Goal: Task Accomplishment & Management: Manage account settings

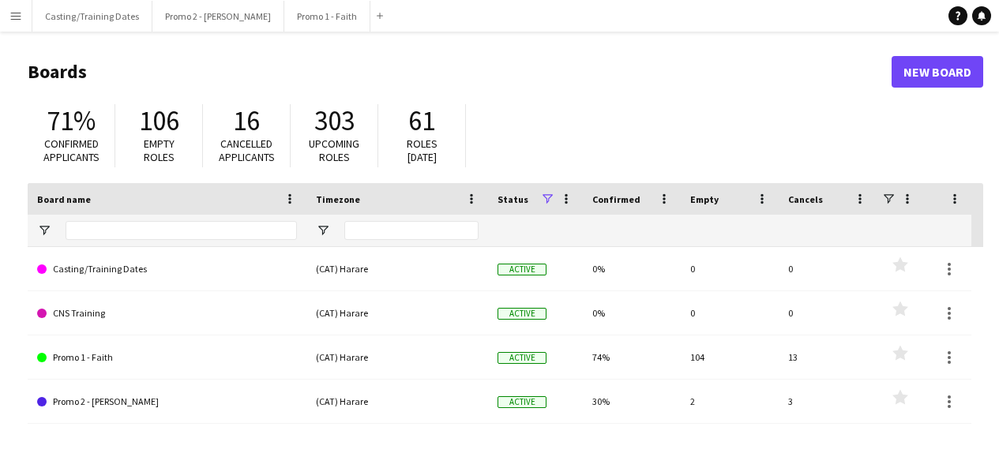
click at [12, 22] on button "Menu" at bounding box center [16, 16] width 32 height 32
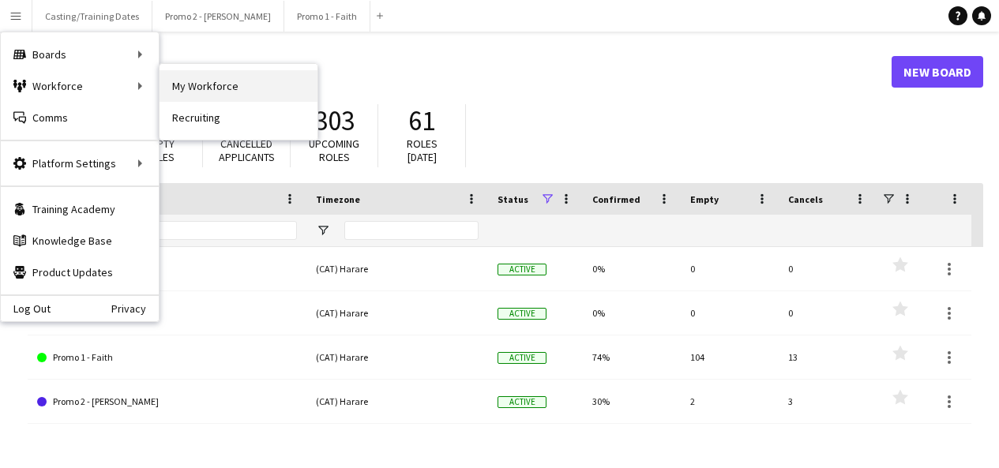
click at [180, 79] on link "My Workforce" at bounding box center [239, 86] width 158 height 32
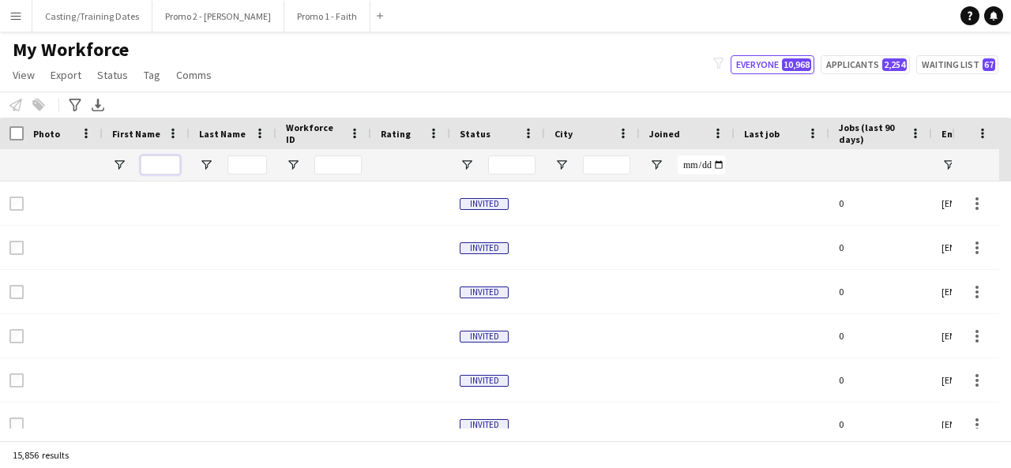
click at [175, 165] on input "First Name Filter Input" at bounding box center [160, 165] width 39 height 19
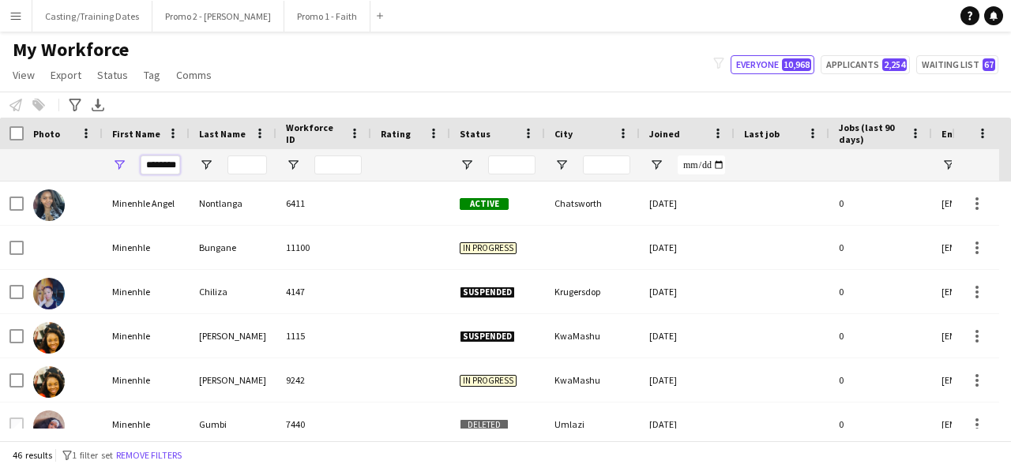
type input "********"
click at [250, 164] on input "Last Name Filter Input" at bounding box center [247, 165] width 39 height 19
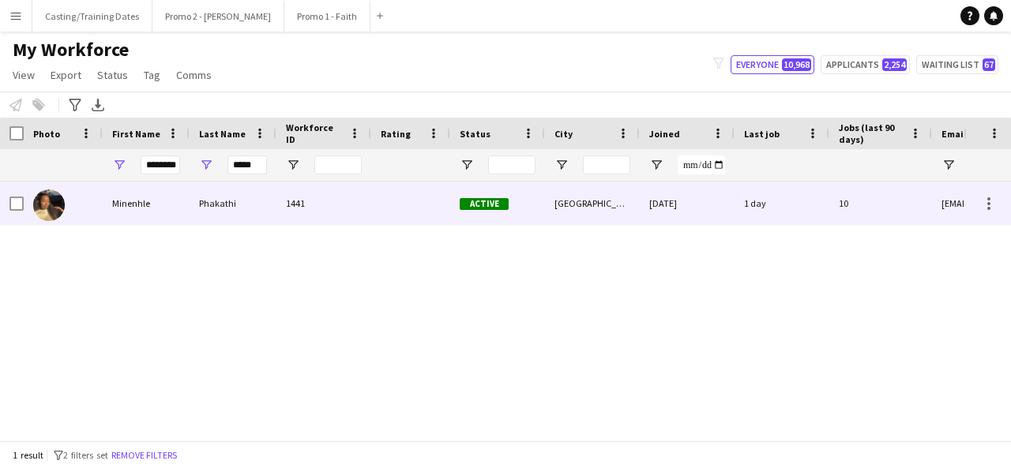
click at [241, 195] on div "Phakathi" at bounding box center [233, 203] width 87 height 43
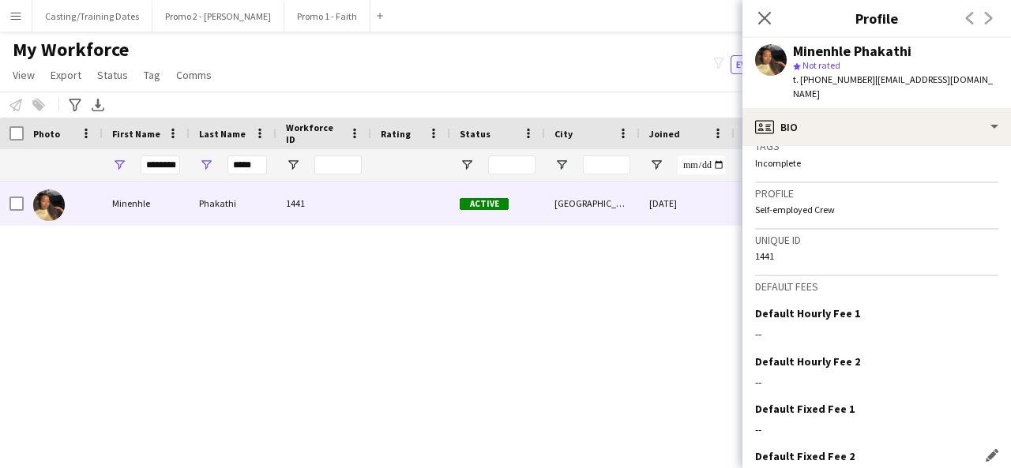
scroll to position [708, 0]
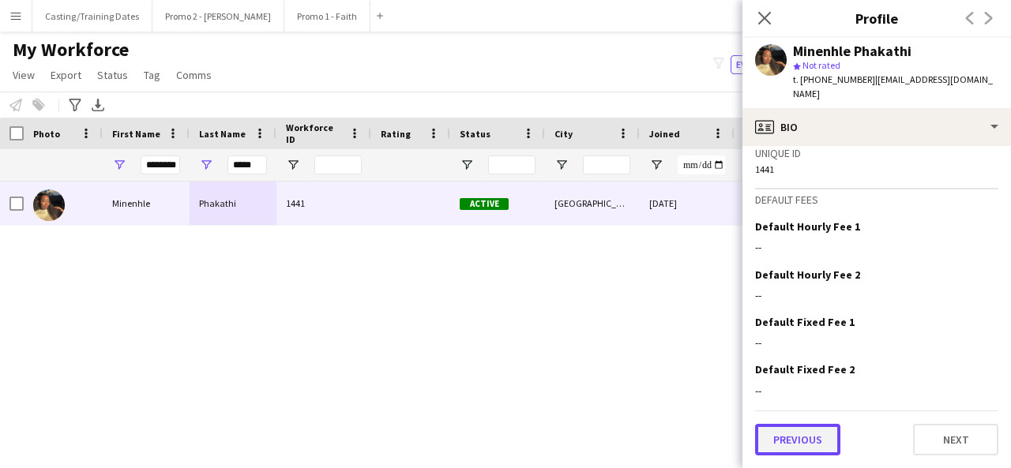
click at [807, 433] on button "Previous" at bounding box center [797, 440] width 85 height 32
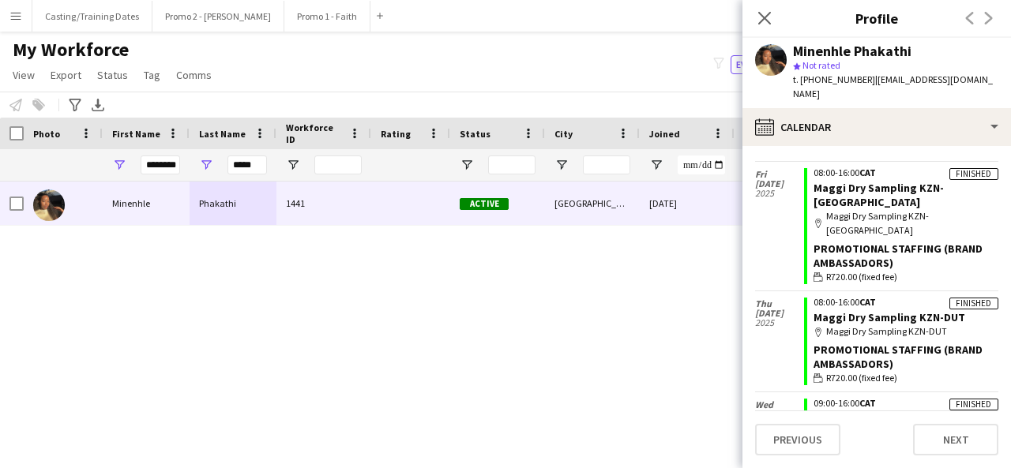
scroll to position [228, 0]
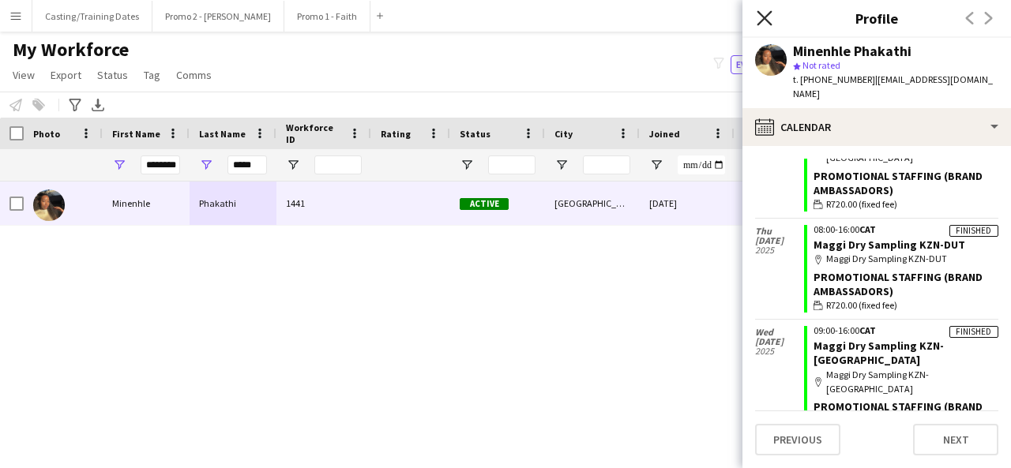
click at [769, 13] on icon at bounding box center [764, 17] width 15 height 15
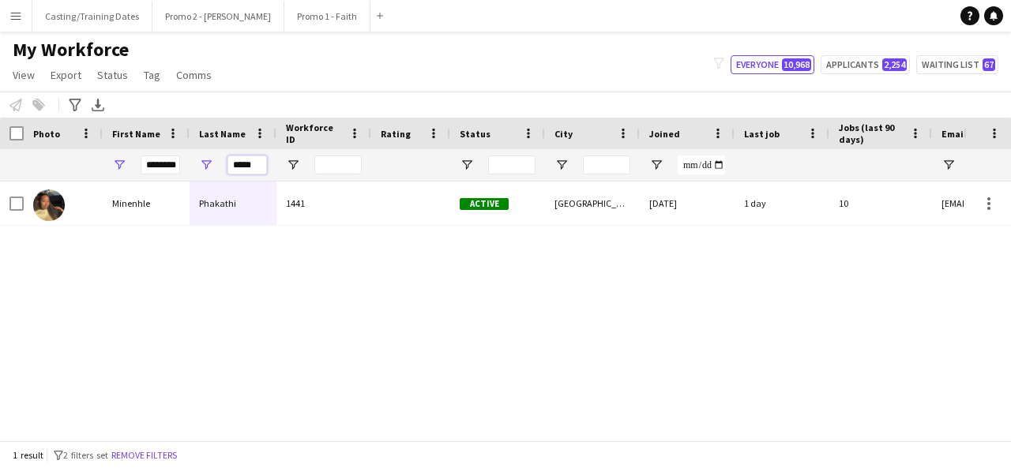
click at [258, 165] on input "*****" at bounding box center [247, 165] width 39 height 19
type input "*"
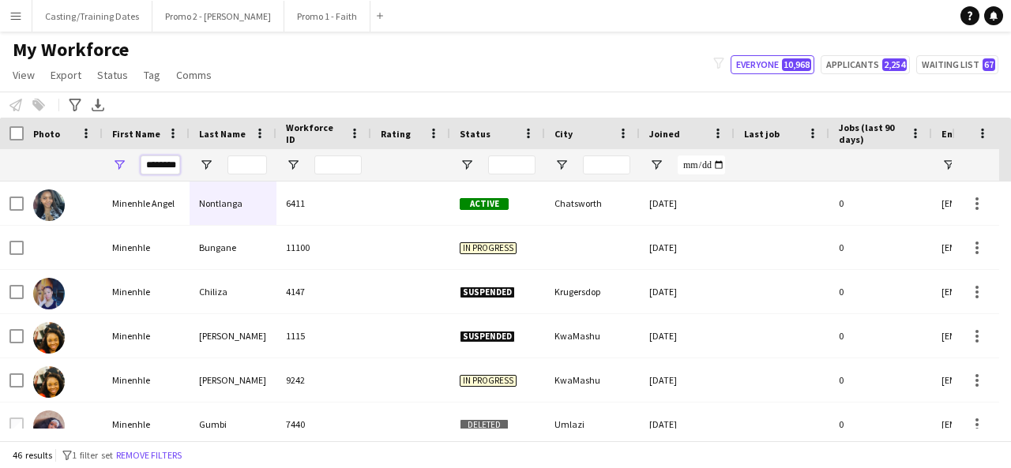
scroll to position [0, 5]
drag, startPoint x: 145, startPoint y: 163, endPoint x: 255, endPoint y: 173, distance: 111.1
click at [255, 173] on div "********" at bounding box center [856, 165] width 1713 height 32
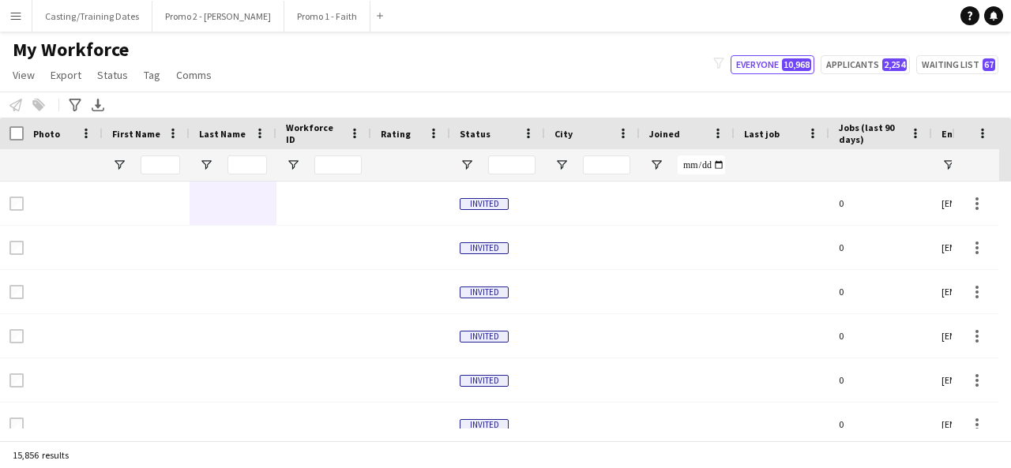
click at [20, 14] on app-icon "Menu" at bounding box center [15, 15] width 13 height 13
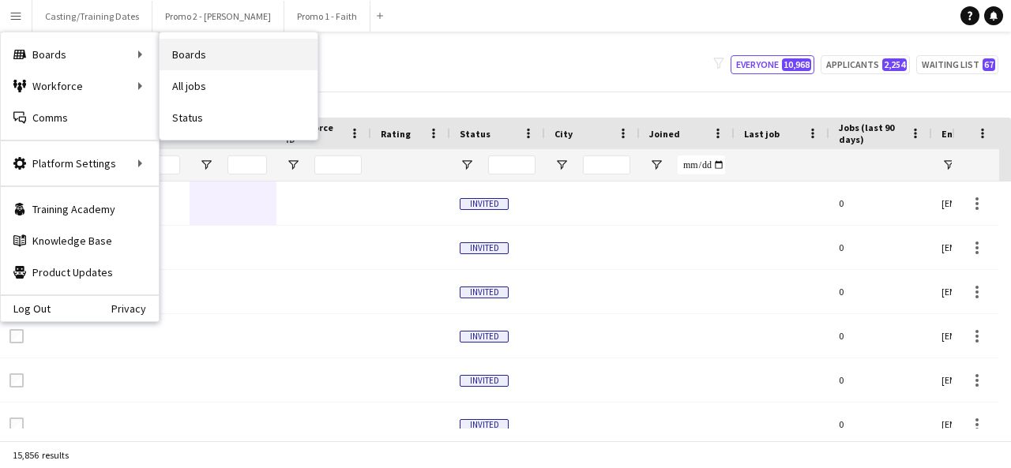
click at [196, 48] on link "Boards" at bounding box center [239, 55] width 158 height 32
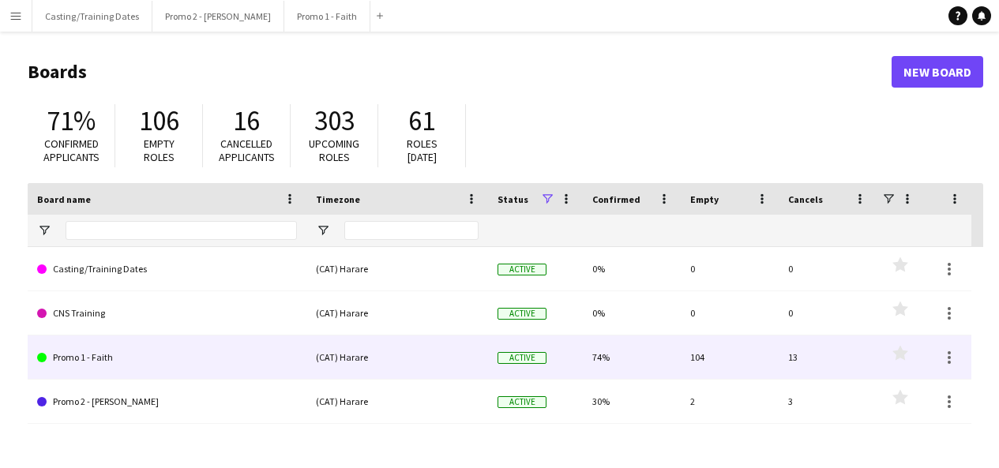
click at [92, 356] on link "Promo 1 - Faith" at bounding box center [167, 358] width 260 height 44
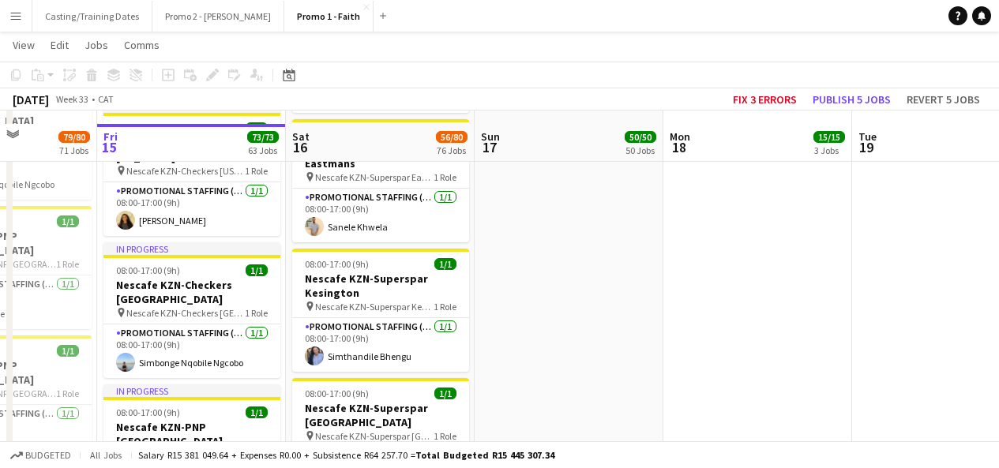
scroll to position [6473, 0]
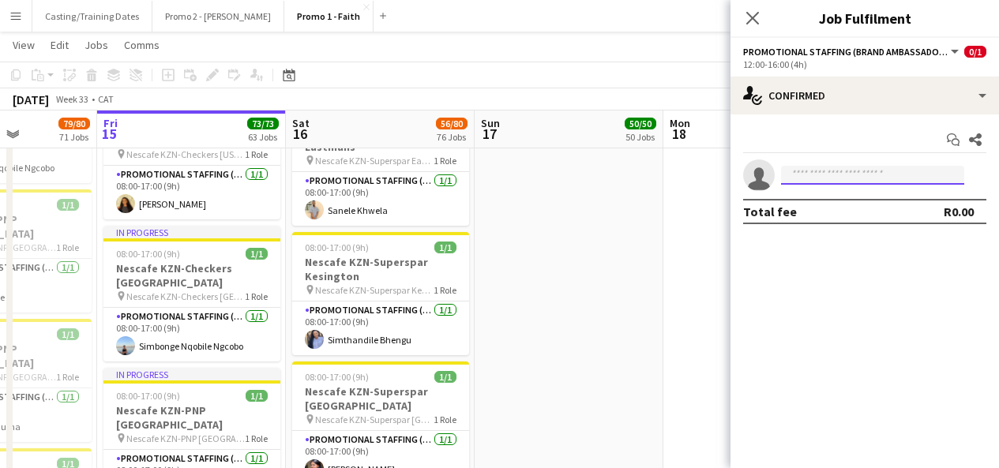
click at [814, 175] on input at bounding box center [872, 175] width 183 height 19
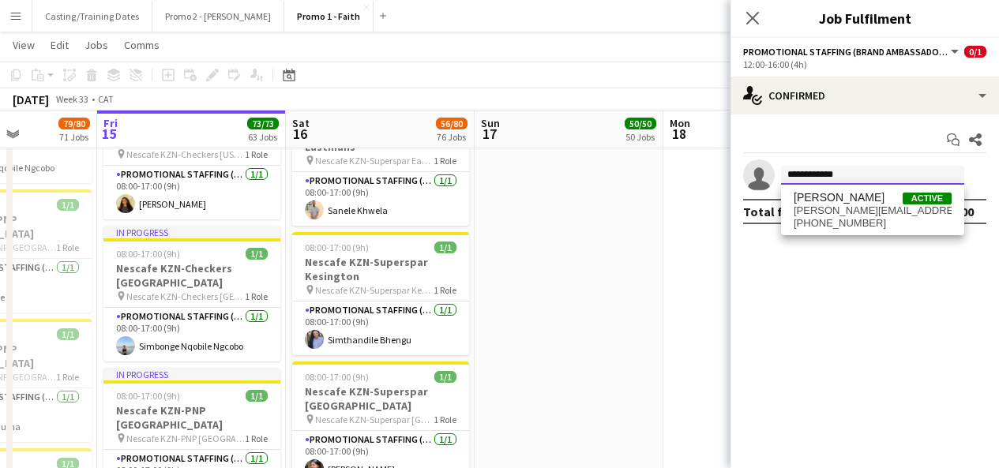
type input "**********"
click at [827, 227] on span "[PHONE_NUMBER]" at bounding box center [873, 223] width 158 height 13
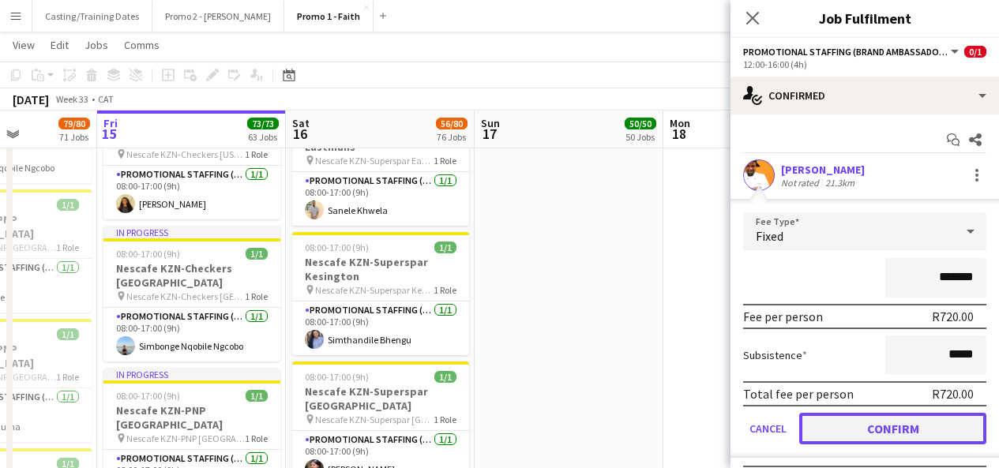
click at [858, 439] on button "Confirm" at bounding box center [892, 429] width 187 height 32
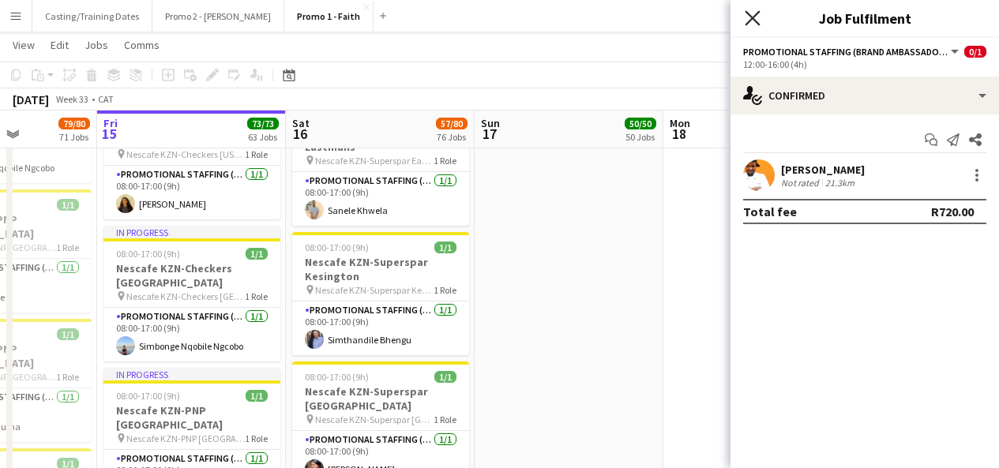
click at [754, 22] on icon "Close pop-in" at bounding box center [752, 17] width 15 height 15
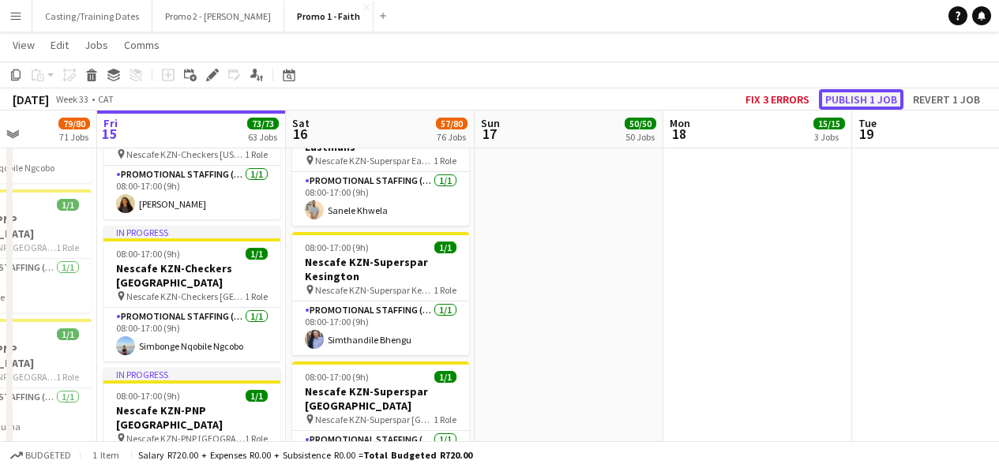
click at [840, 99] on button "Publish 1 job" at bounding box center [861, 99] width 85 height 21
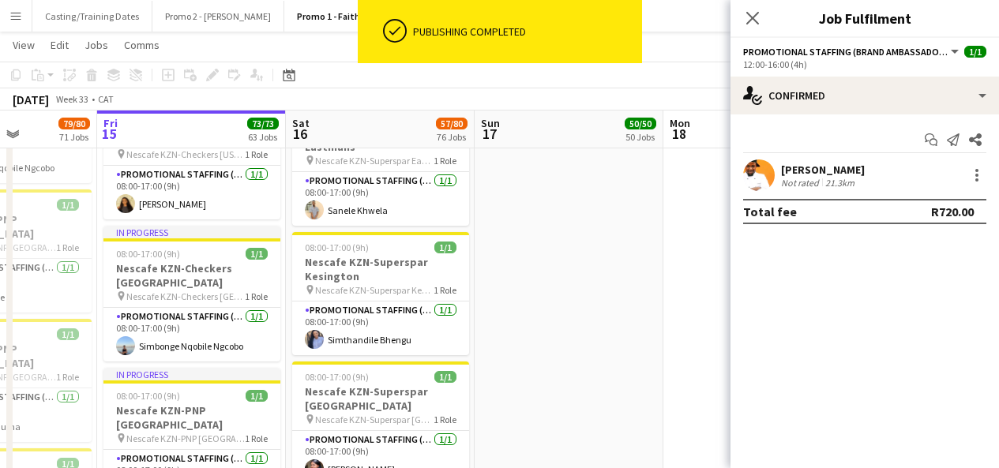
click at [750, 187] on app-user-avatar at bounding box center [759, 176] width 32 height 32
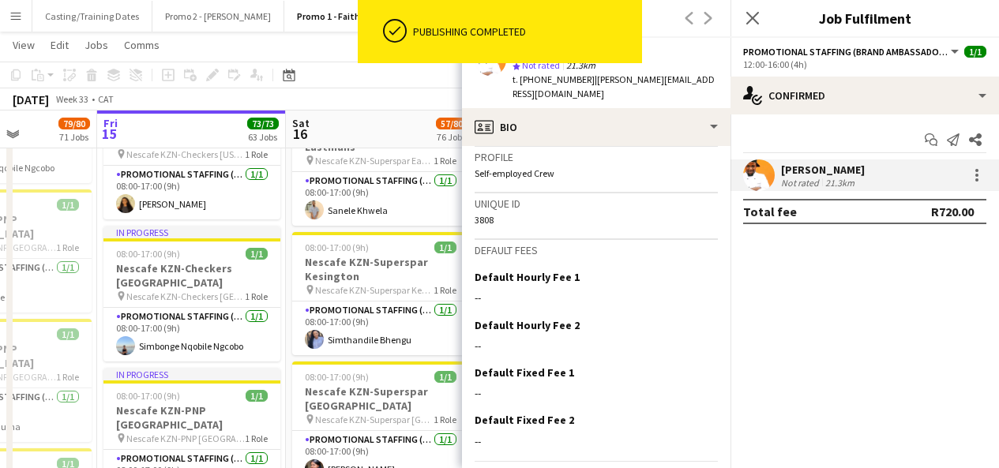
scroll to position [724, 0]
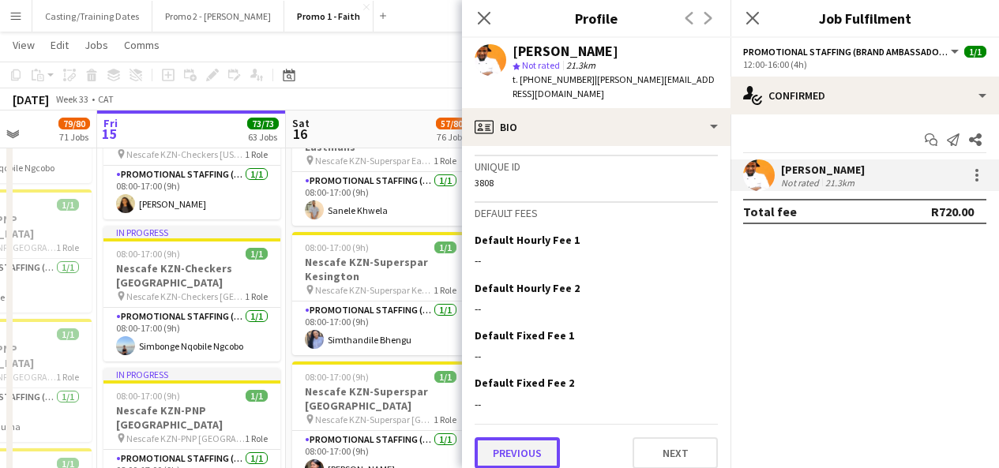
click at [513, 446] on button "Previous" at bounding box center [517, 454] width 85 height 32
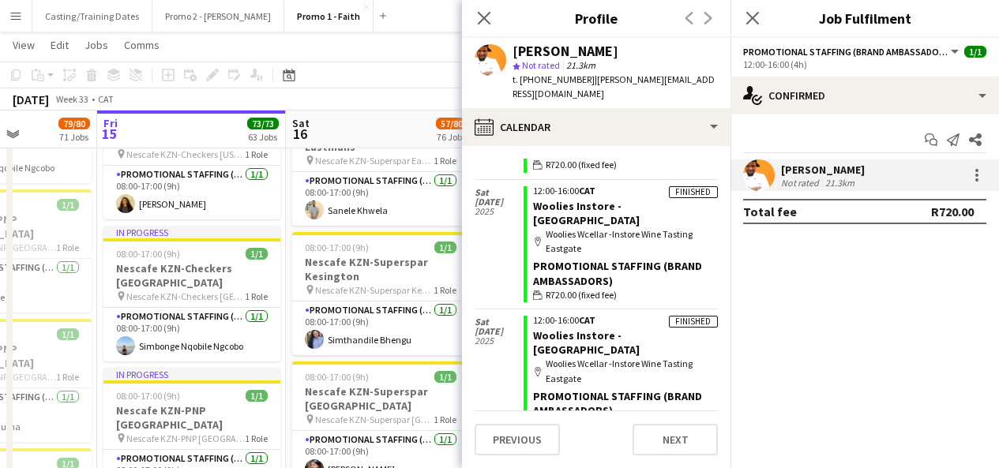
scroll to position [839, 0]
click at [489, 24] on icon "Close pop-in" at bounding box center [483, 17] width 15 height 15
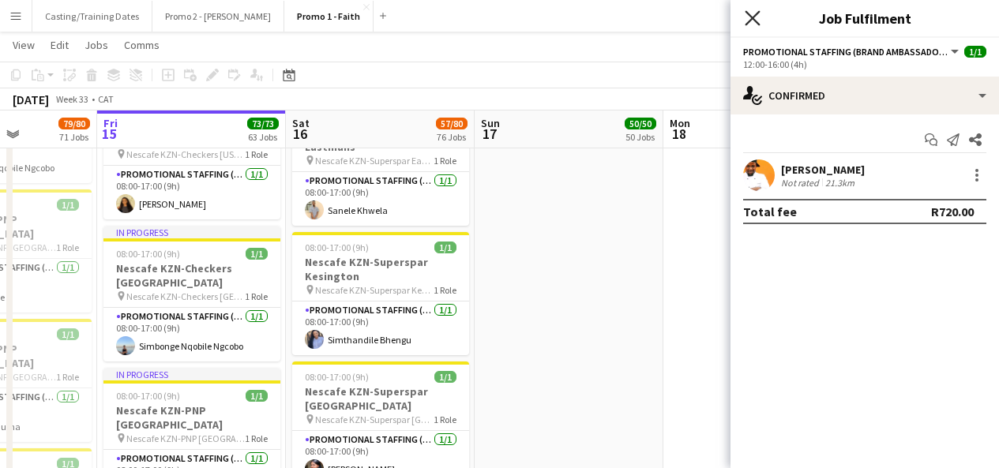
click at [747, 14] on icon "Close pop-in" at bounding box center [752, 17] width 15 height 15
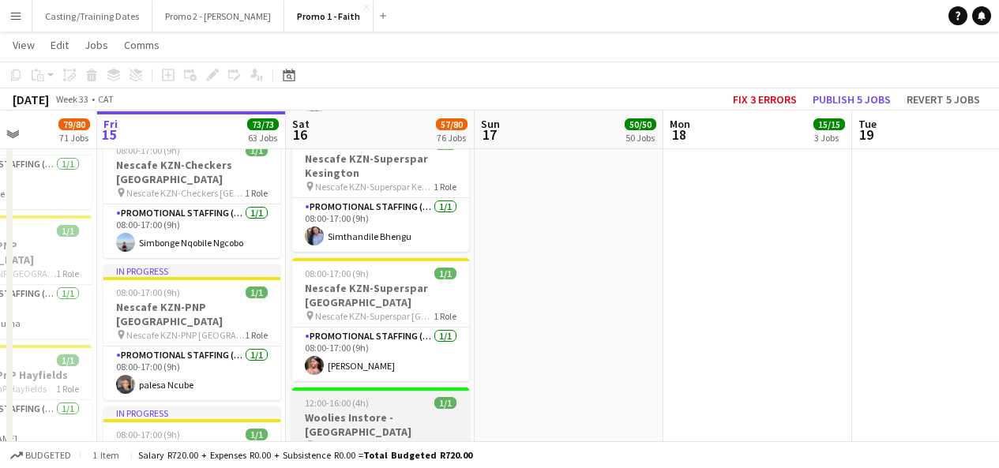
scroll to position [6609, 0]
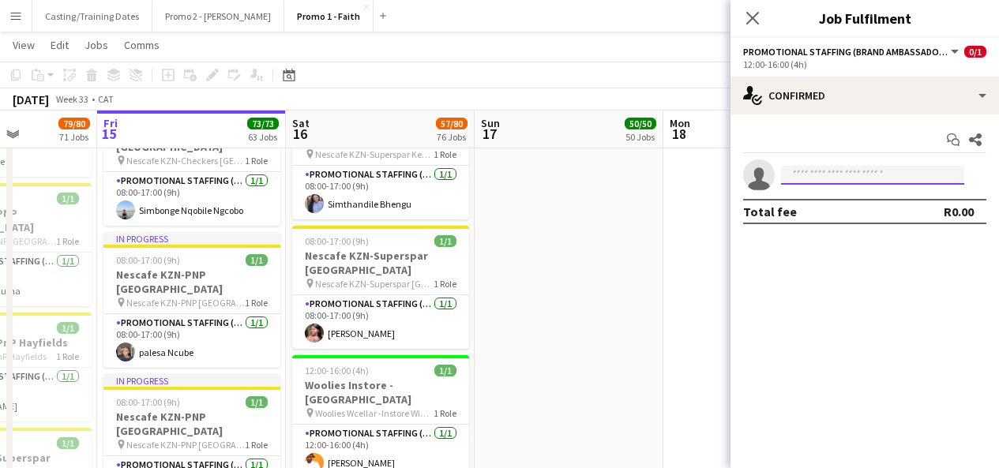
click at [837, 171] on input at bounding box center [872, 175] width 183 height 19
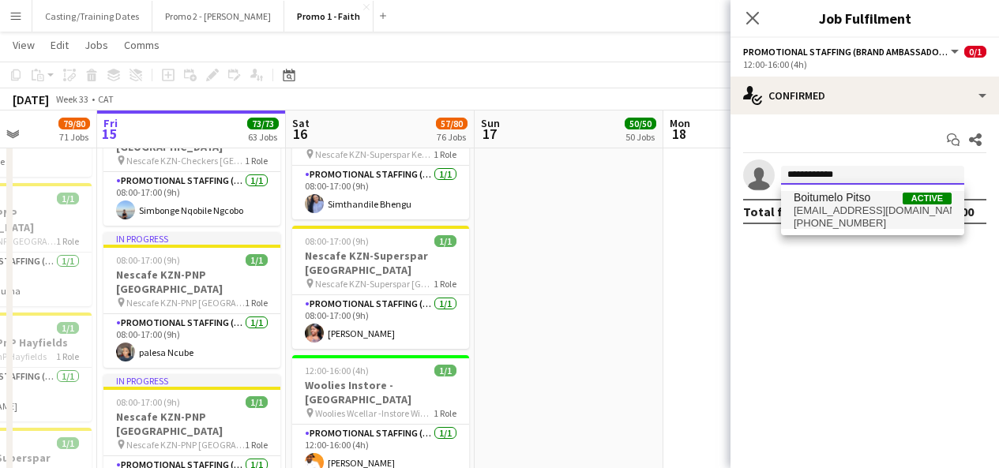
type input "**********"
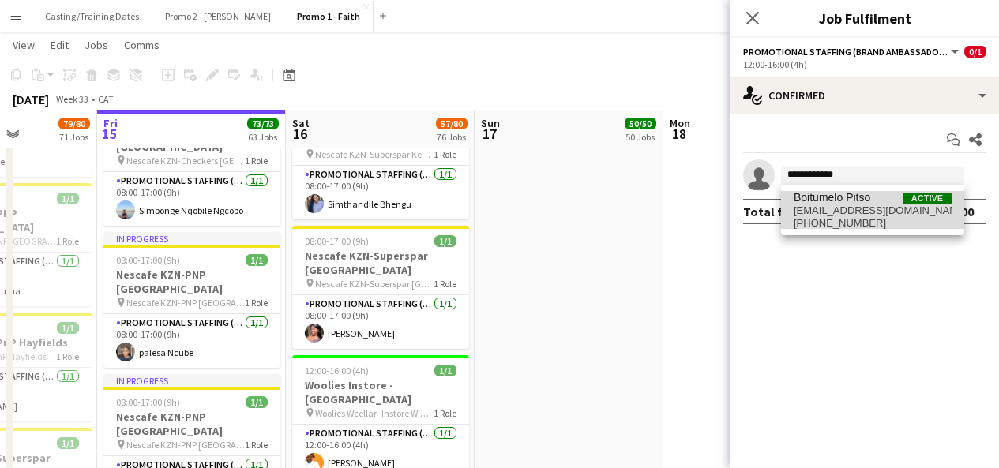
click at [848, 204] on span "Boitumelo Pitso" at bounding box center [832, 197] width 77 height 13
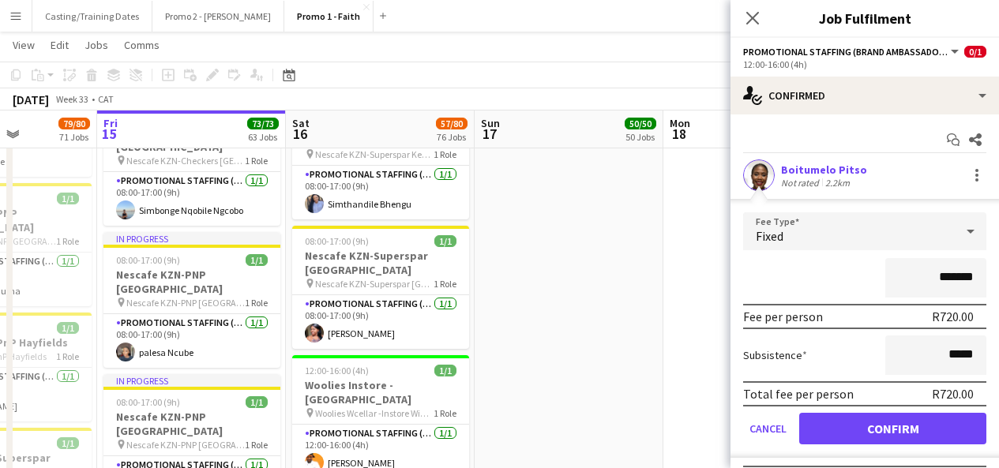
click at [870, 412] on form "Fee Type Fixed ******* Fee per person R720.00 Subsistence ***** Total fee per p…" at bounding box center [865, 335] width 269 height 246
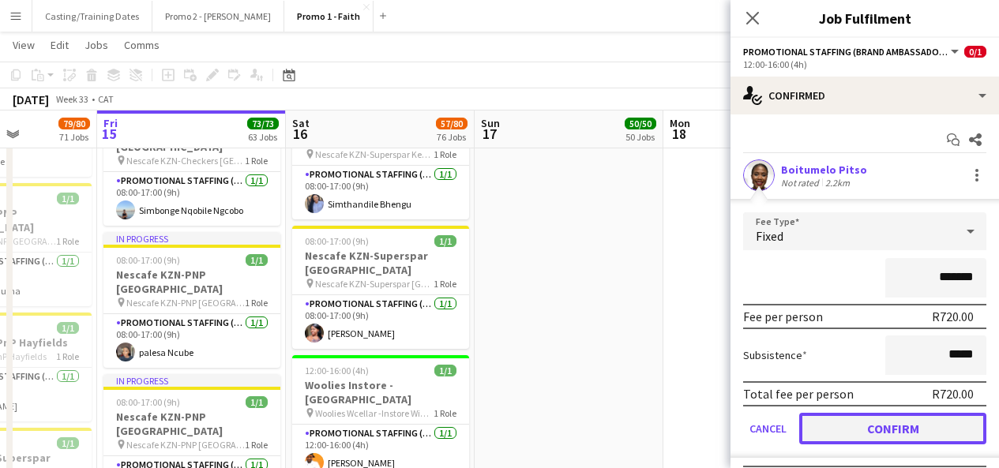
click at [876, 423] on button "Confirm" at bounding box center [892, 429] width 187 height 32
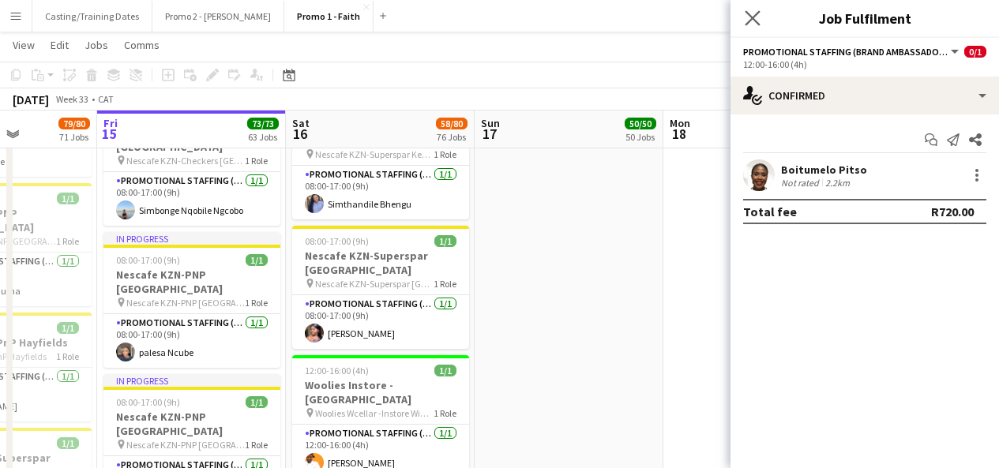
click at [745, 24] on icon "Close pop-in" at bounding box center [752, 17] width 15 height 15
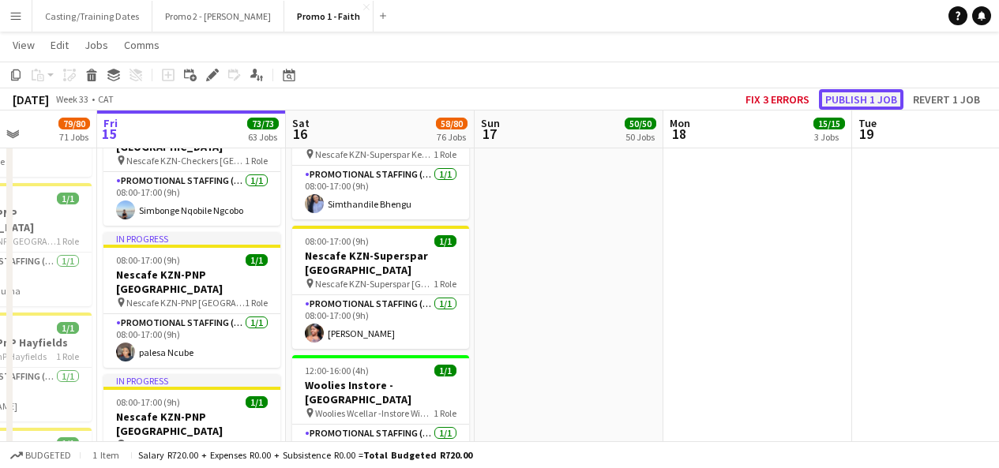
click at [844, 95] on button "Publish 1 job" at bounding box center [861, 99] width 85 height 21
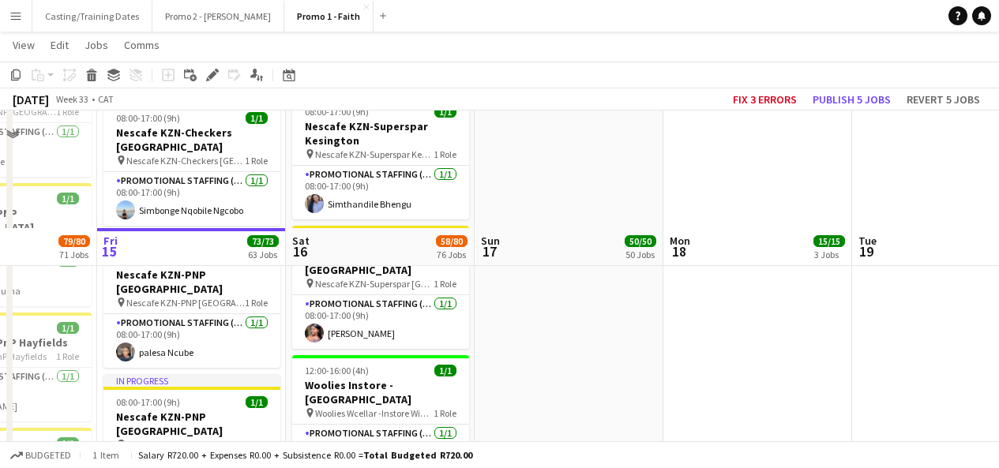
scroll to position [6726, 0]
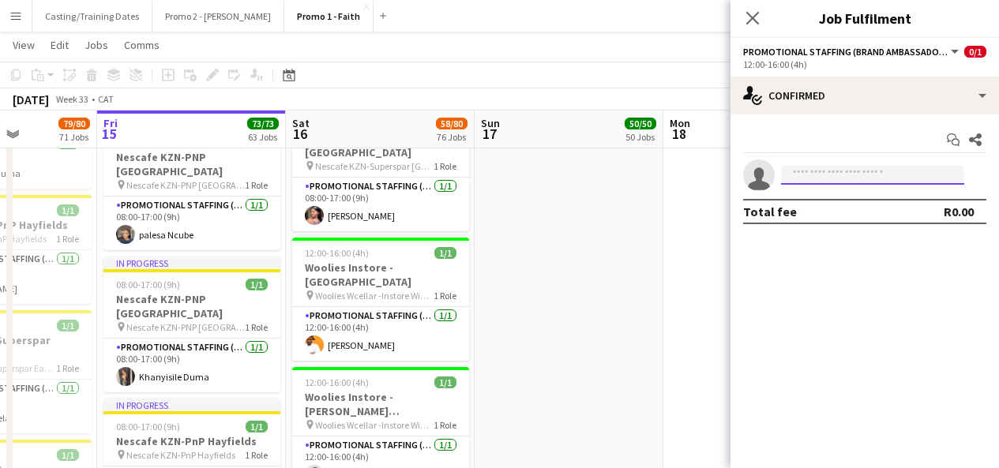
click at [808, 182] on input at bounding box center [872, 175] width 183 height 19
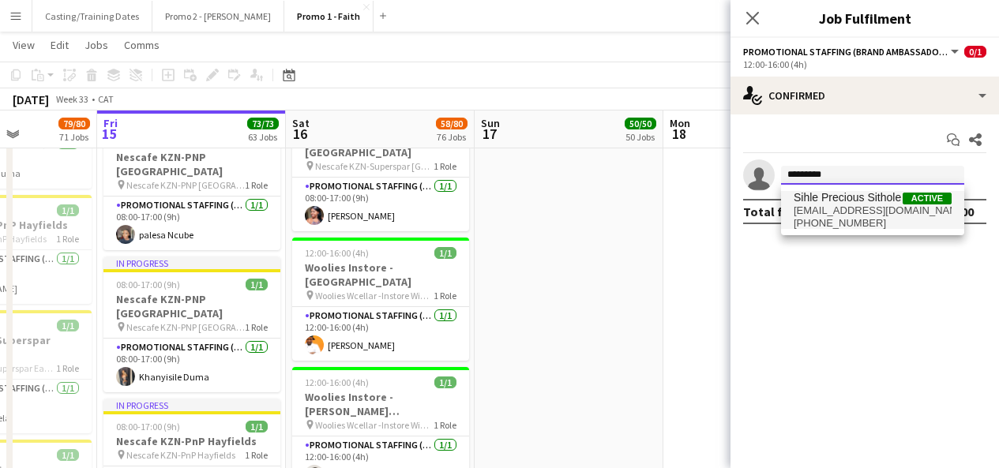
type input "*********"
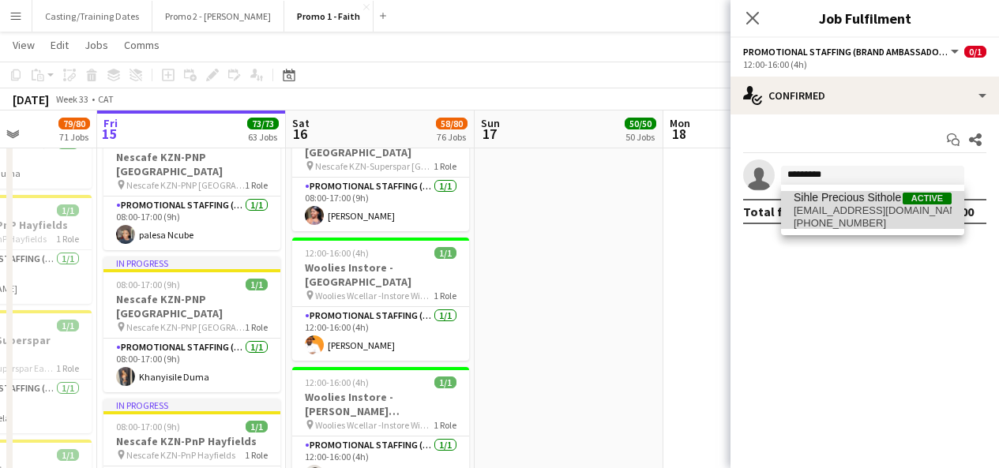
click at [869, 213] on span "[EMAIL_ADDRESS][DOMAIN_NAME]" at bounding box center [873, 211] width 158 height 13
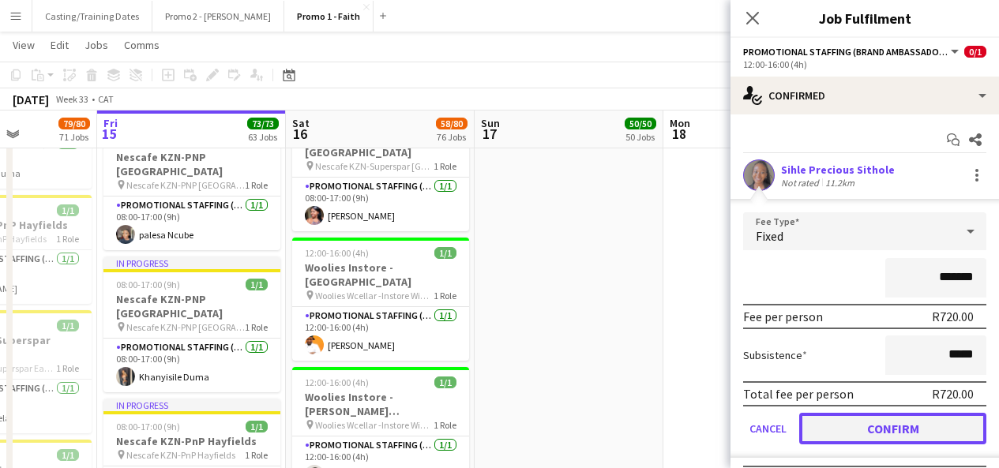
click at [855, 423] on button "Confirm" at bounding box center [892, 429] width 187 height 32
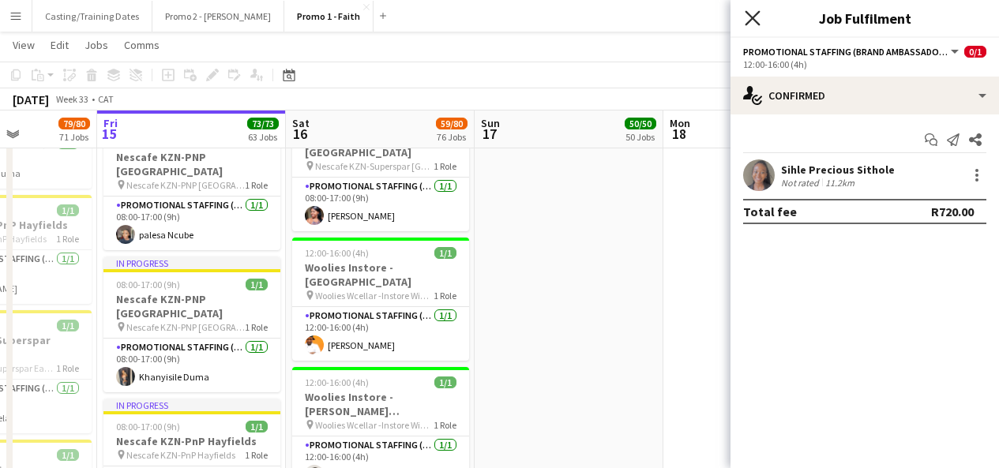
click at [751, 18] on icon at bounding box center [752, 17] width 15 height 15
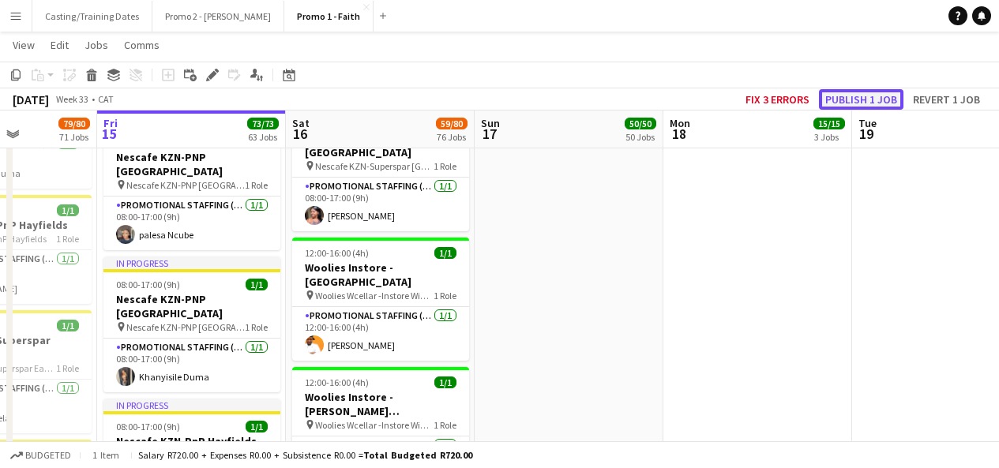
click at [863, 96] on button "Publish 1 job" at bounding box center [861, 99] width 85 height 21
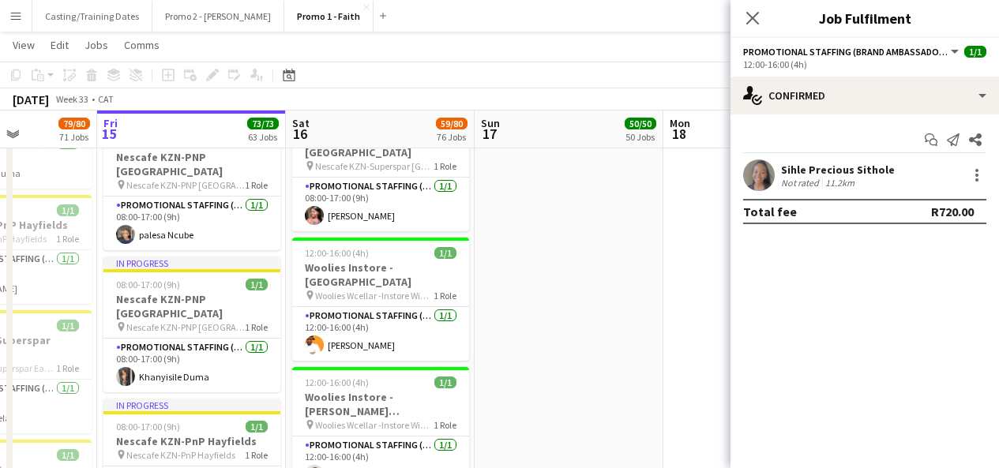
click at [750, 170] on app-user-avatar at bounding box center [759, 176] width 32 height 32
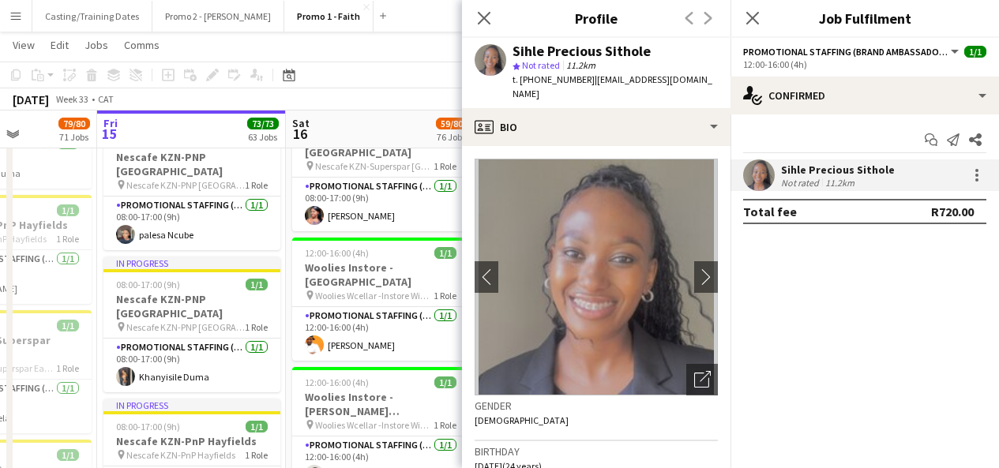
drag, startPoint x: 513, startPoint y: 51, endPoint x: 660, endPoint y: 44, distance: 147.1
click at [660, 44] on div "Sihle Precious Sithole" at bounding box center [615, 51] width 205 height 14
click at [480, 10] on icon "Close pop-in" at bounding box center [483, 17] width 15 height 15
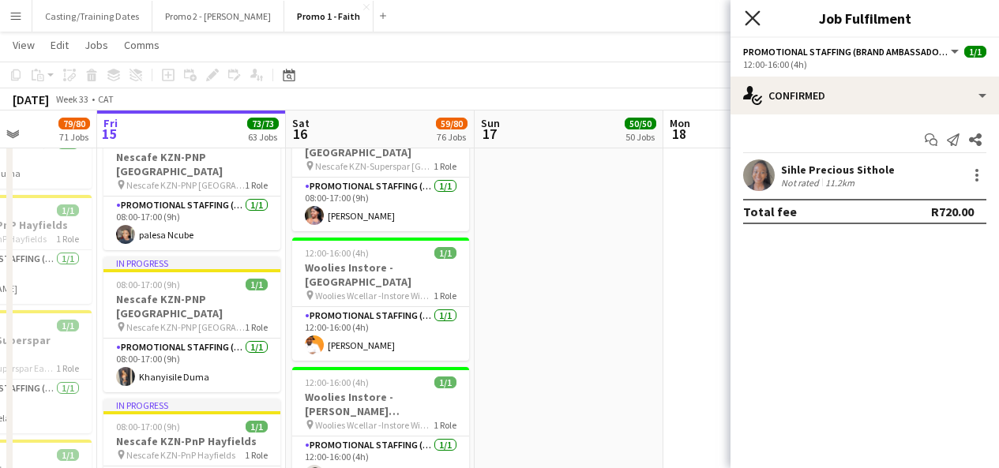
click at [758, 20] on icon "Close pop-in" at bounding box center [752, 17] width 15 height 15
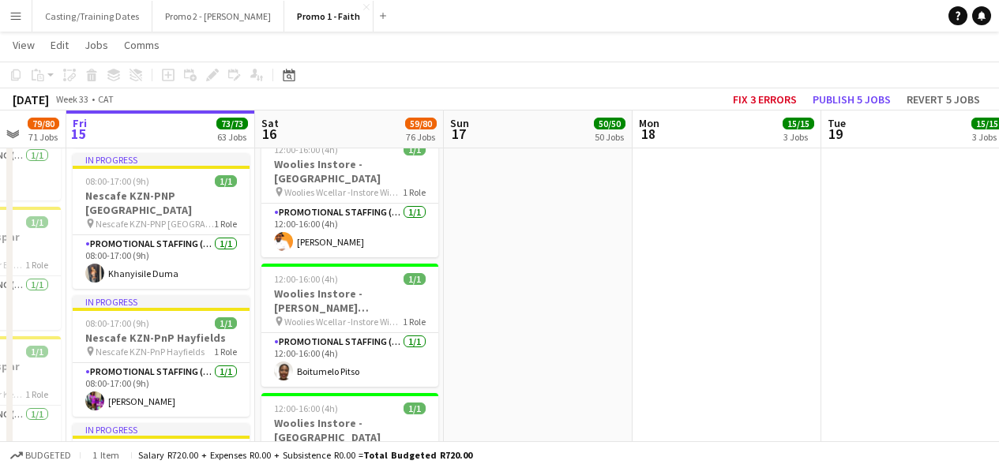
scroll to position [6850, 0]
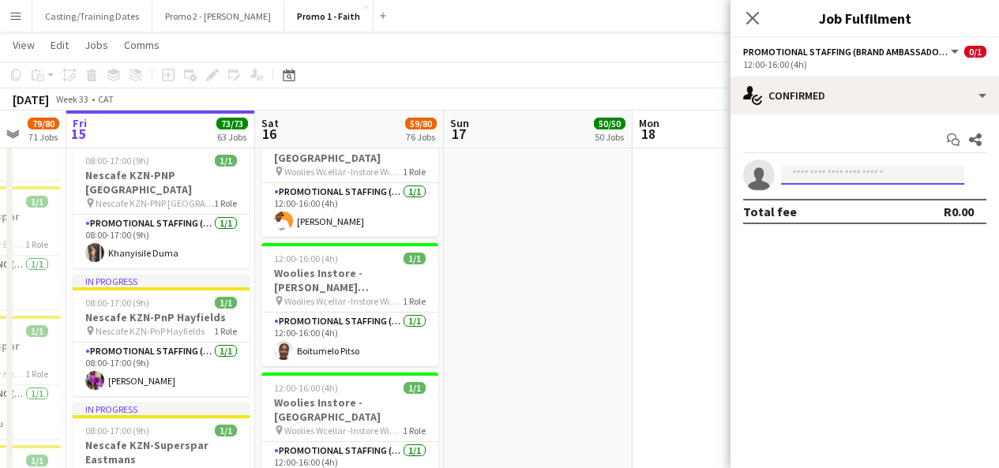
click at [810, 171] on input at bounding box center [872, 175] width 183 height 19
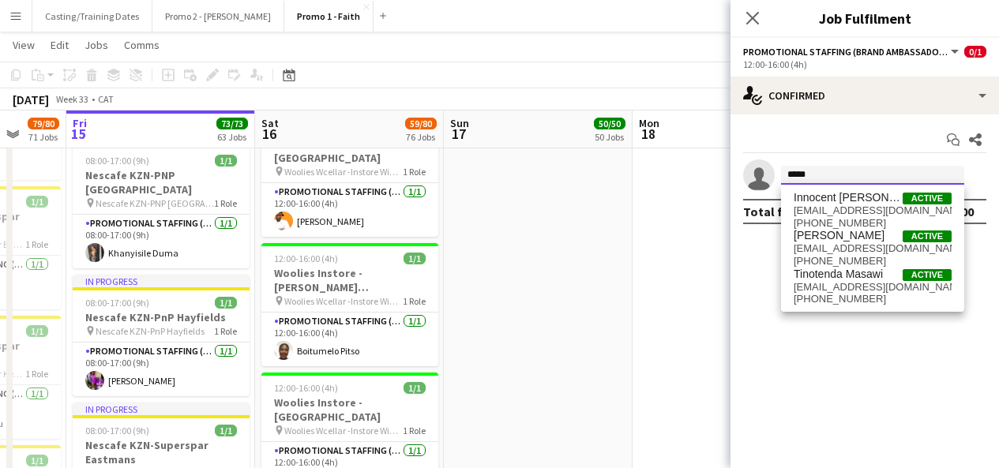
type input "****"
click at [852, 186] on div "Innocent [PERSON_NAME] Active [EMAIL_ADDRESS][DOMAIN_NAME] [PHONE_NUMBER] [PERS…" at bounding box center [872, 248] width 183 height 127
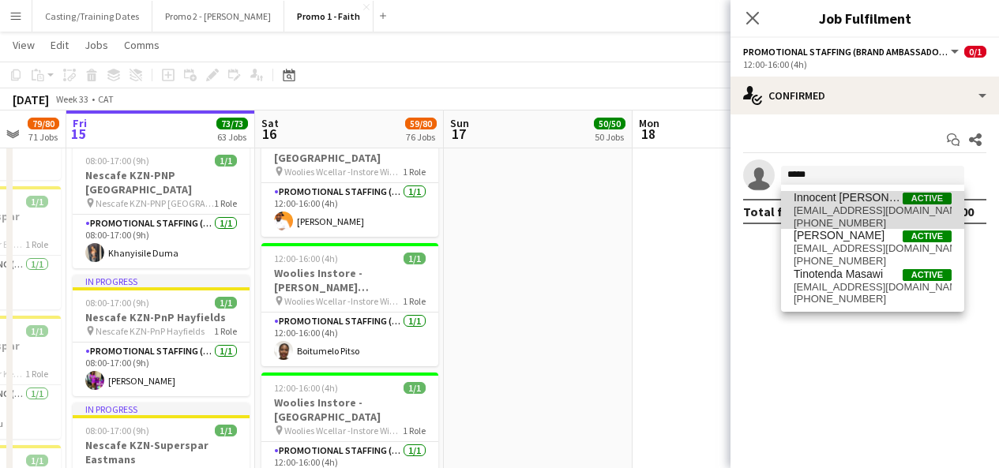
click at [850, 200] on span "Innocent [PERSON_NAME]" at bounding box center [848, 197] width 109 height 13
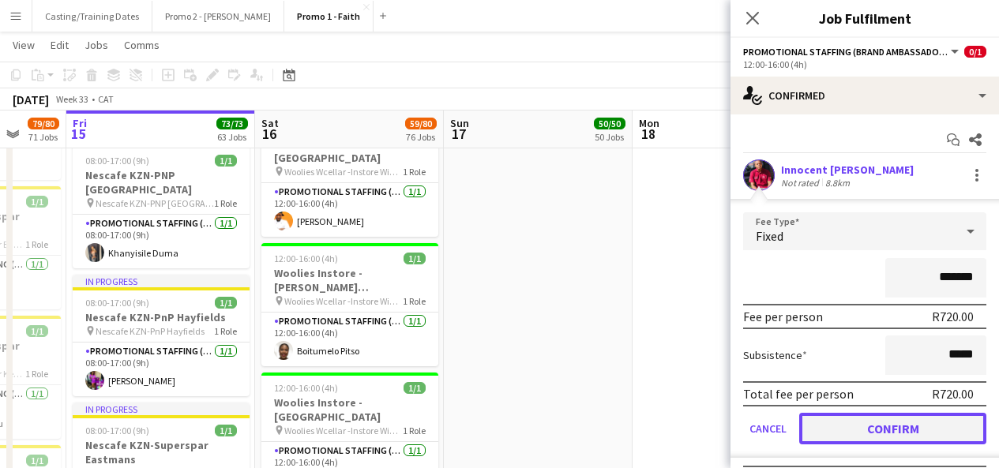
click at [864, 432] on button "Confirm" at bounding box center [892, 429] width 187 height 32
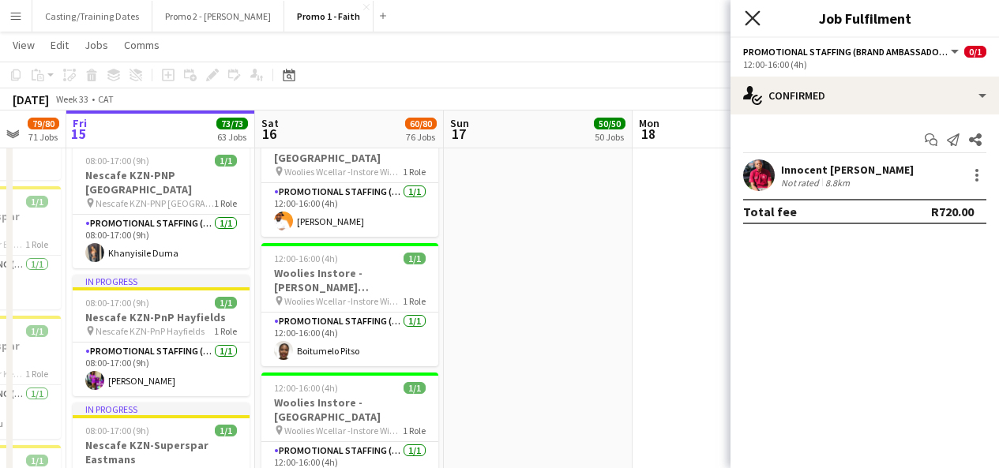
click at [753, 19] on icon at bounding box center [752, 17] width 15 height 15
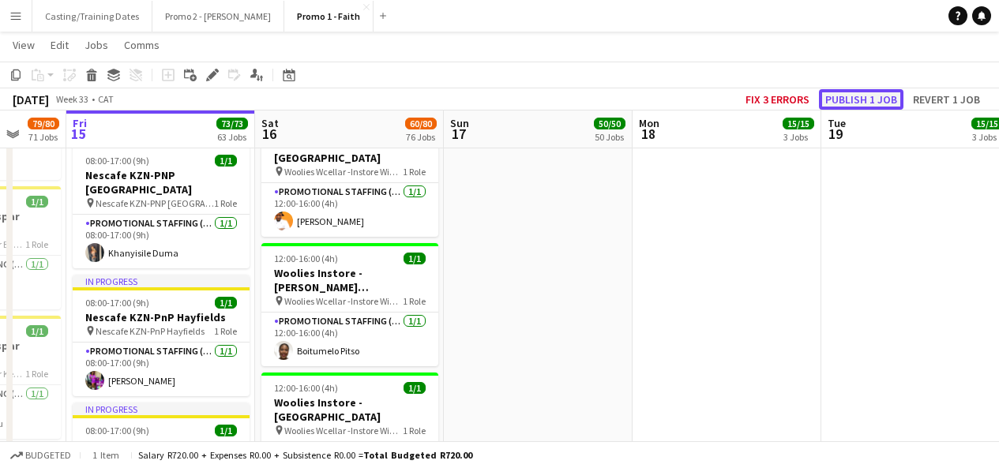
click at [884, 94] on button "Publish 1 job" at bounding box center [861, 99] width 85 height 21
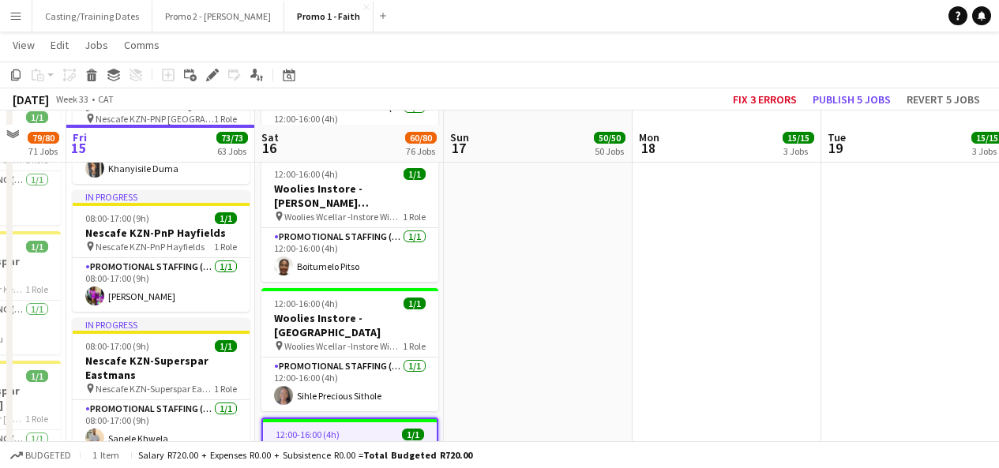
scroll to position [6949, 0]
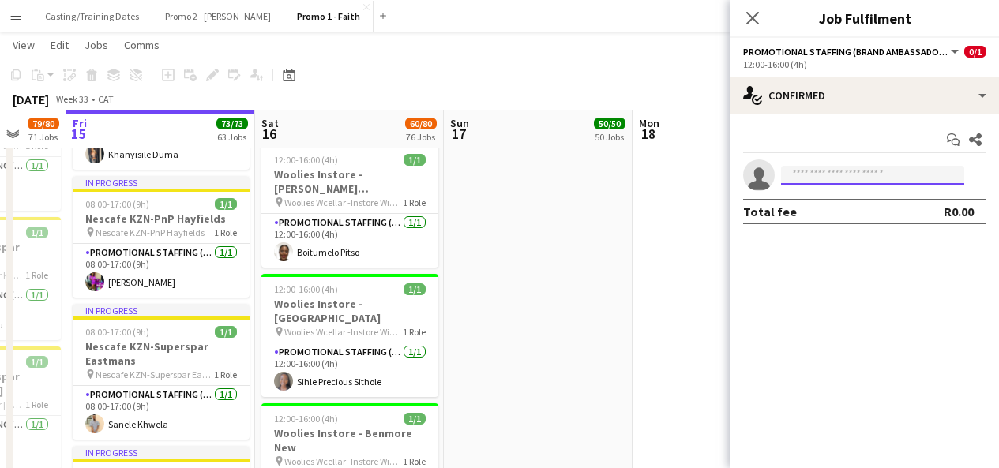
click at [845, 171] on input at bounding box center [872, 175] width 183 height 19
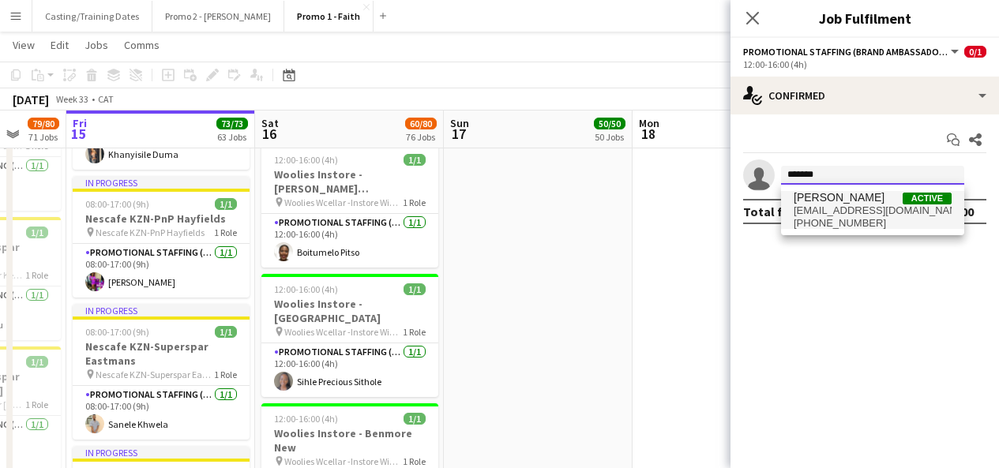
type input "******"
click at [851, 220] on span "[PHONE_NUMBER]" at bounding box center [873, 223] width 158 height 13
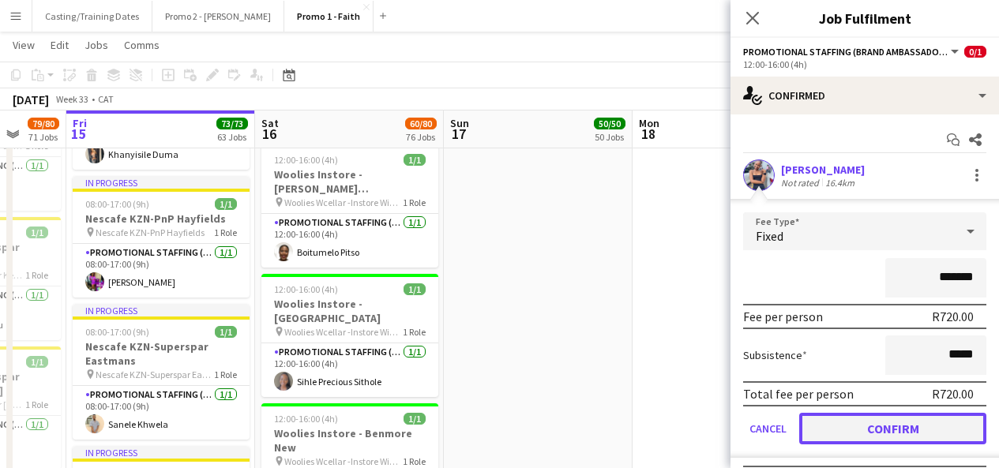
click at [873, 419] on button "Confirm" at bounding box center [892, 429] width 187 height 32
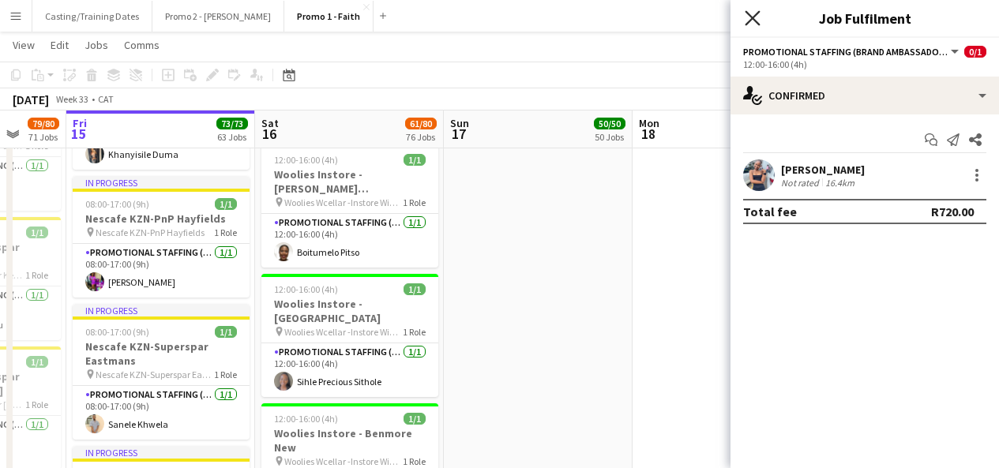
click at [745, 17] on icon "Close pop-in" at bounding box center [752, 17] width 15 height 15
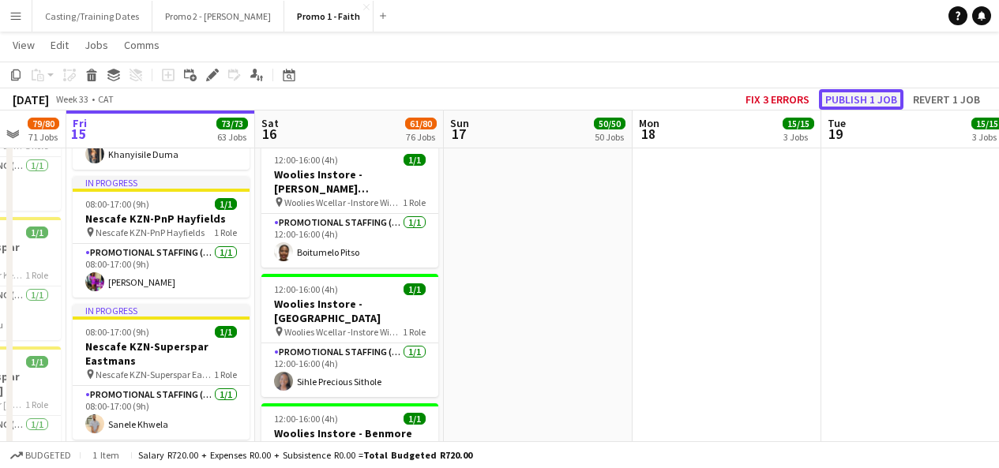
click at [860, 98] on button "Publish 1 job" at bounding box center [861, 99] width 85 height 21
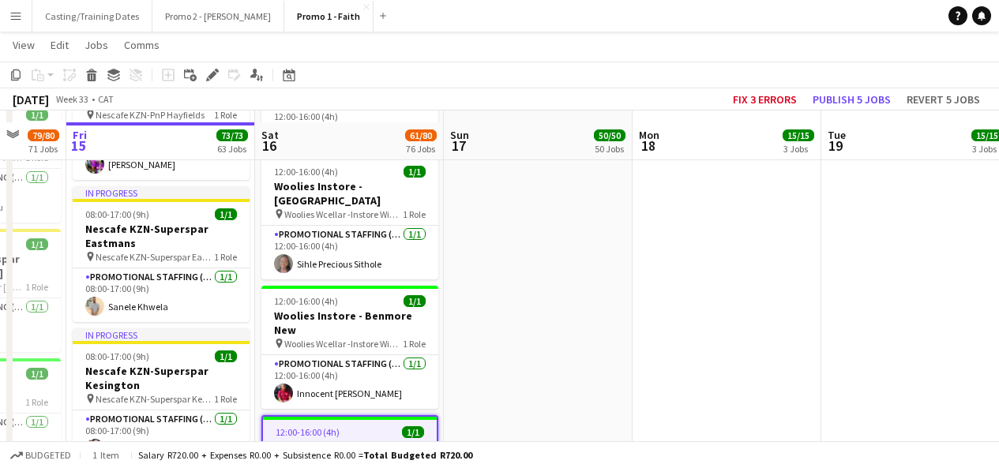
scroll to position [7079, 0]
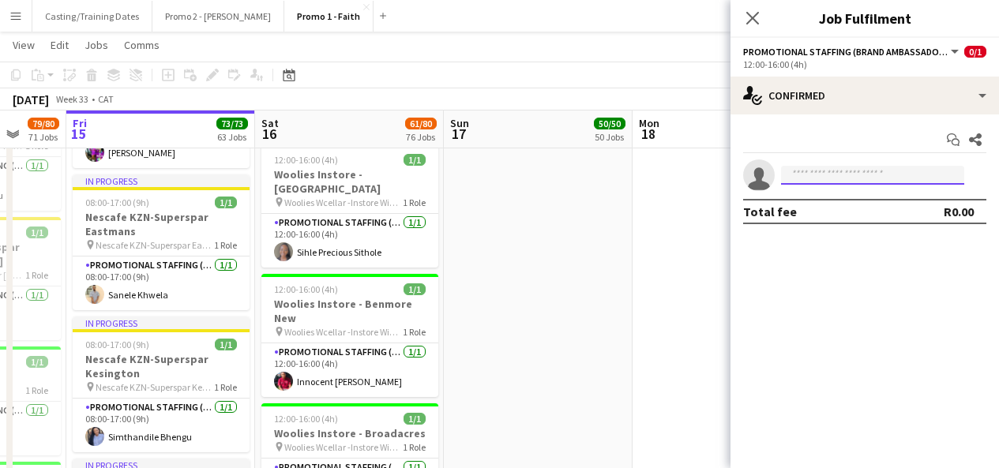
click at [824, 178] on input at bounding box center [872, 175] width 183 height 19
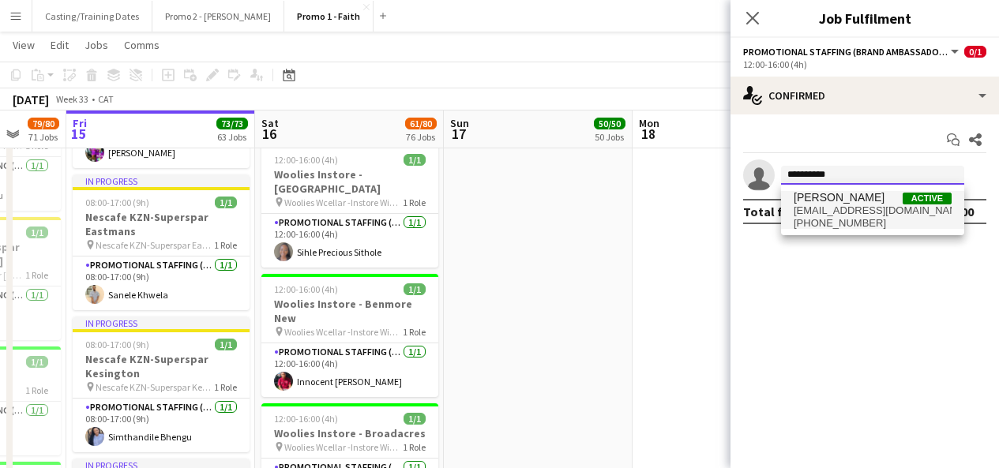
type input "**********"
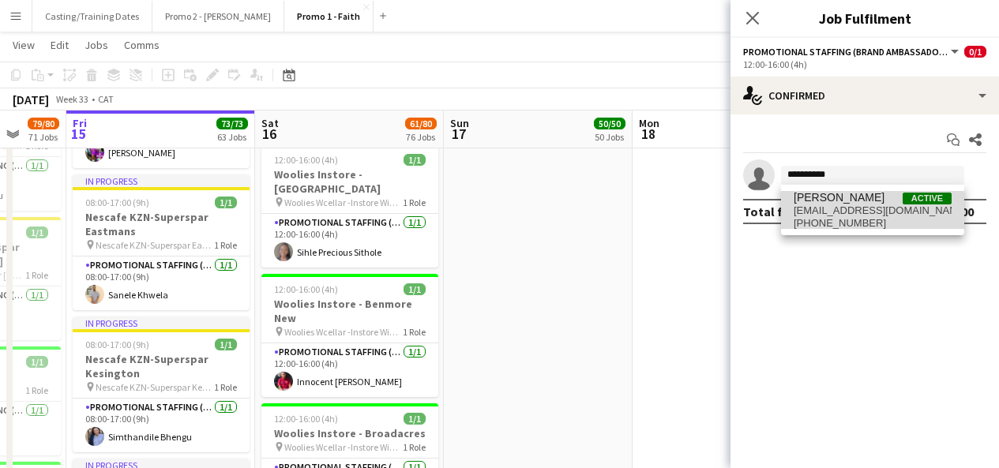
click at [864, 199] on span "[PERSON_NAME]" at bounding box center [839, 197] width 91 height 13
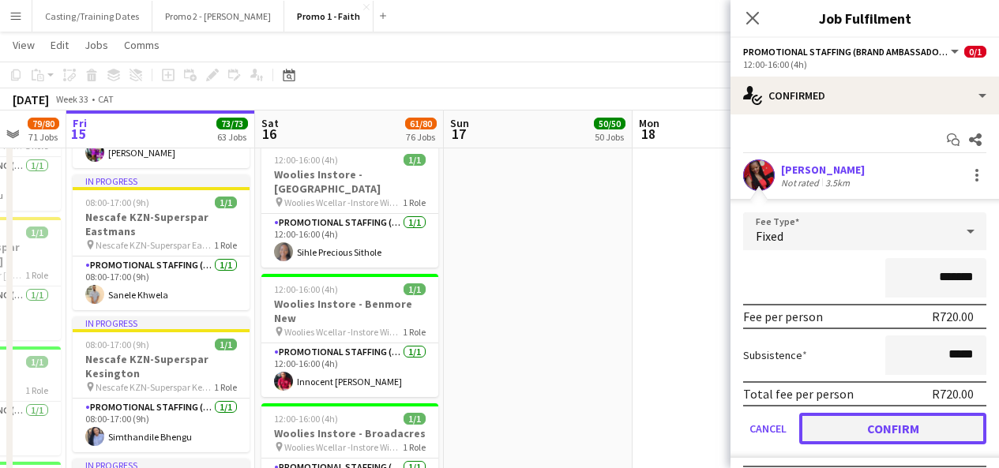
click at [864, 416] on button "Confirm" at bounding box center [892, 429] width 187 height 32
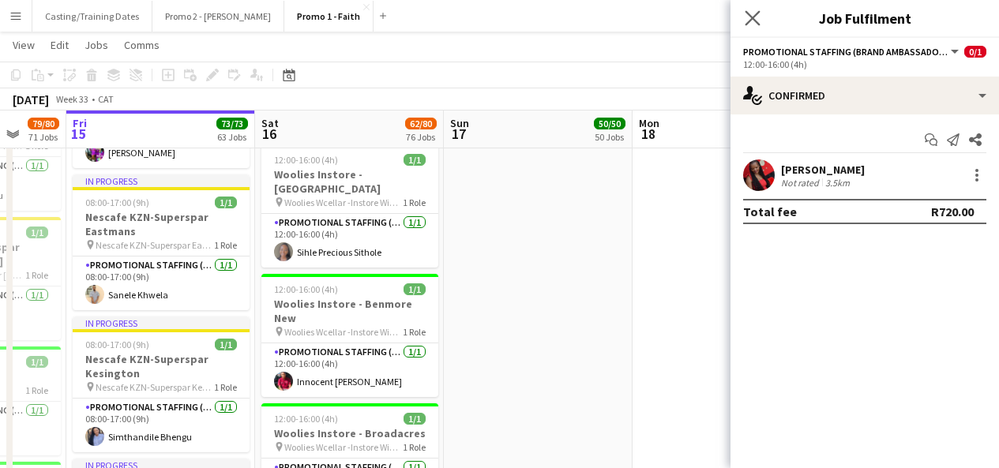
click at [751, 28] on app-icon "Close pop-in" at bounding box center [753, 18] width 23 height 23
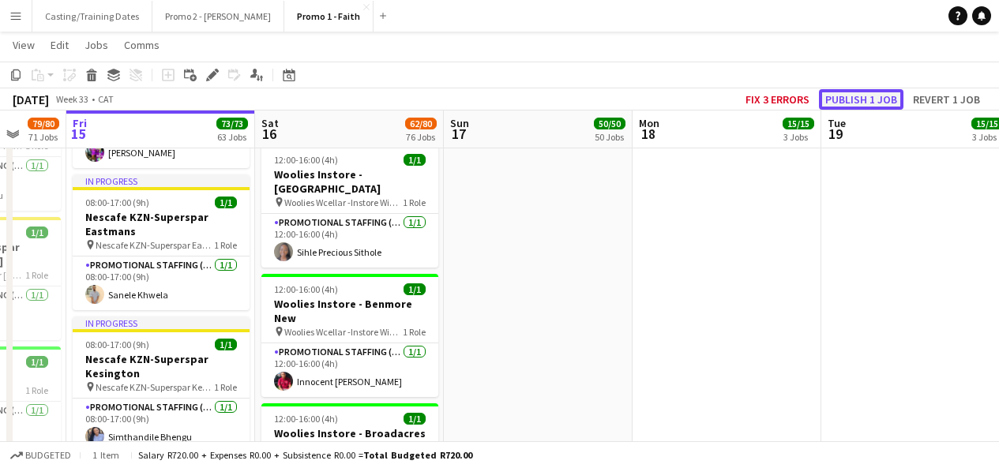
click at [874, 96] on button "Publish 1 job" at bounding box center [861, 99] width 85 height 21
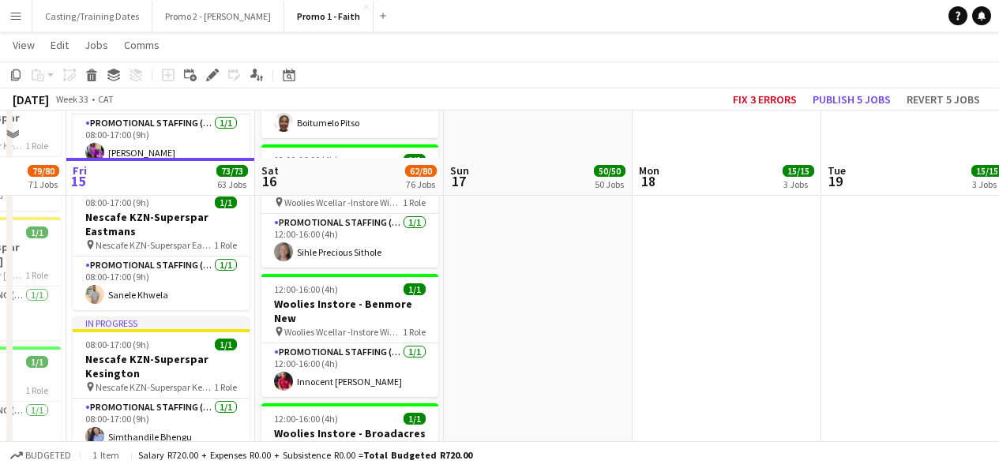
scroll to position [7146, 0]
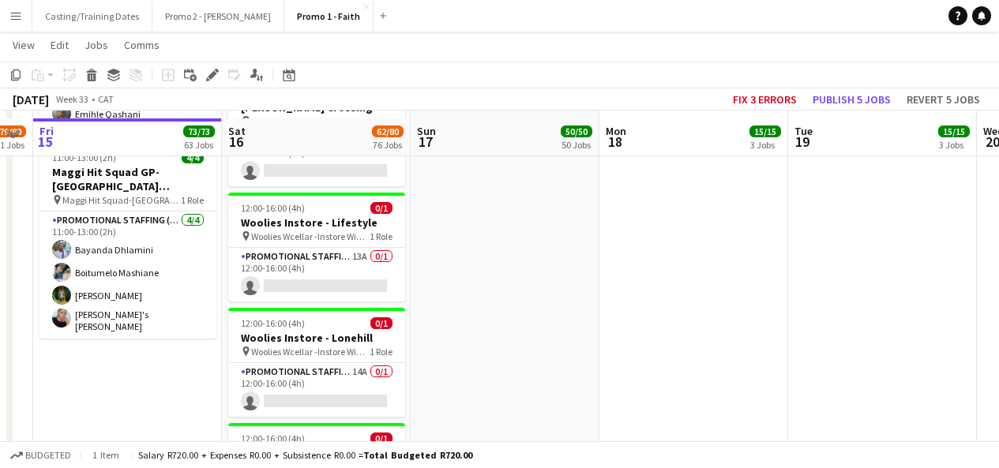
scroll to position [8242, 0]
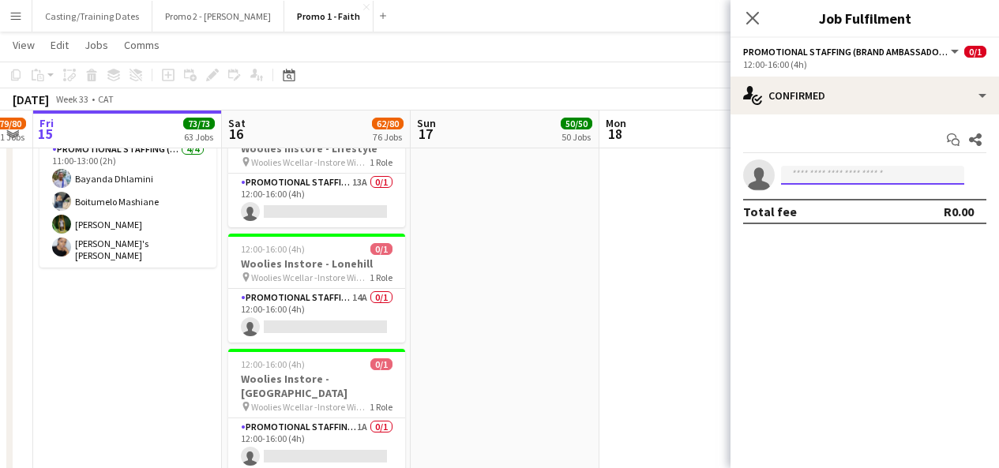
click at [829, 174] on input at bounding box center [872, 175] width 183 height 19
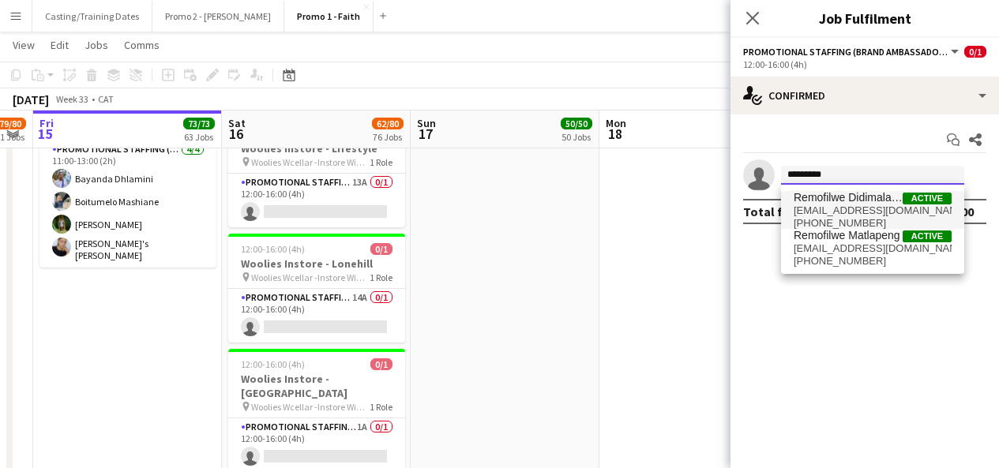
type input "*********"
click at [847, 205] on span "[EMAIL_ADDRESS][DOMAIN_NAME]" at bounding box center [873, 211] width 158 height 13
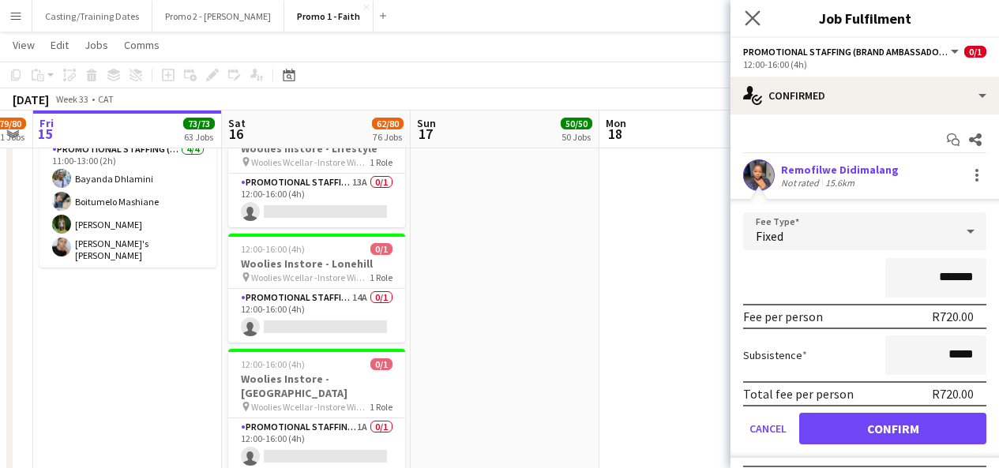
click at [747, 26] on app-icon "Close pop-in" at bounding box center [753, 18] width 23 height 23
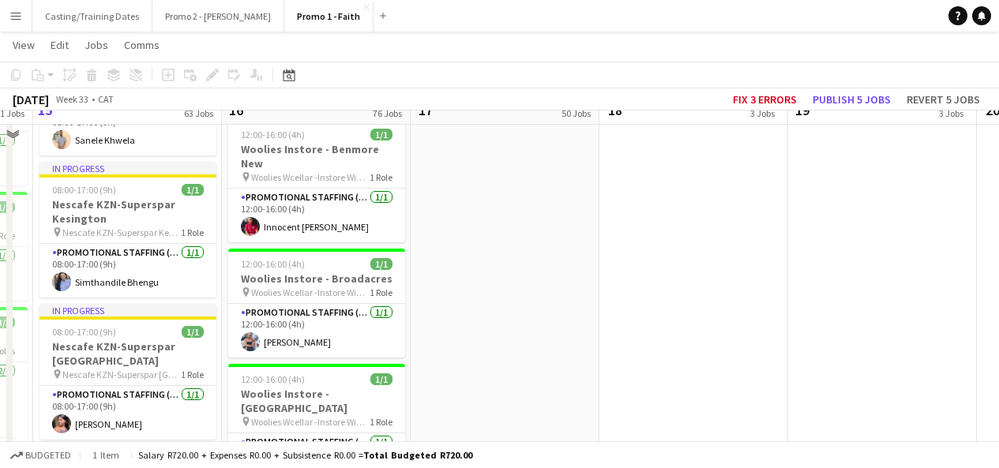
scroll to position [7207, 0]
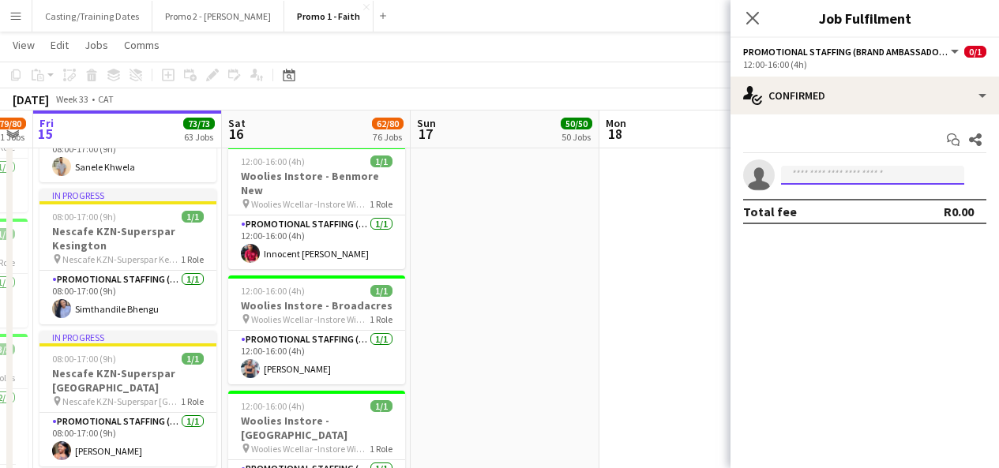
click at [833, 175] on input at bounding box center [872, 175] width 183 height 19
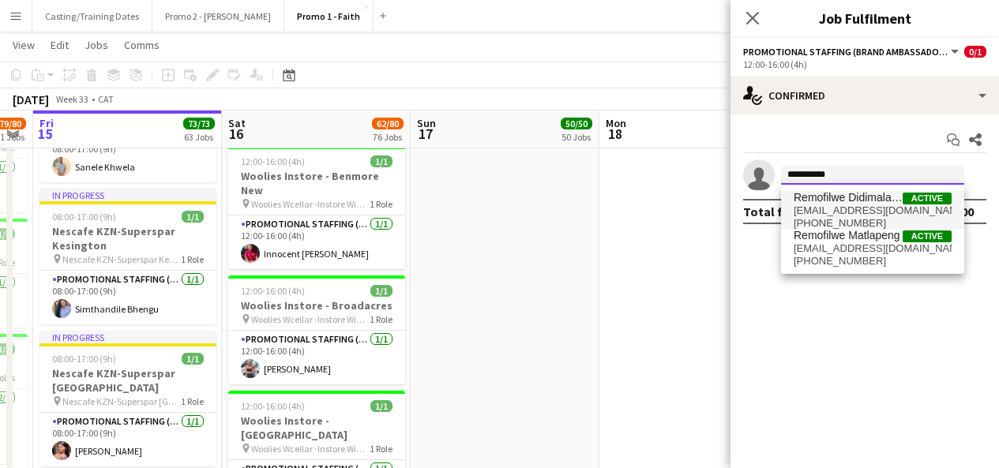
type input "*********"
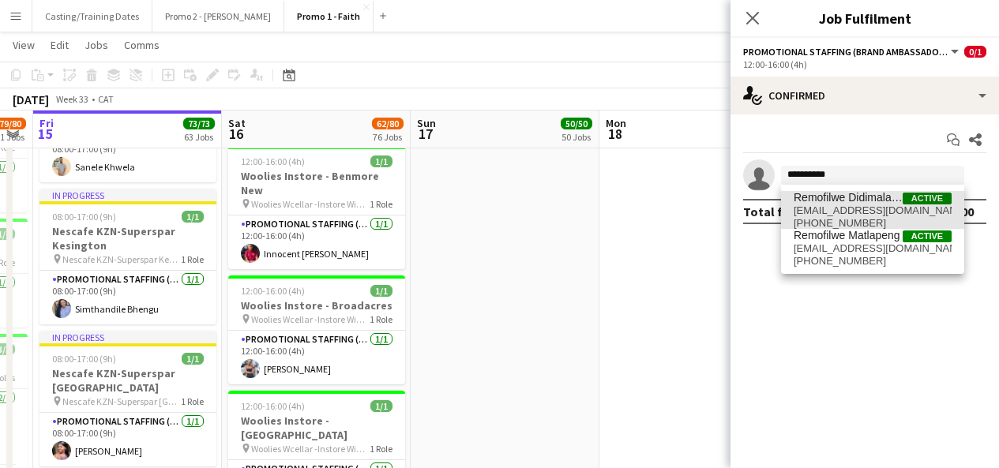
click at [850, 193] on span "Remofilwe Didimalang" at bounding box center [848, 197] width 109 height 13
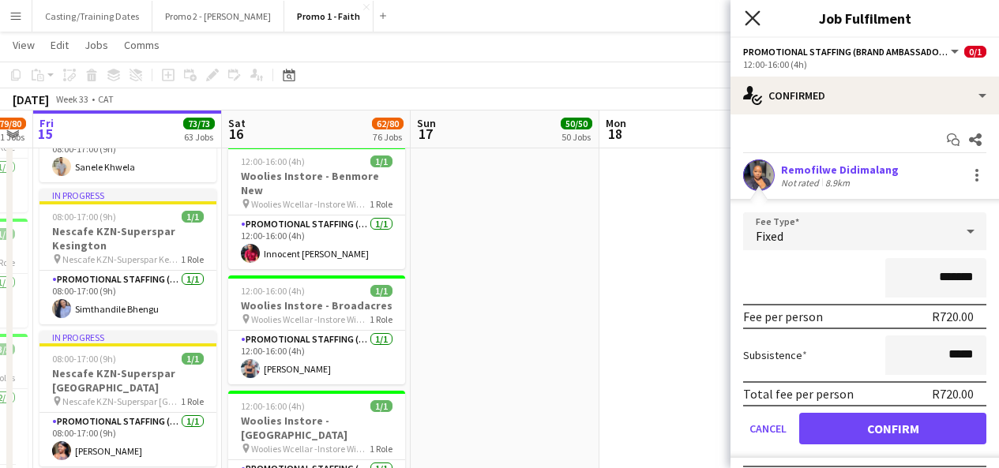
click at [754, 21] on icon "Close pop-in" at bounding box center [752, 17] width 15 height 15
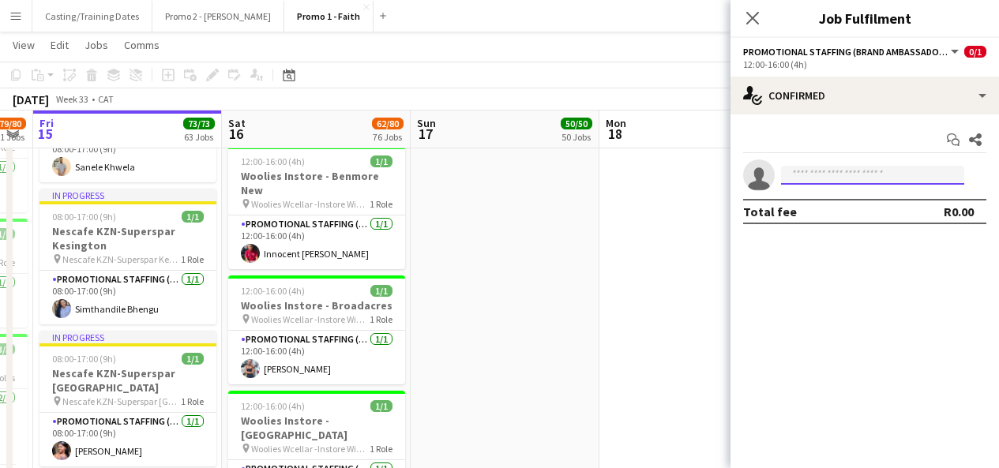
click at [817, 179] on input at bounding box center [872, 175] width 183 height 19
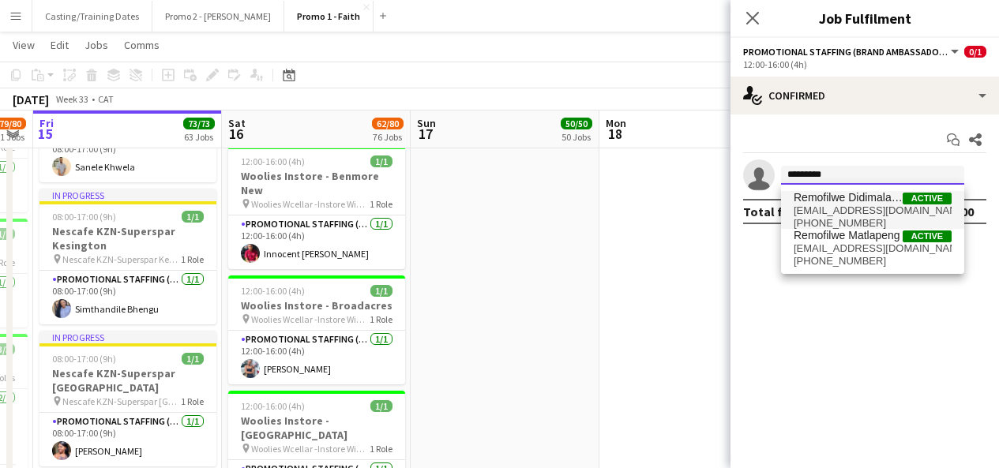
type input "*********"
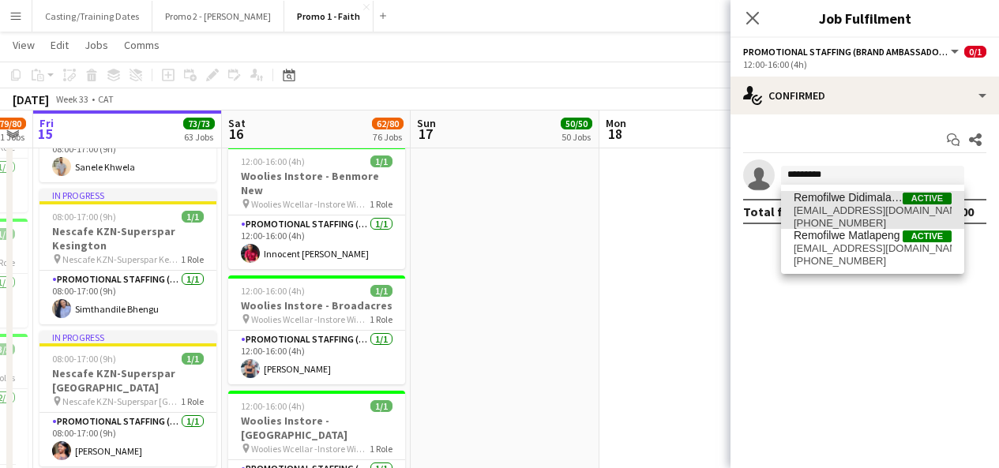
click at [837, 201] on span "Remofilwe Didimalang" at bounding box center [848, 197] width 109 height 13
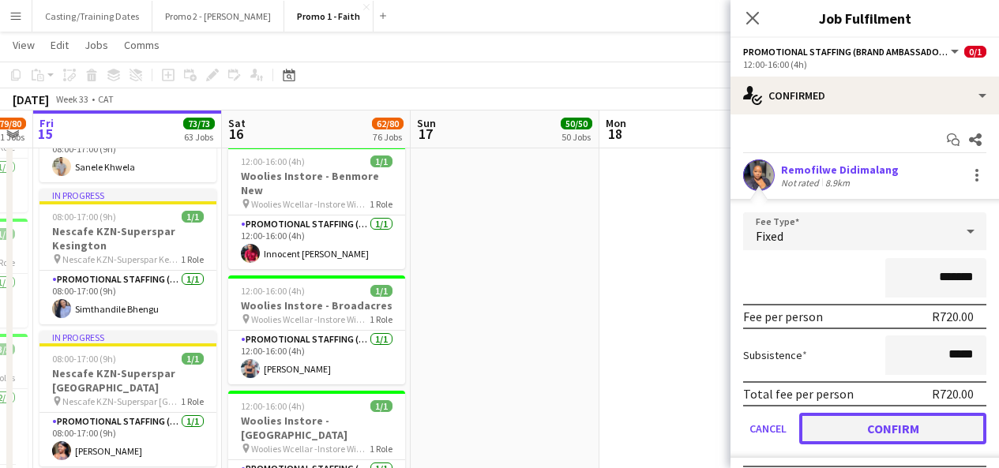
click at [860, 430] on button "Confirm" at bounding box center [892, 429] width 187 height 32
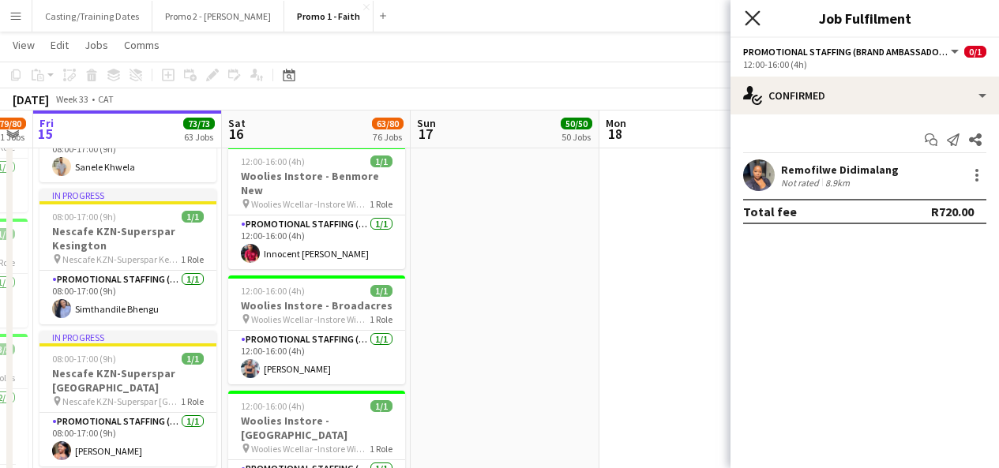
click at [753, 18] on icon at bounding box center [752, 17] width 15 height 15
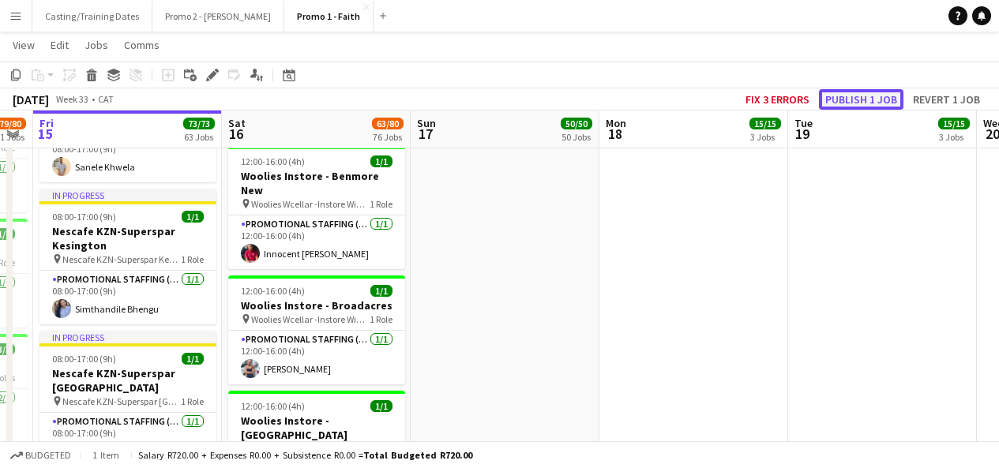
click at [880, 96] on button "Publish 1 job" at bounding box center [861, 99] width 85 height 21
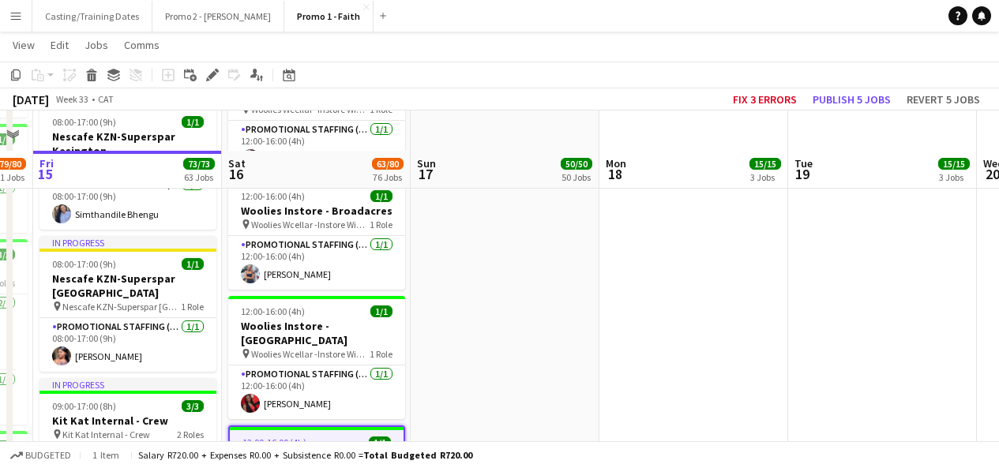
scroll to position [7342, 0]
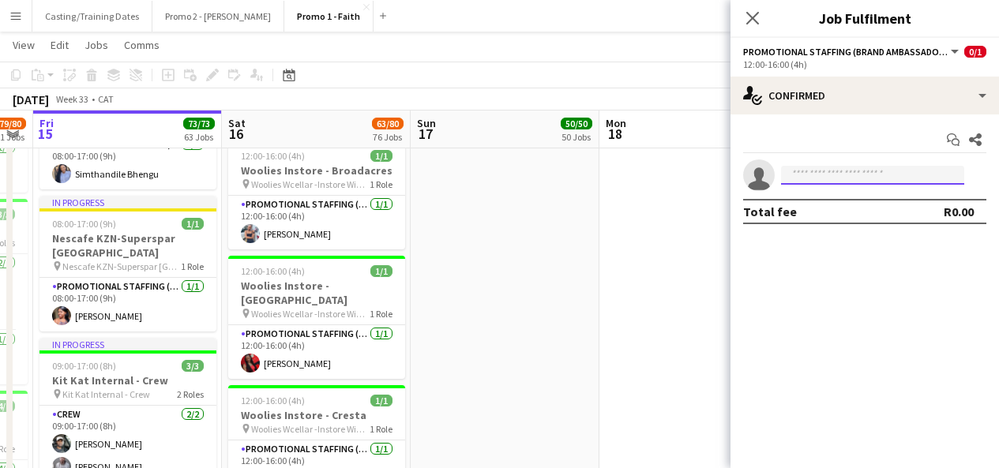
click at [818, 171] on input at bounding box center [872, 175] width 183 height 19
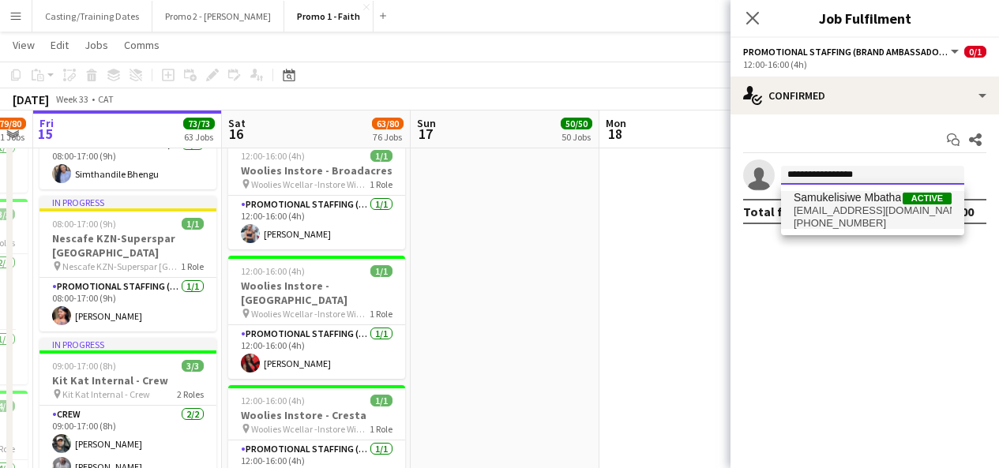
type input "**********"
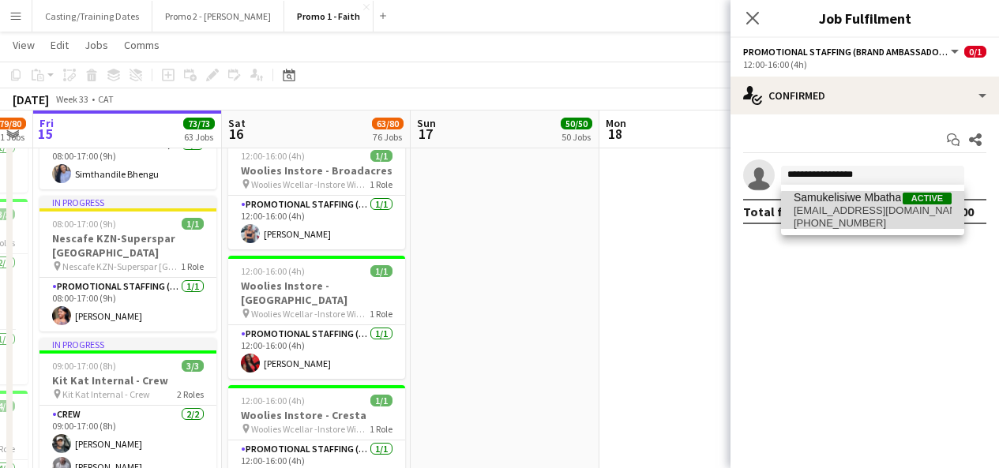
click at [878, 211] on span "[EMAIL_ADDRESS][DOMAIN_NAME]" at bounding box center [873, 211] width 158 height 13
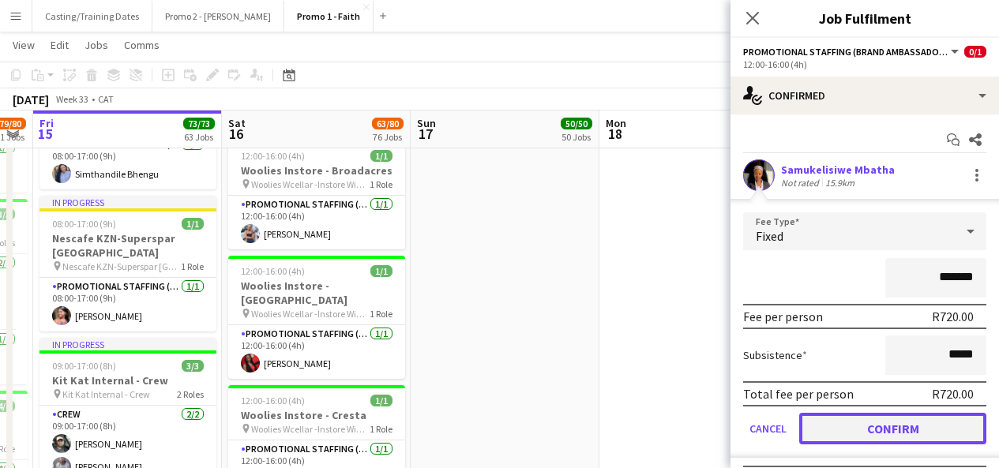
click at [878, 418] on button "Confirm" at bounding box center [892, 429] width 187 height 32
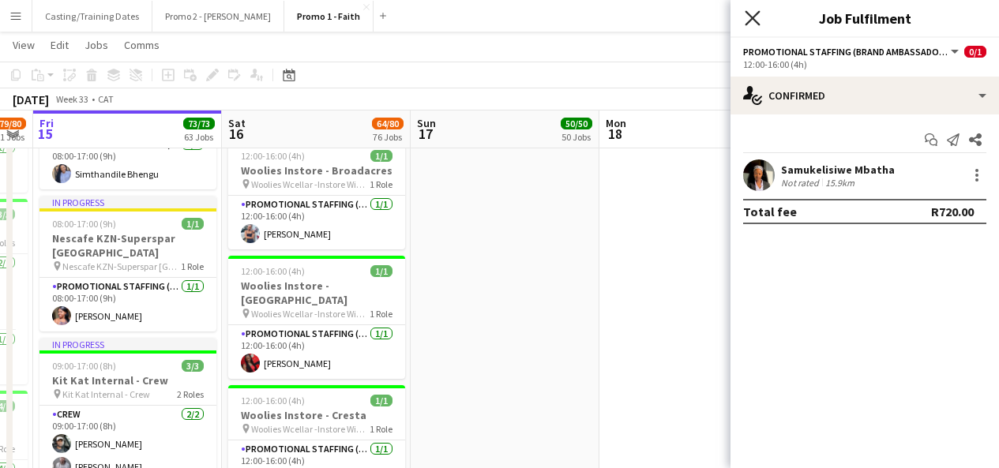
click at [754, 24] on icon "Close pop-in" at bounding box center [752, 17] width 15 height 15
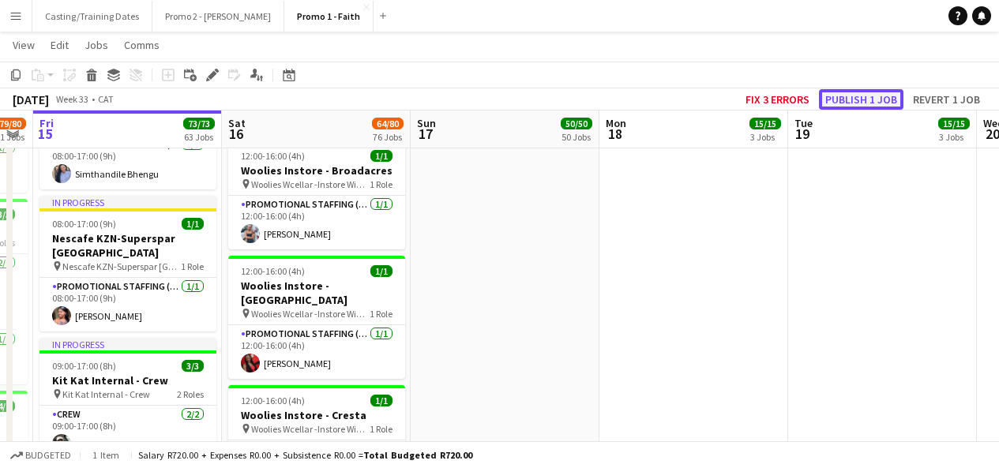
click at [871, 96] on button "Publish 1 job" at bounding box center [861, 99] width 85 height 21
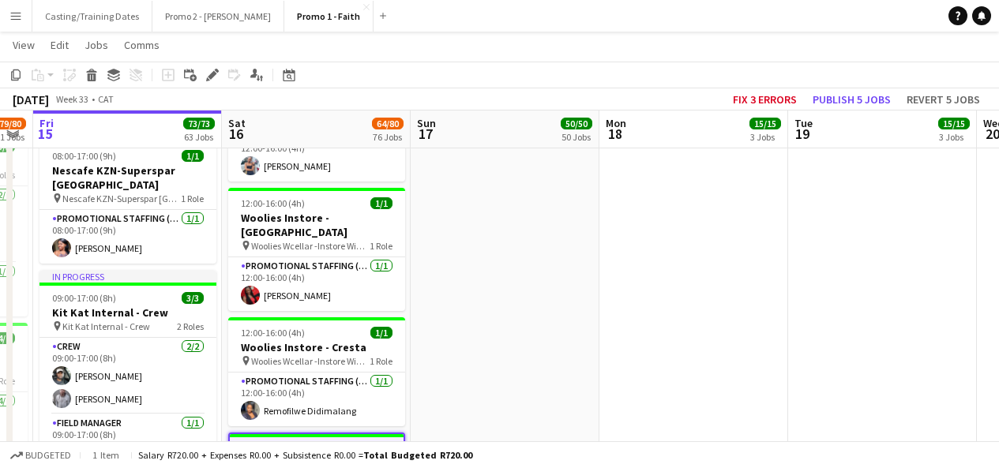
scroll to position [7411, 0]
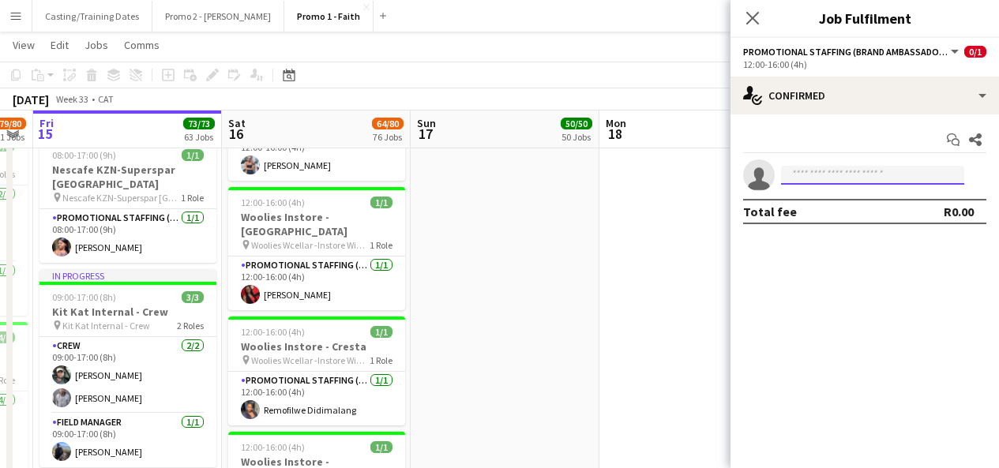
click at [801, 171] on input at bounding box center [872, 175] width 183 height 19
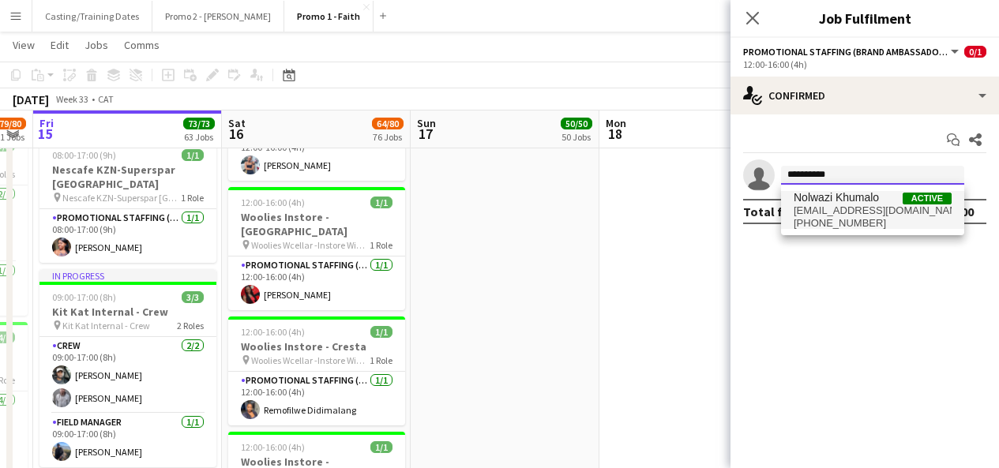
type input "**********"
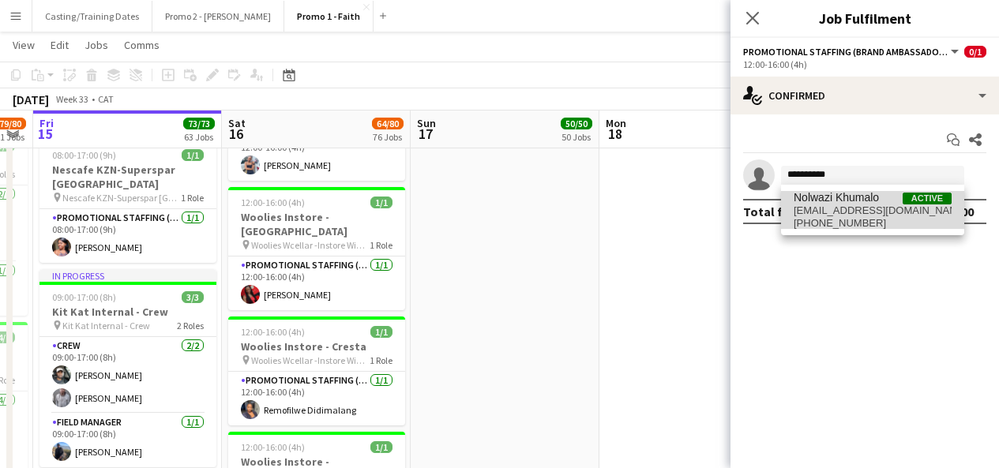
click at [842, 198] on span "Nolwazi Khumalo" at bounding box center [836, 197] width 85 height 13
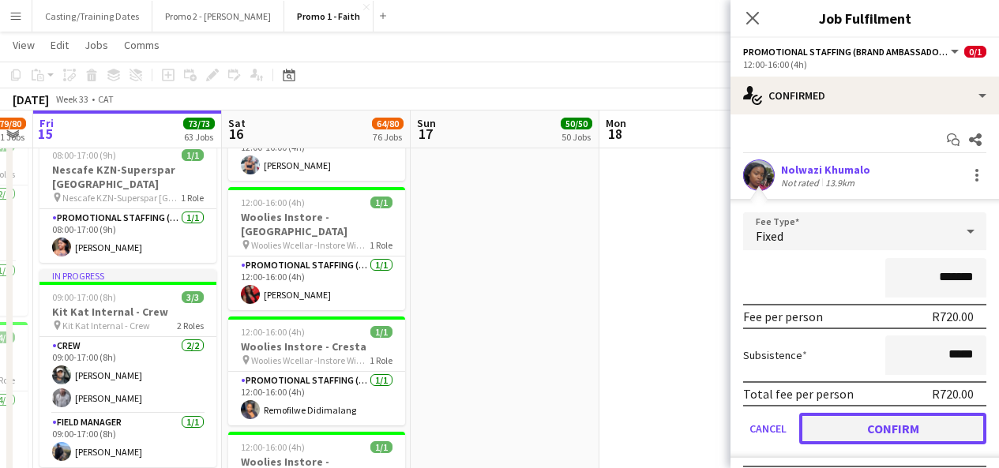
click at [853, 430] on button "Confirm" at bounding box center [892, 429] width 187 height 32
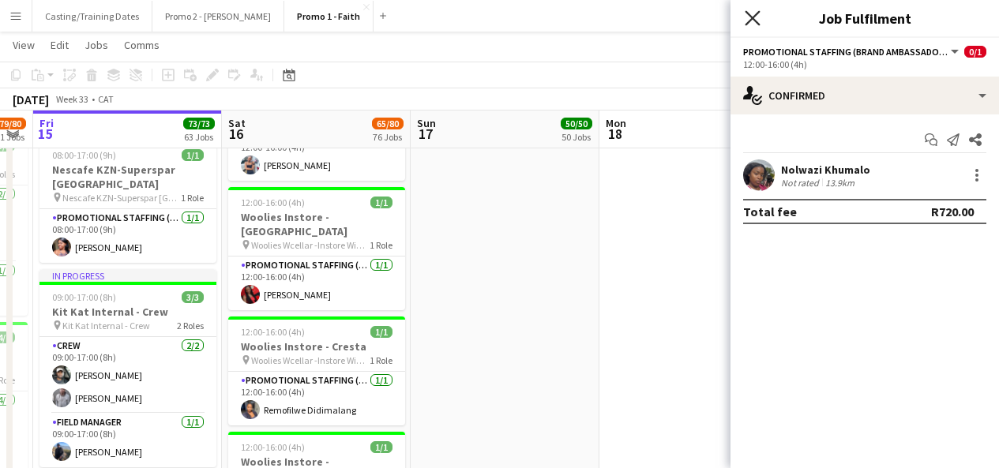
click at [750, 24] on icon "Close pop-in" at bounding box center [752, 17] width 15 height 15
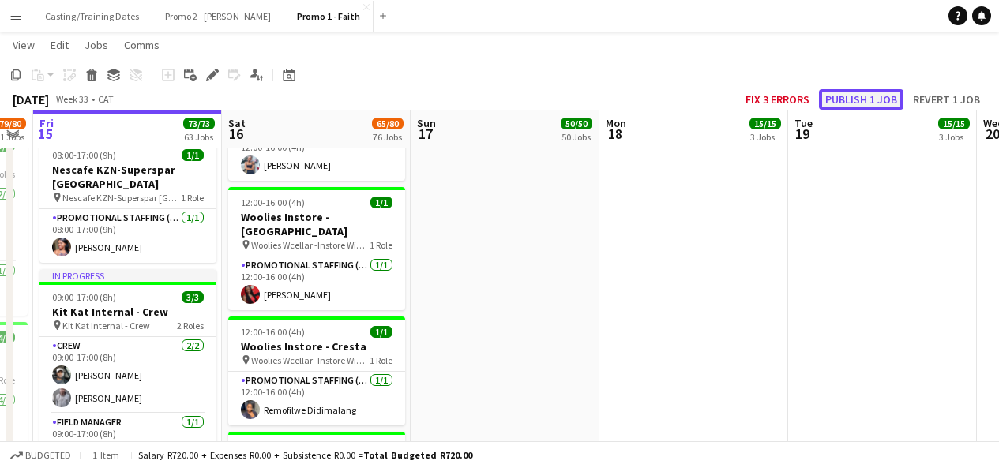
click at [860, 93] on button "Publish 1 job" at bounding box center [861, 99] width 85 height 21
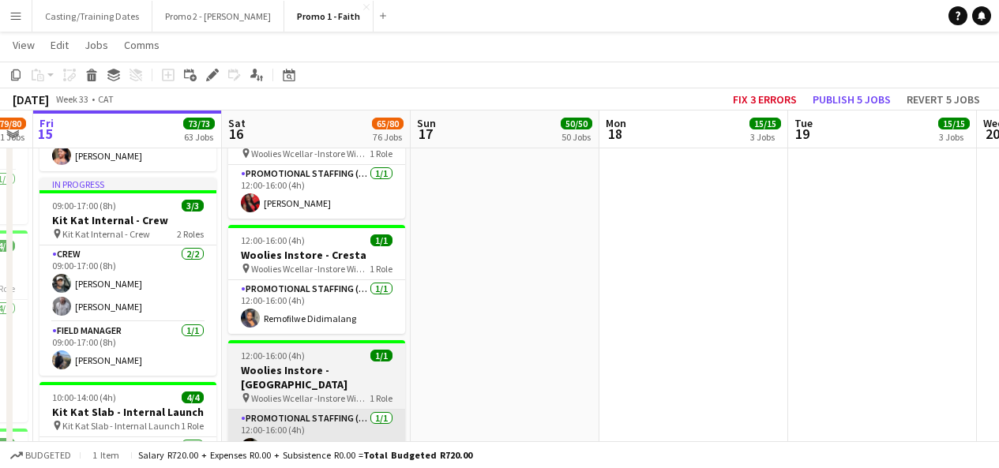
scroll to position [7556, 0]
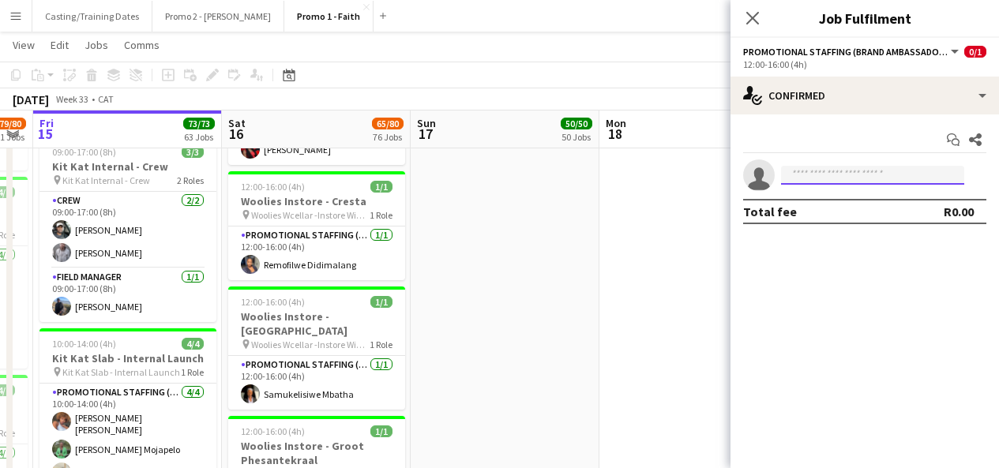
click at [826, 168] on input at bounding box center [872, 175] width 183 height 19
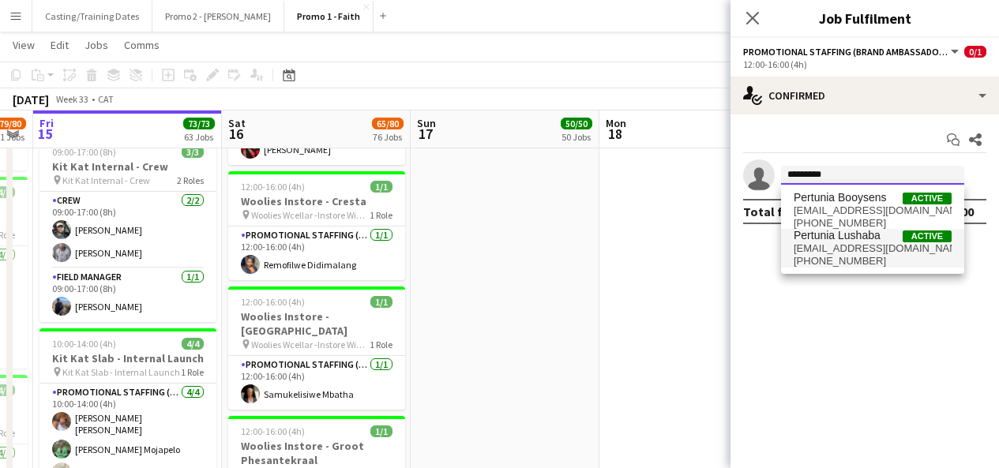
type input "********"
click at [874, 235] on span "Pertunia Lushaba" at bounding box center [837, 235] width 87 height 13
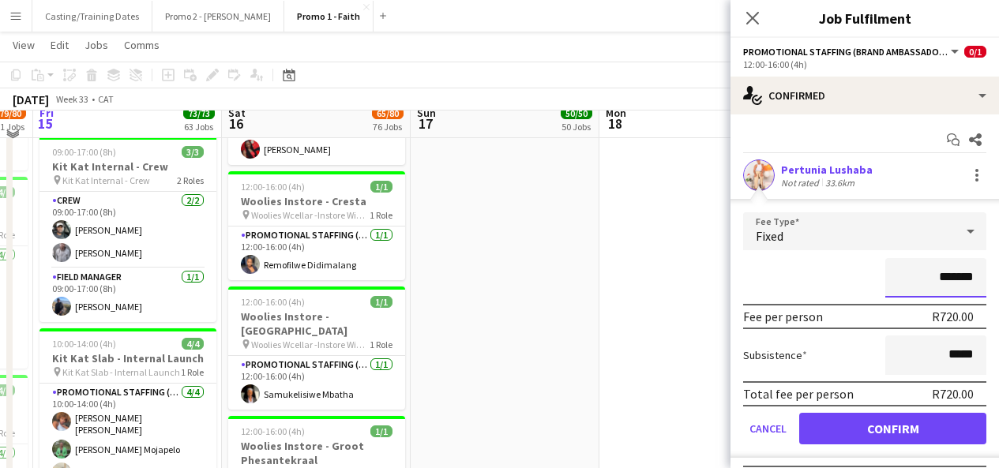
scroll to position [7545, 0]
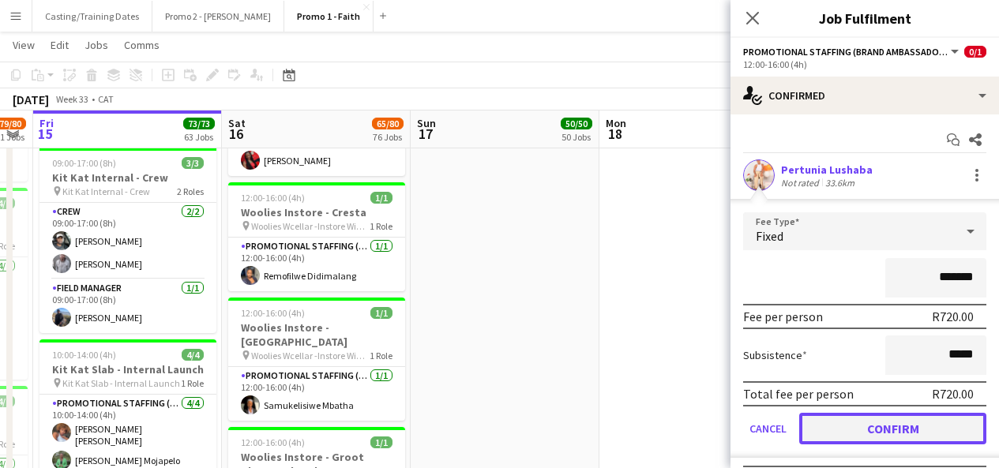
click at [849, 421] on button "Confirm" at bounding box center [892, 429] width 187 height 32
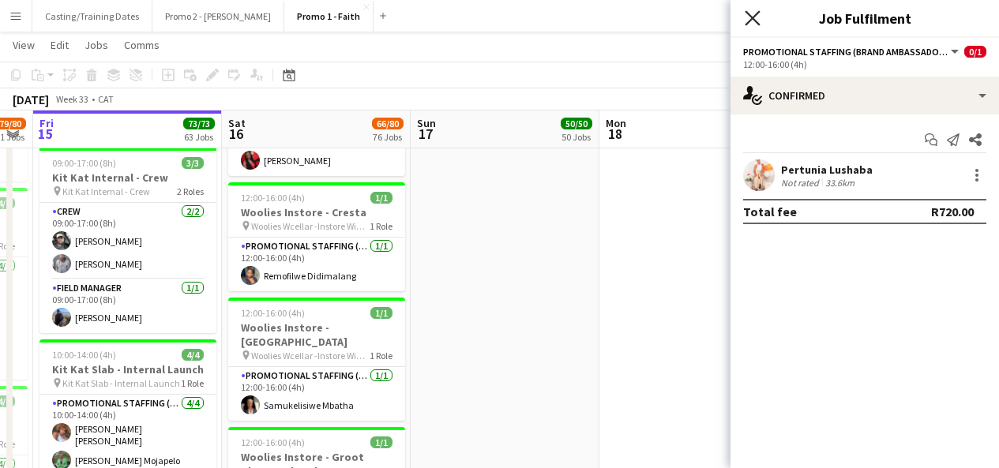
click at [749, 13] on icon "Close pop-in" at bounding box center [752, 17] width 15 height 15
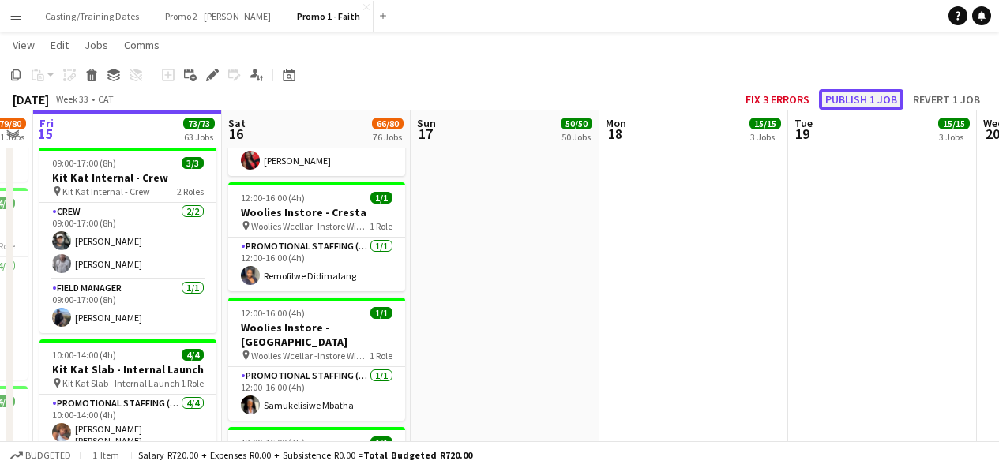
click at [831, 99] on button "Publish 1 job" at bounding box center [861, 99] width 85 height 21
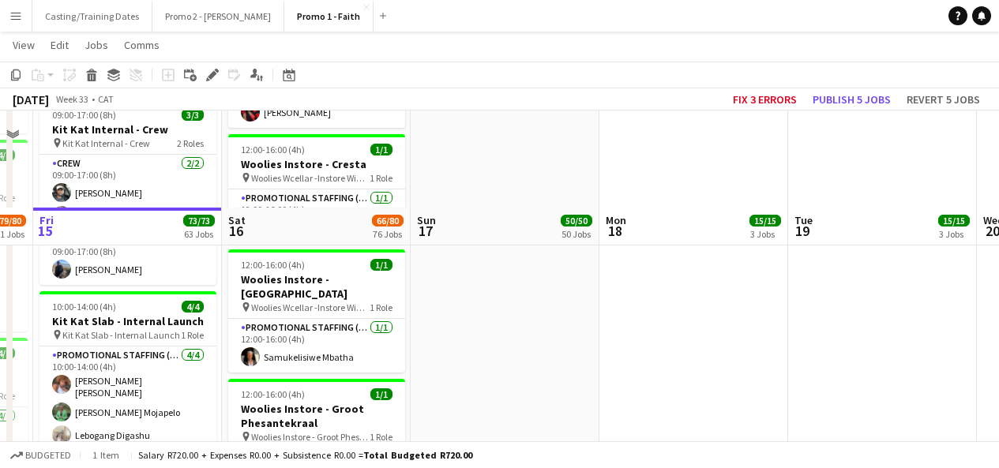
scroll to position [7693, 0]
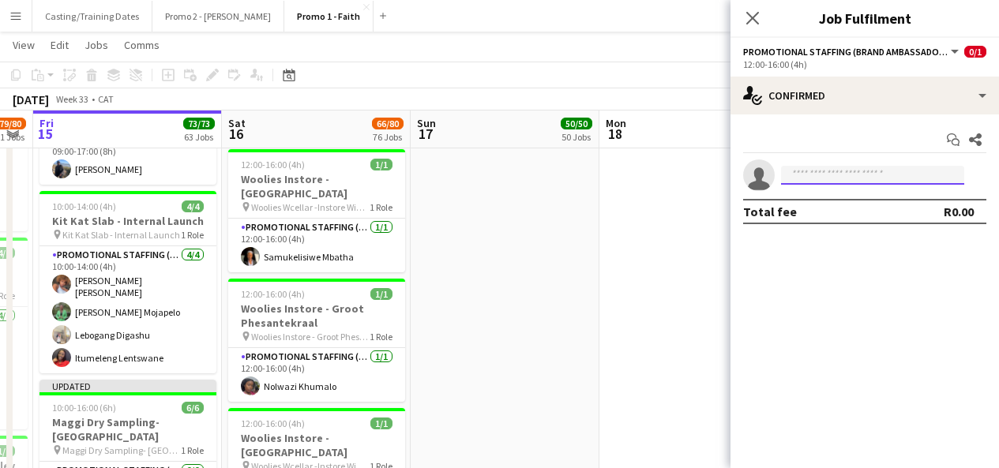
click at [814, 178] on input at bounding box center [872, 175] width 183 height 19
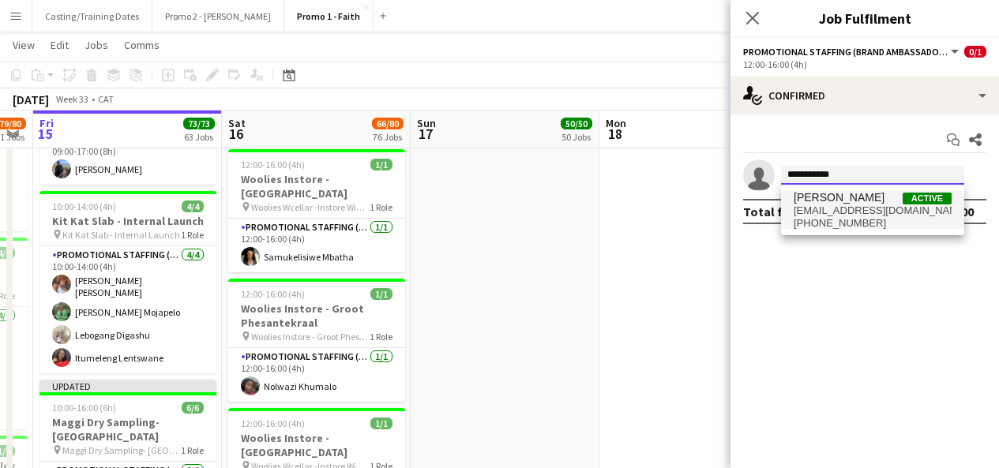
type input "**********"
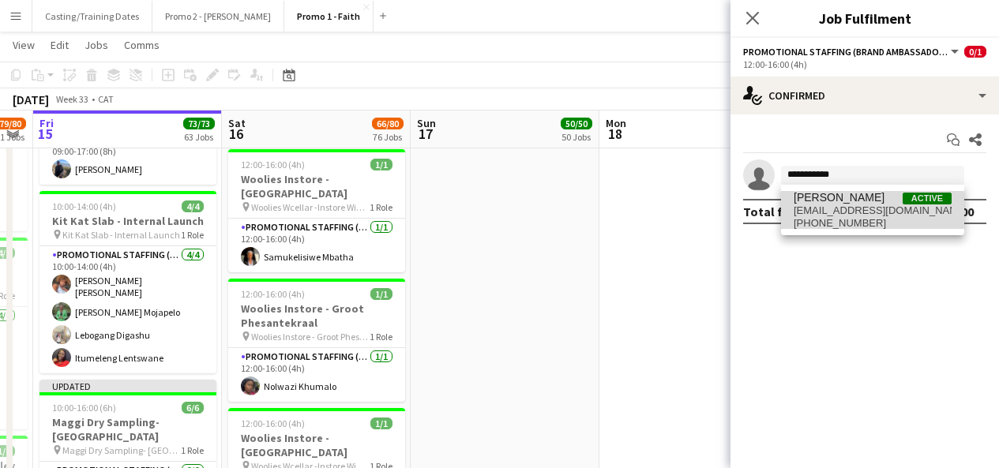
click at [849, 201] on span "[PERSON_NAME]" at bounding box center [839, 197] width 91 height 13
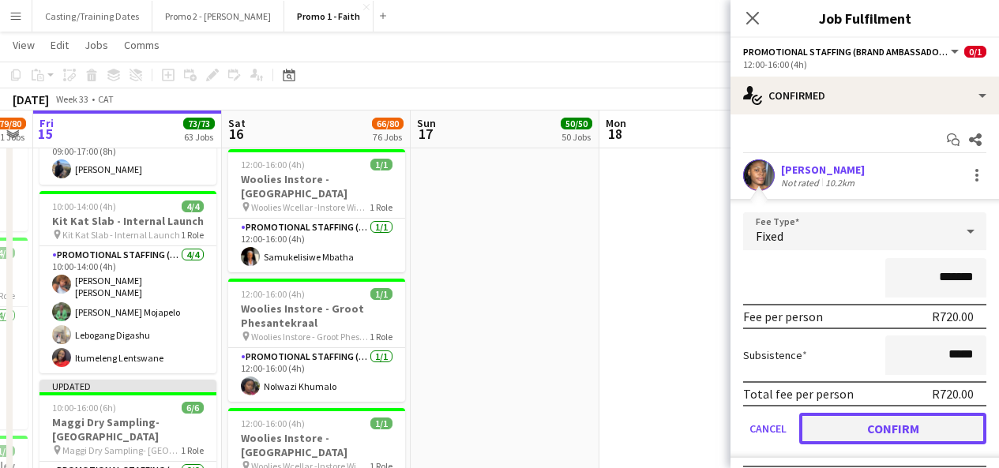
click at [857, 433] on button "Confirm" at bounding box center [892, 429] width 187 height 32
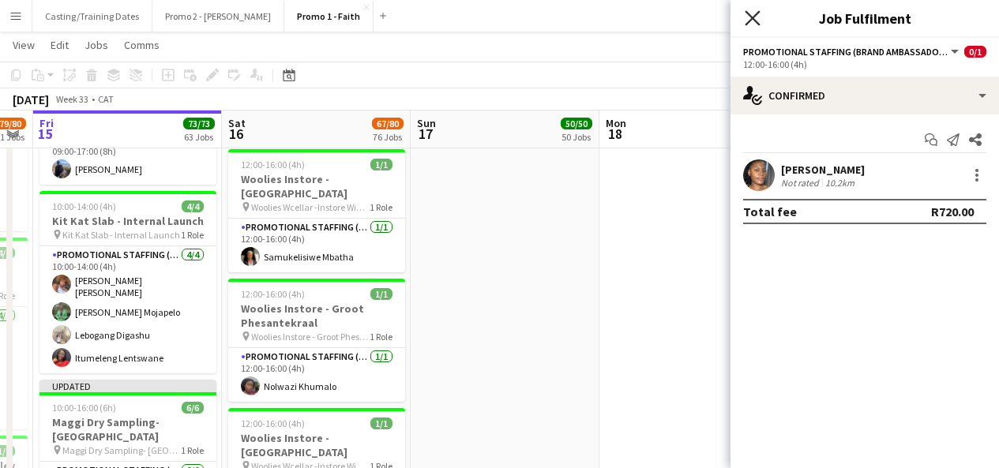
click at [753, 11] on icon "Close pop-in" at bounding box center [752, 17] width 15 height 15
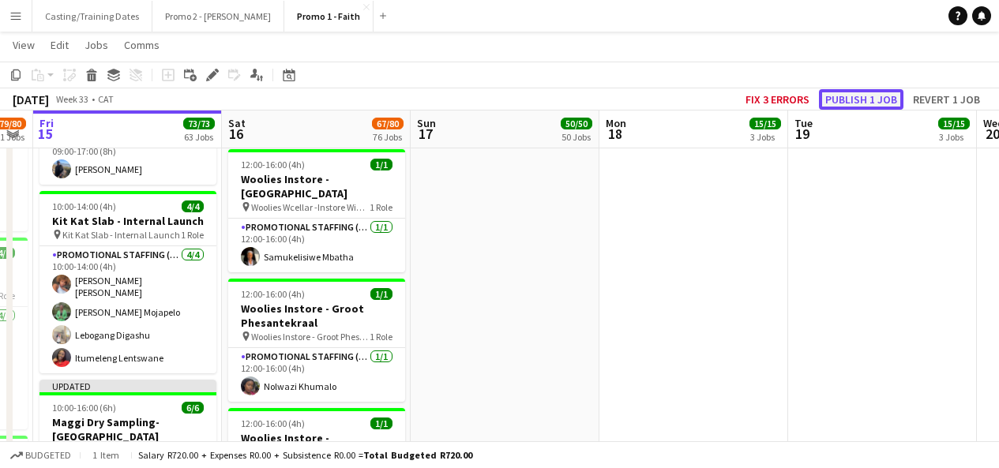
click at [895, 97] on button "Publish 1 job" at bounding box center [861, 99] width 85 height 21
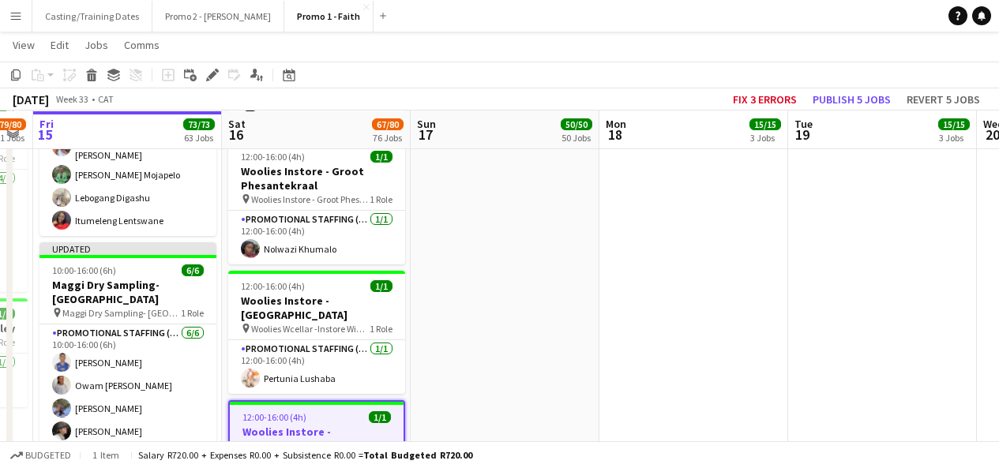
scroll to position [7832, 0]
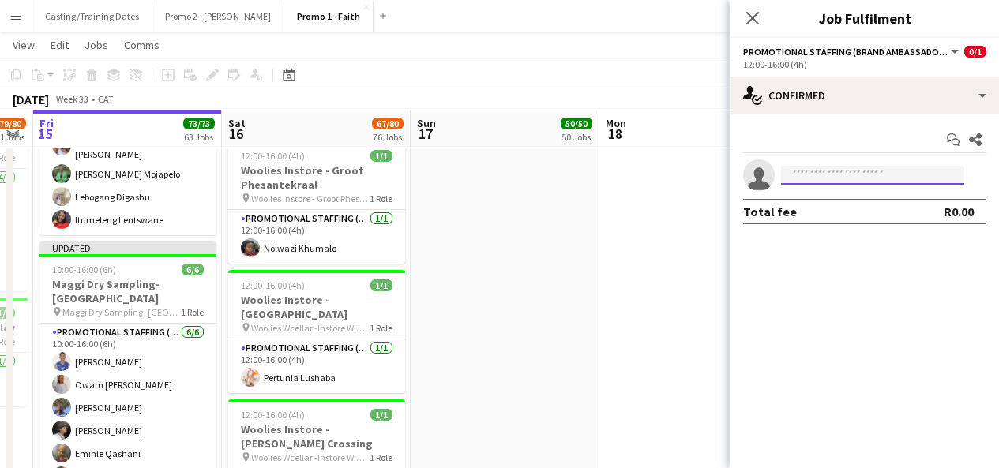
click at [852, 179] on input at bounding box center [872, 175] width 183 height 19
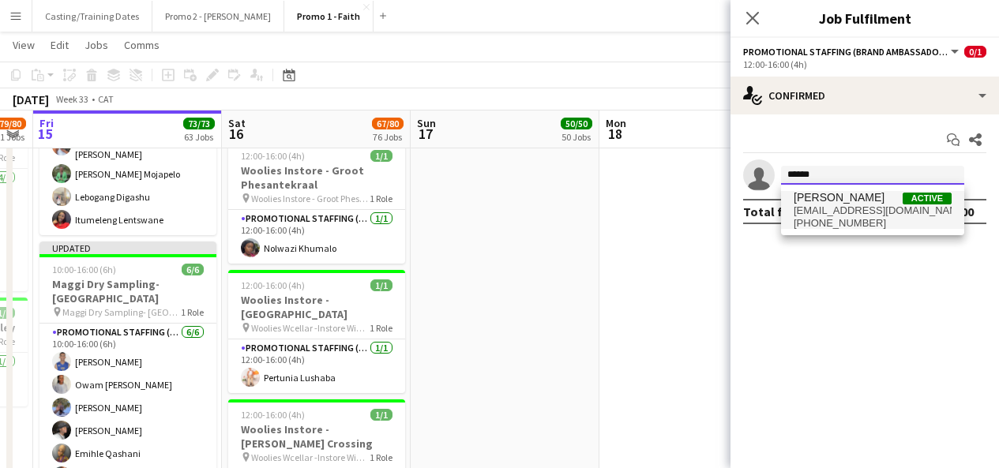
type input "******"
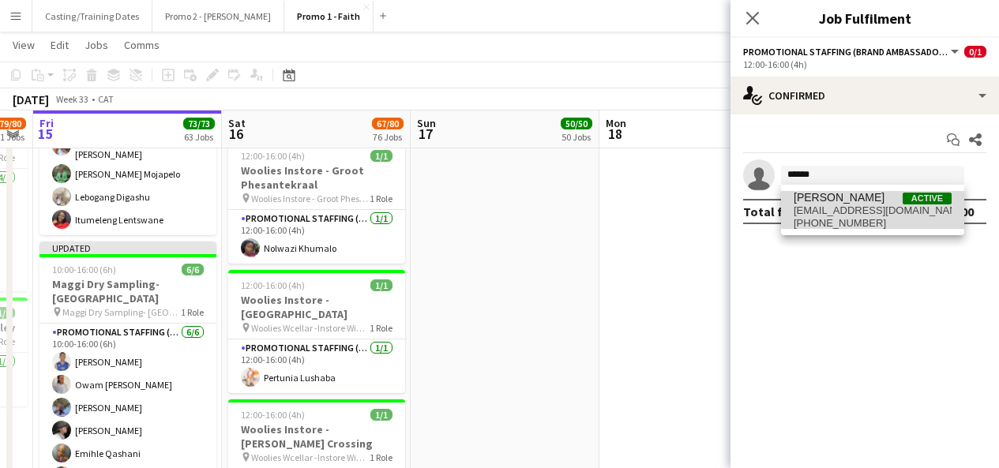
click at [863, 214] on span "[EMAIL_ADDRESS][DOMAIN_NAME]" at bounding box center [873, 211] width 158 height 13
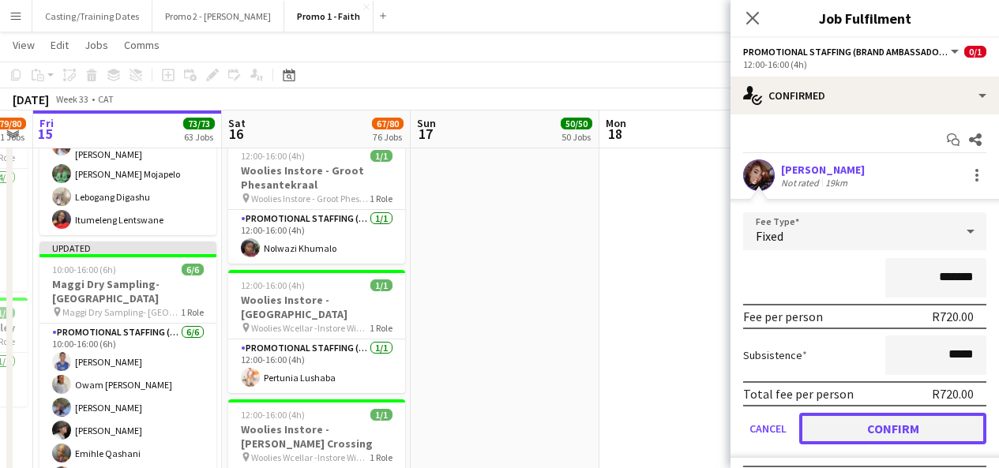
click at [863, 434] on button "Confirm" at bounding box center [892, 429] width 187 height 32
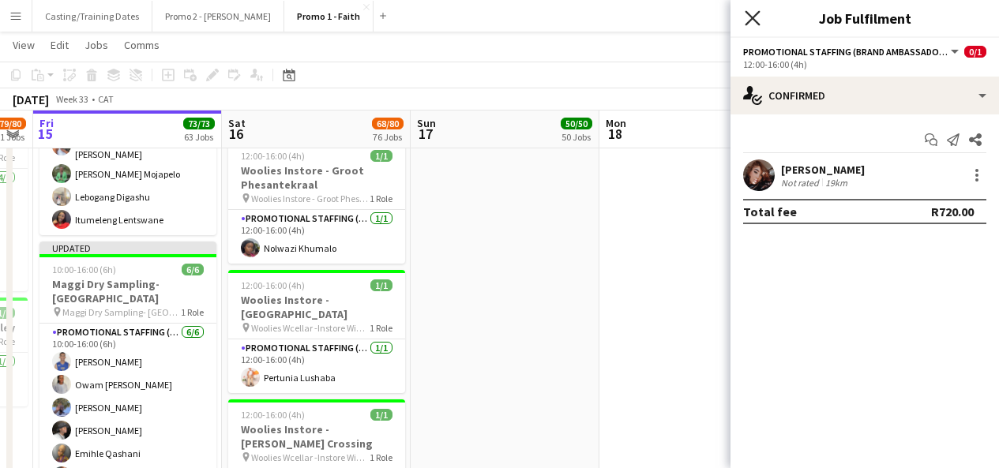
click at [750, 16] on icon at bounding box center [752, 17] width 15 height 15
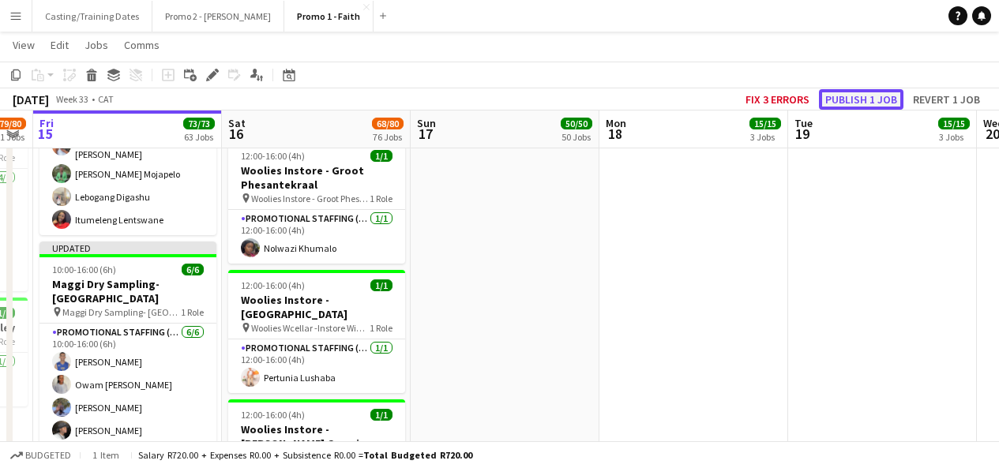
click at [849, 103] on button "Publish 1 job" at bounding box center [861, 99] width 85 height 21
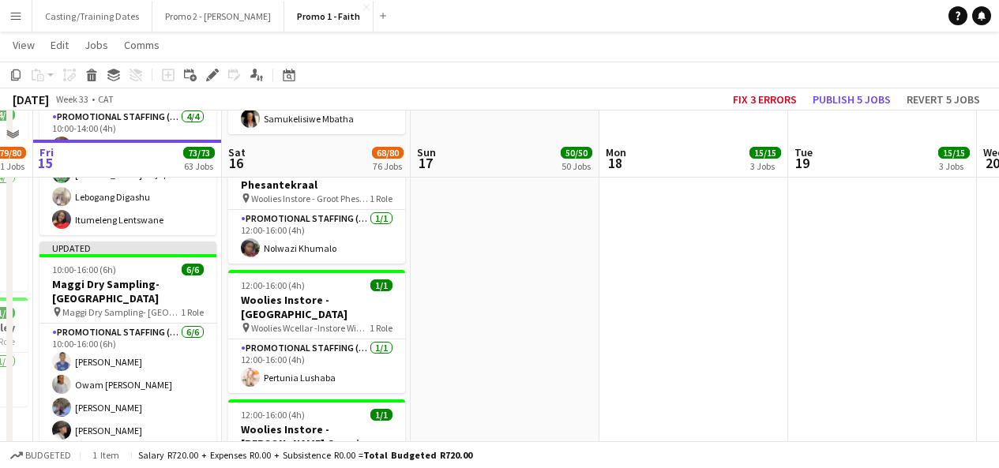
scroll to position [7942, 0]
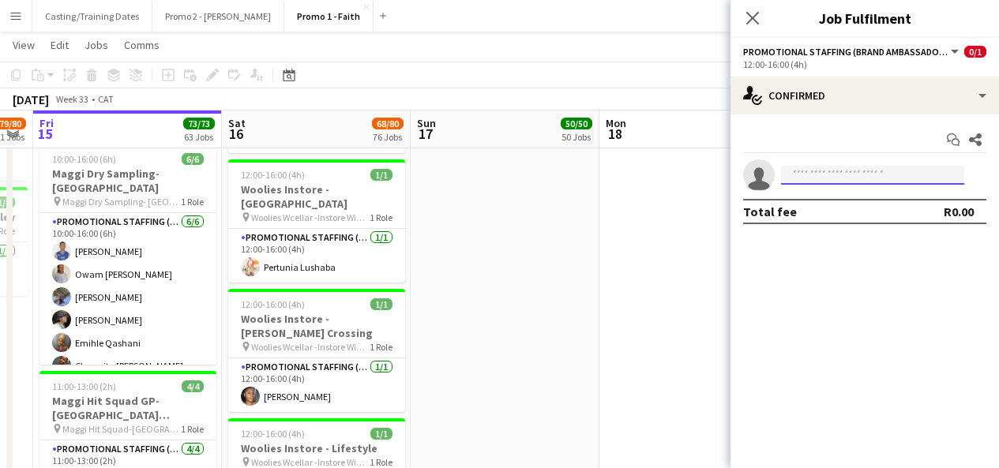
click at [808, 167] on input at bounding box center [872, 175] width 183 height 19
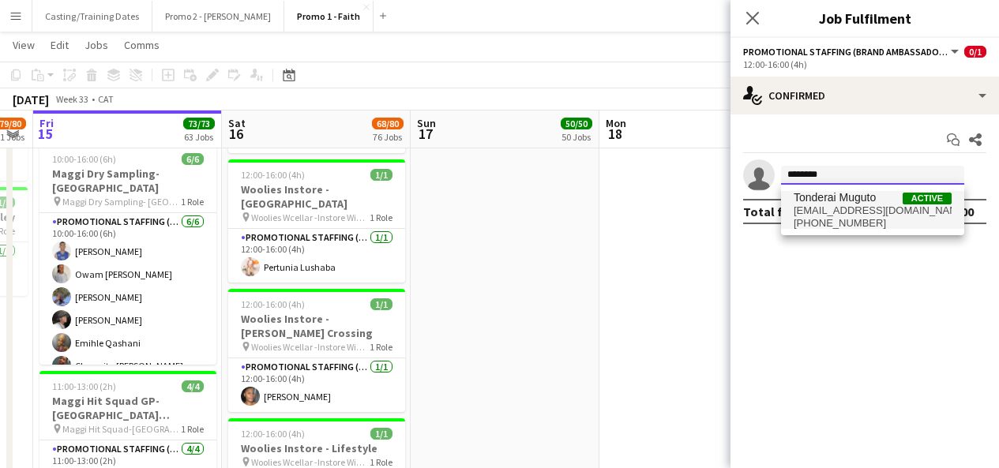
type input "********"
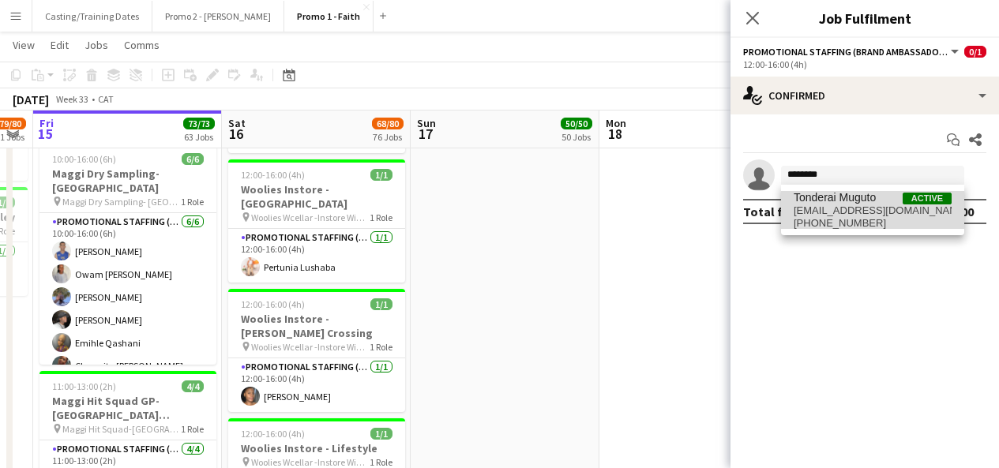
click at [837, 219] on span "[PHONE_NUMBER]" at bounding box center [873, 223] width 158 height 13
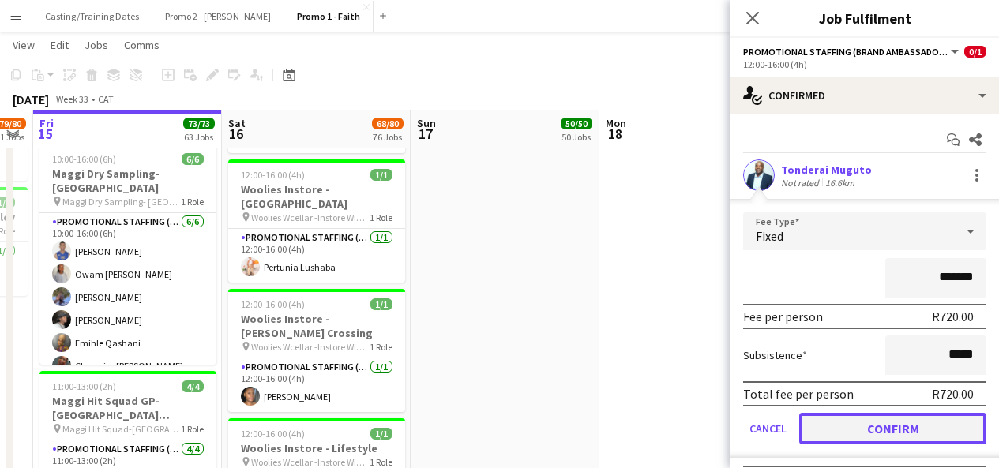
click at [852, 437] on button "Confirm" at bounding box center [892, 429] width 187 height 32
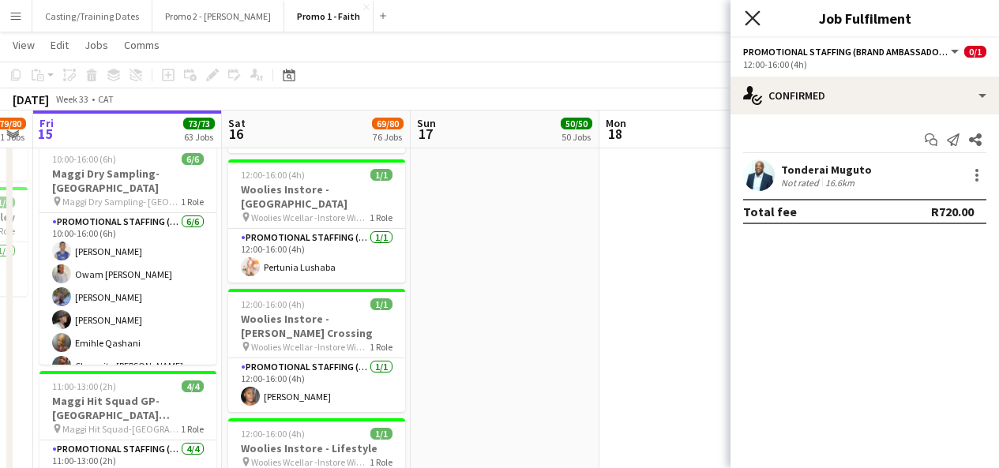
click at [757, 13] on icon at bounding box center [752, 17] width 15 height 15
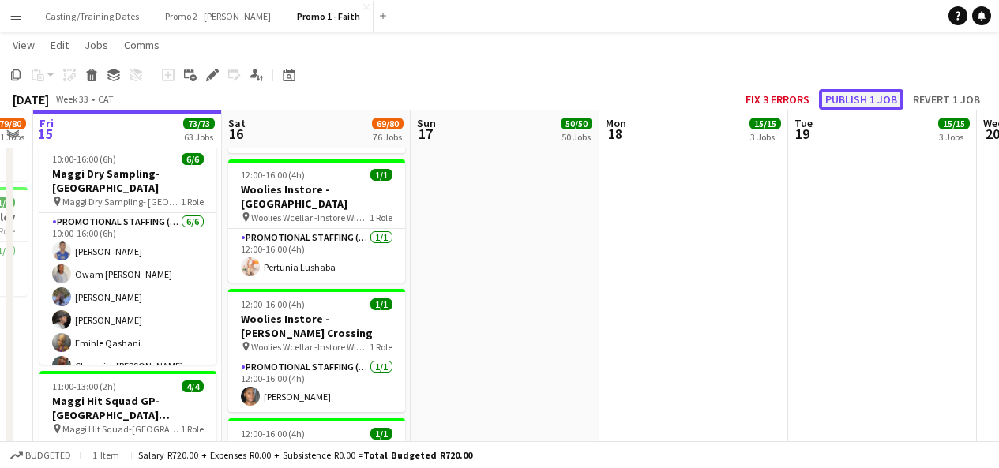
click at [879, 96] on button "Publish 1 job" at bounding box center [861, 99] width 85 height 21
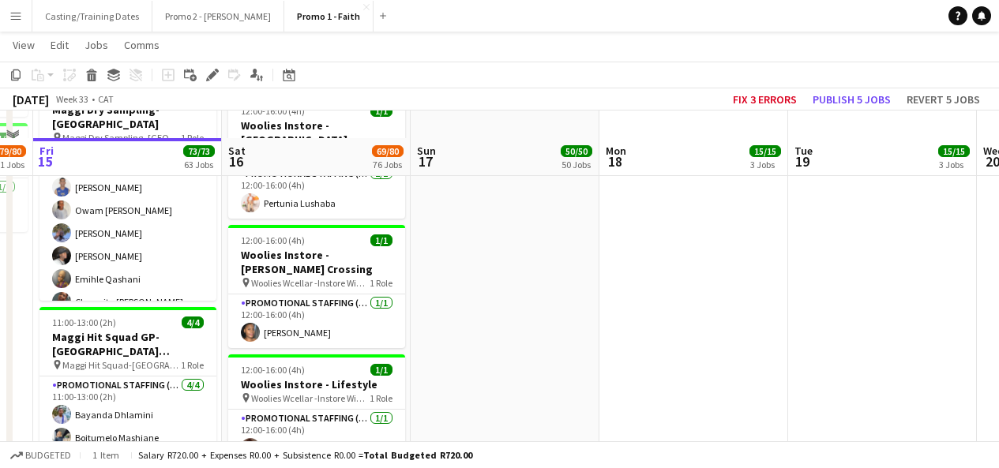
scroll to position [8034, 0]
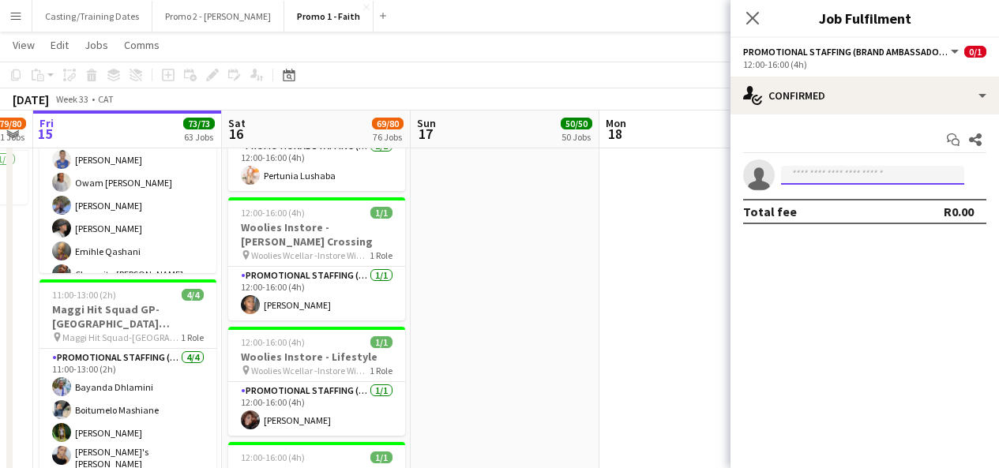
click at [792, 172] on input at bounding box center [872, 175] width 183 height 19
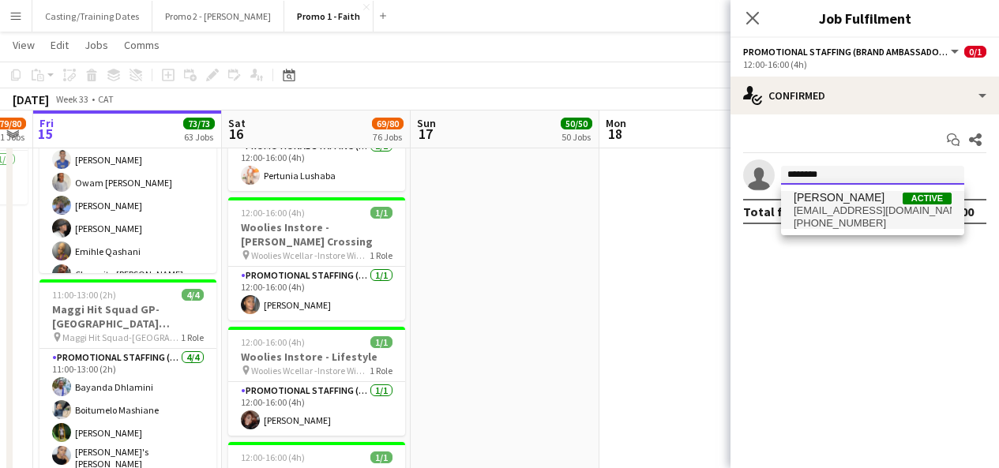
type input "*******"
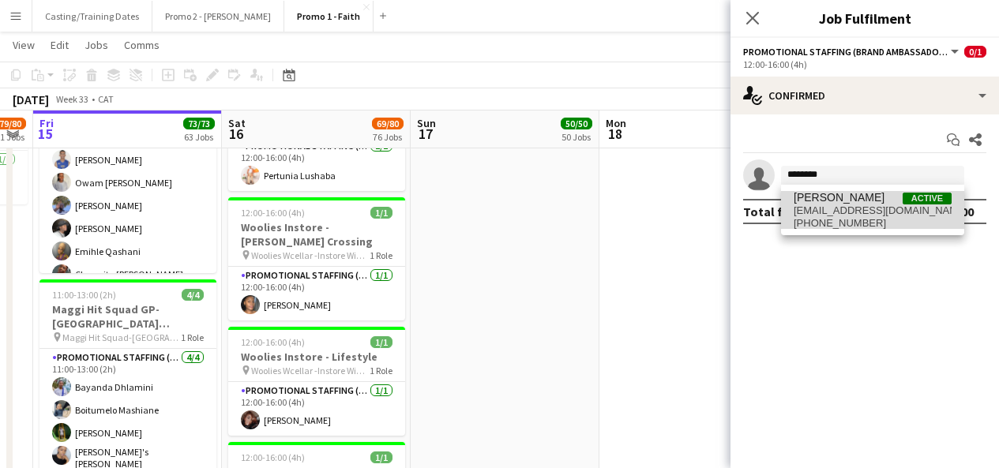
click at [858, 204] on span "[PERSON_NAME]" at bounding box center [839, 197] width 91 height 13
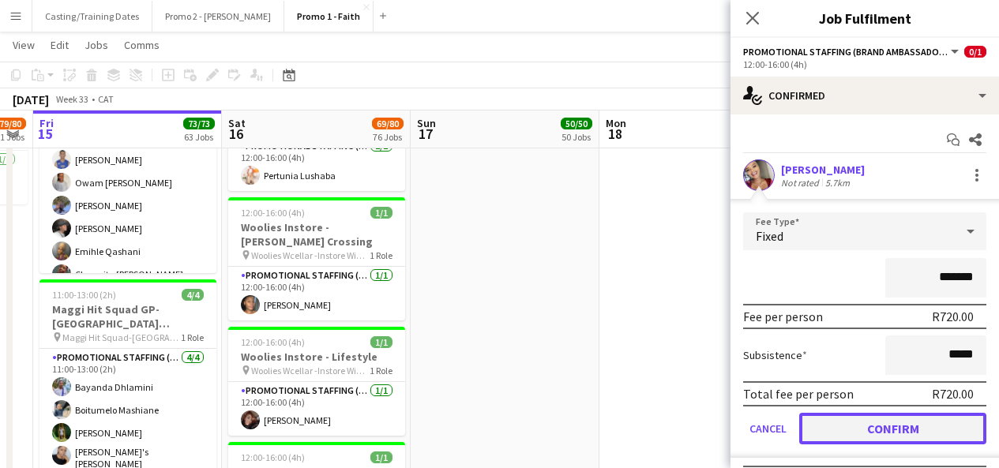
click at [871, 438] on button "Confirm" at bounding box center [892, 429] width 187 height 32
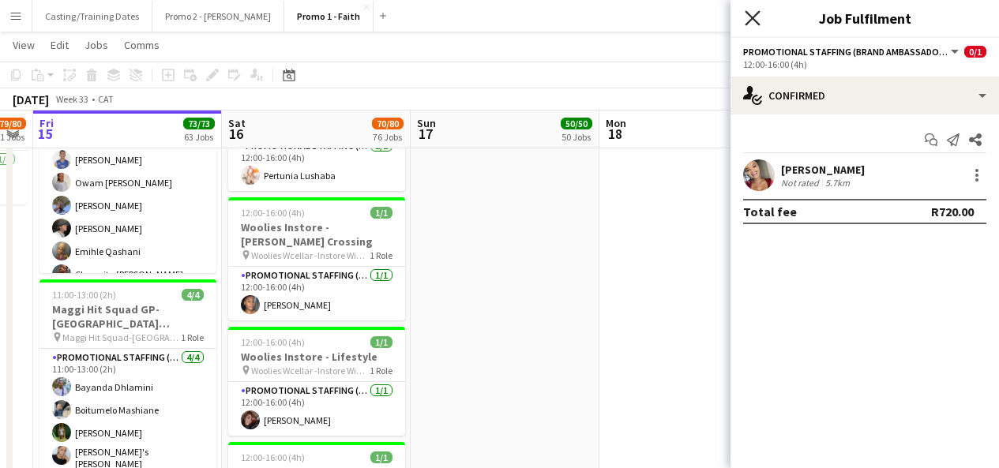
click at [750, 21] on icon at bounding box center [752, 17] width 15 height 15
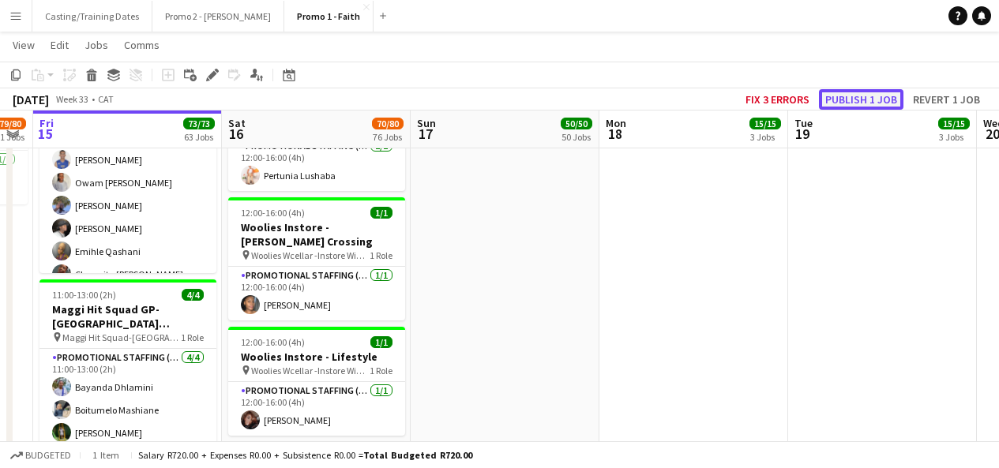
click at [872, 97] on button "Publish 1 job" at bounding box center [861, 99] width 85 height 21
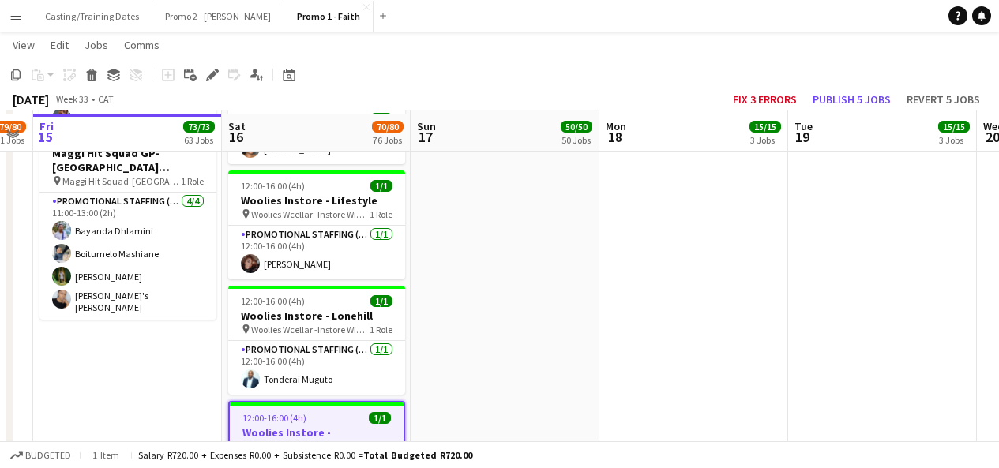
scroll to position [8193, 0]
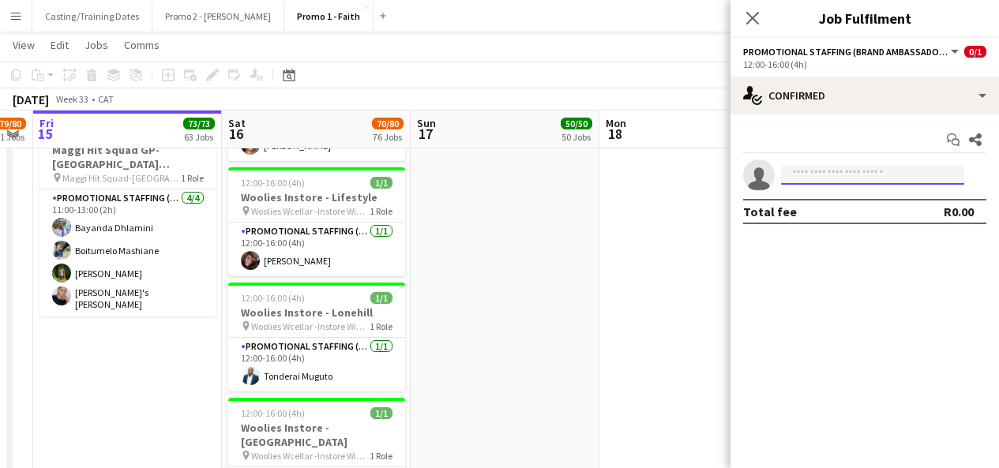
click at [839, 171] on input at bounding box center [872, 175] width 183 height 19
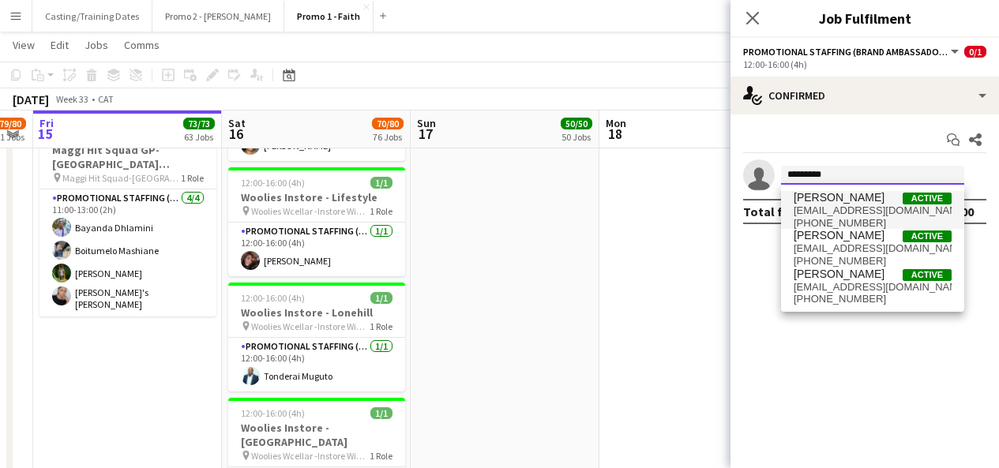
type input "********"
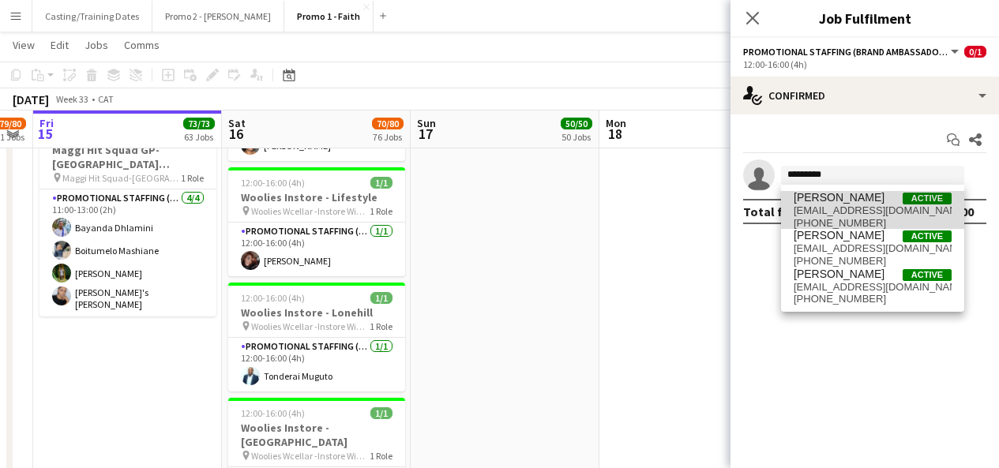
click at [863, 205] on span "[EMAIL_ADDRESS][DOMAIN_NAME]" at bounding box center [873, 211] width 158 height 13
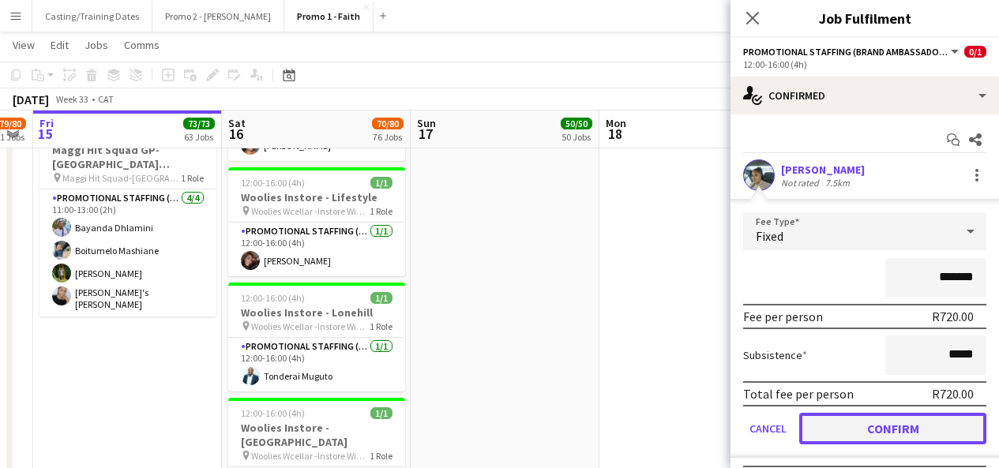
click at [841, 433] on button "Confirm" at bounding box center [892, 429] width 187 height 32
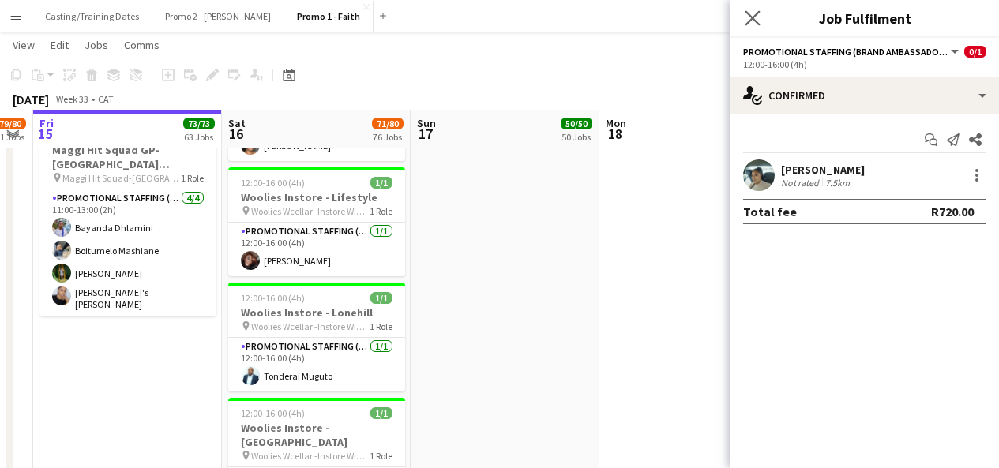
click at [758, 24] on icon "Close pop-in" at bounding box center [752, 17] width 15 height 15
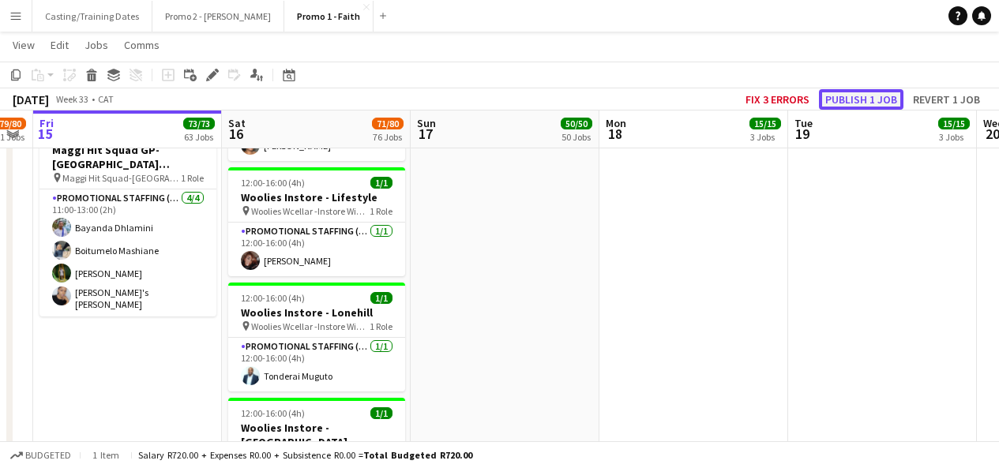
click at [844, 90] on button "Publish 1 job" at bounding box center [861, 99] width 85 height 21
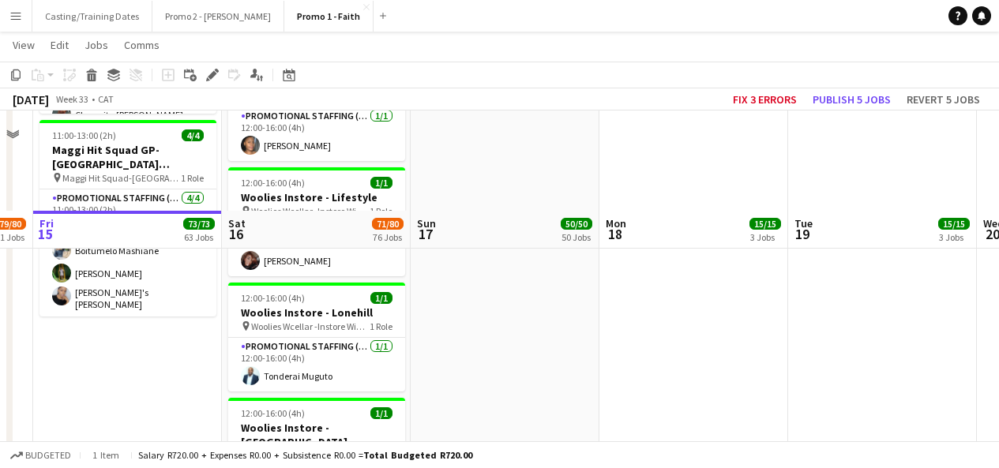
scroll to position [8294, 0]
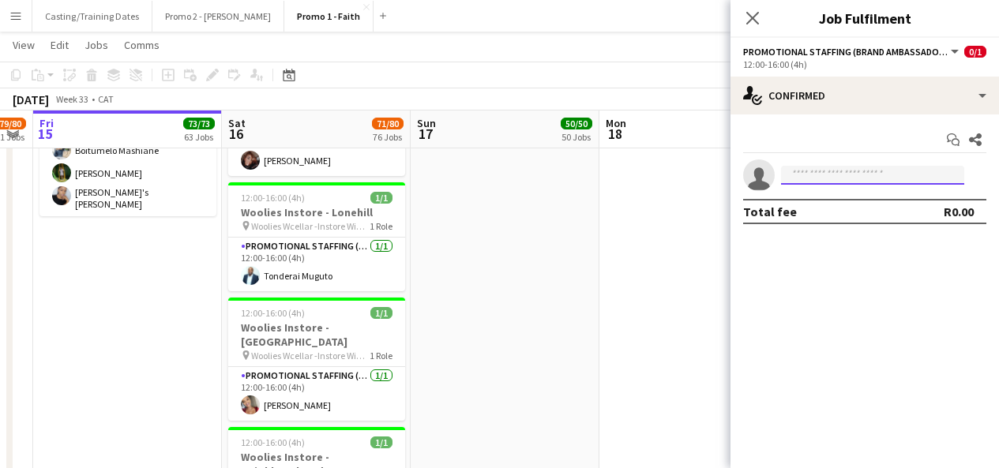
click at [816, 174] on input at bounding box center [872, 175] width 183 height 19
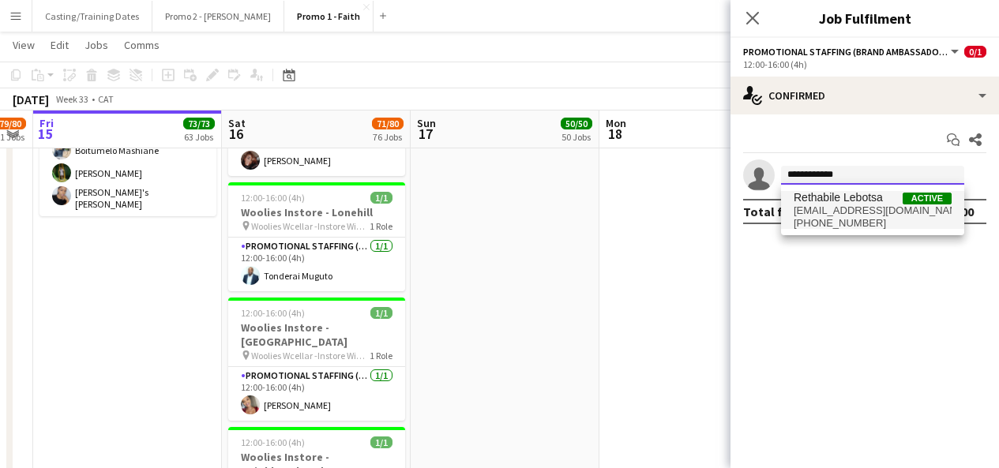
type input "**********"
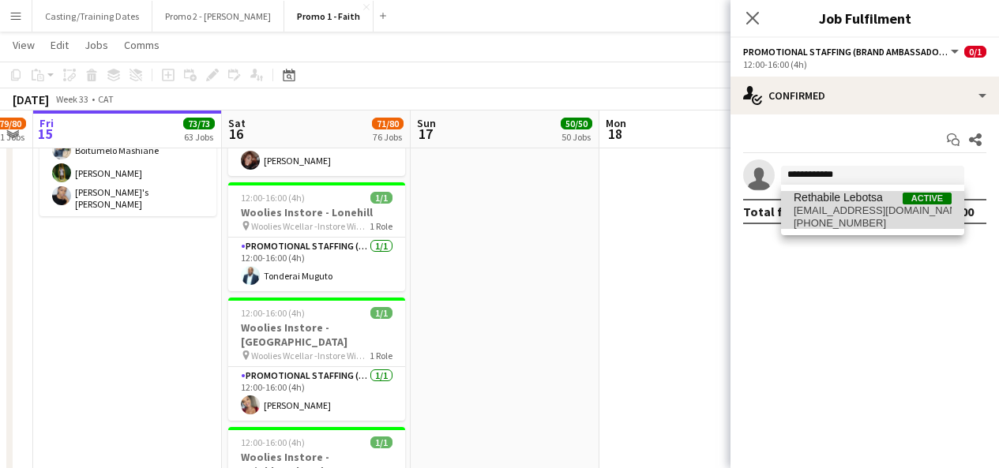
click at [867, 206] on span "[EMAIL_ADDRESS][DOMAIN_NAME]" at bounding box center [873, 211] width 158 height 13
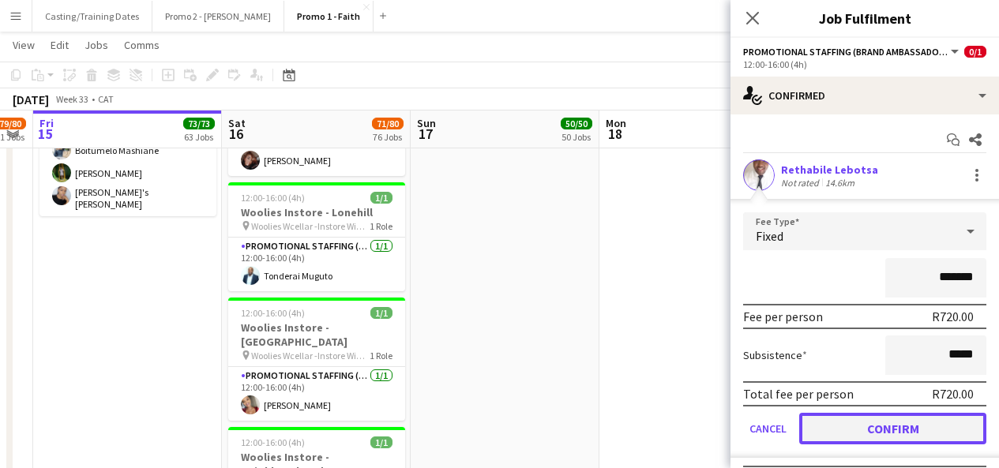
click at [865, 432] on button "Confirm" at bounding box center [892, 429] width 187 height 32
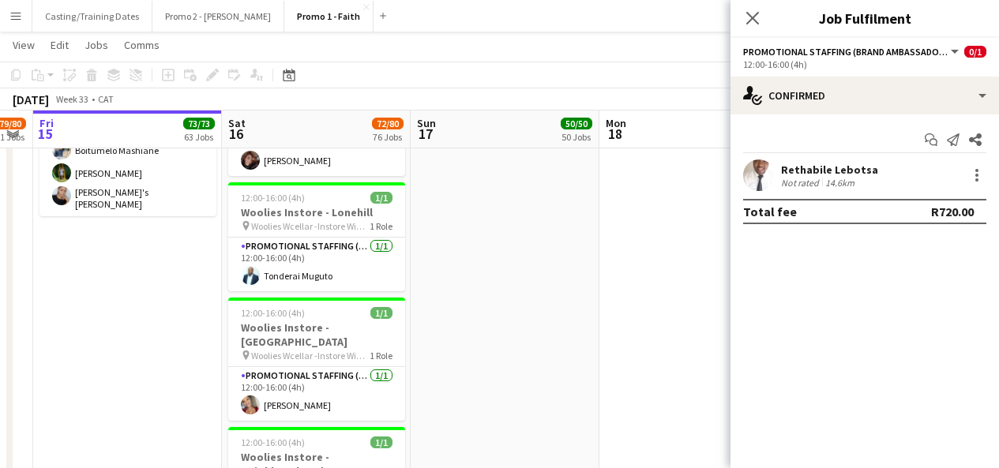
click at [747, 29] on div "Close pop-in" at bounding box center [753, 18] width 44 height 36
click at [756, 15] on icon at bounding box center [752, 17] width 15 height 15
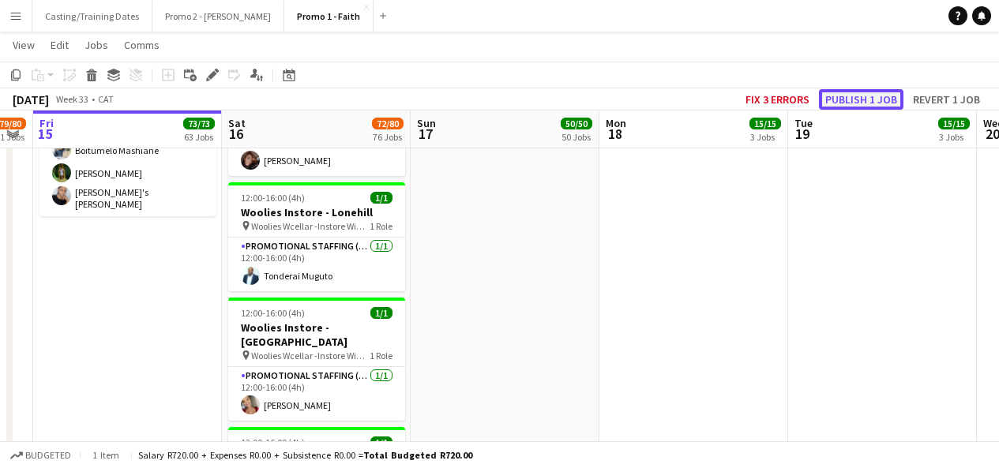
click at [848, 92] on button "Publish 1 job" at bounding box center [861, 99] width 85 height 21
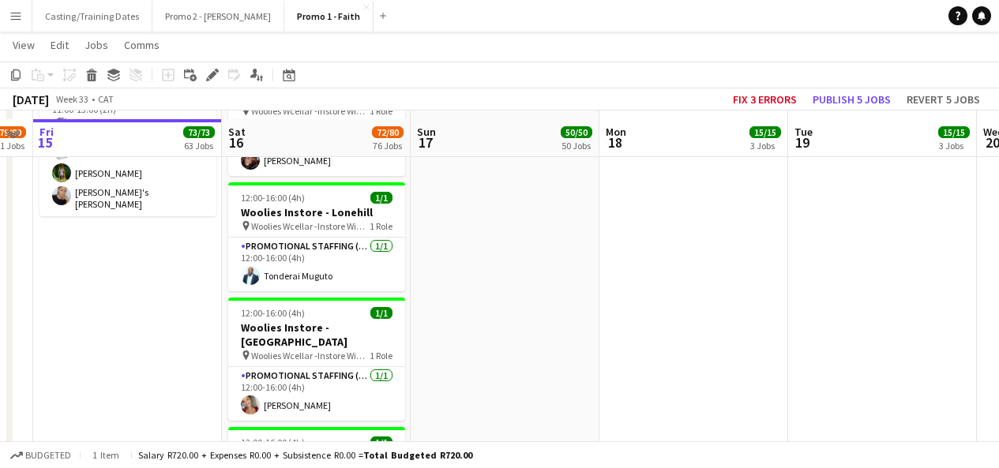
scroll to position [8392, 0]
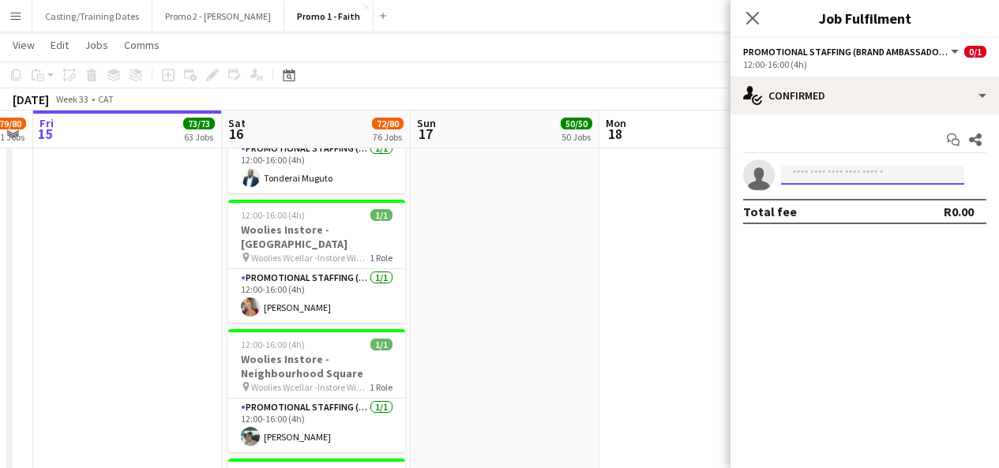
click at [851, 173] on input at bounding box center [872, 175] width 183 height 19
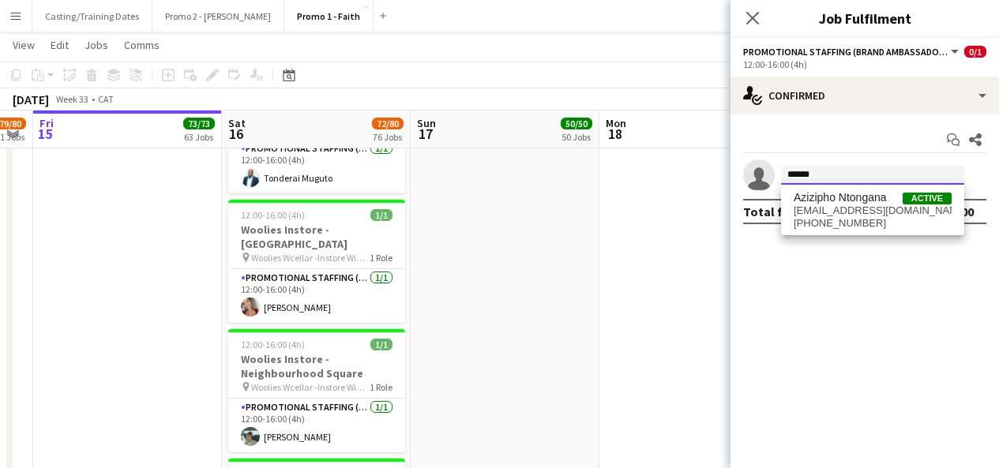
type input "******"
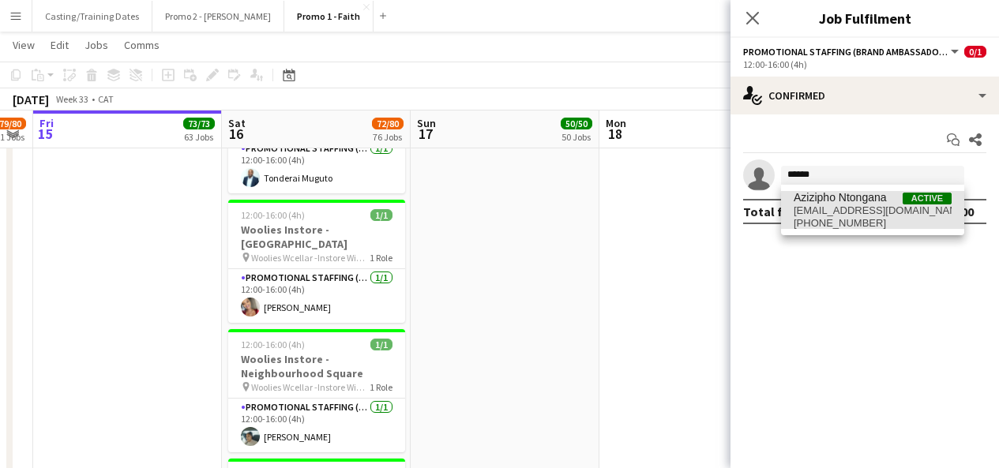
click at [861, 205] on span "[EMAIL_ADDRESS][DOMAIN_NAME]" at bounding box center [873, 211] width 158 height 13
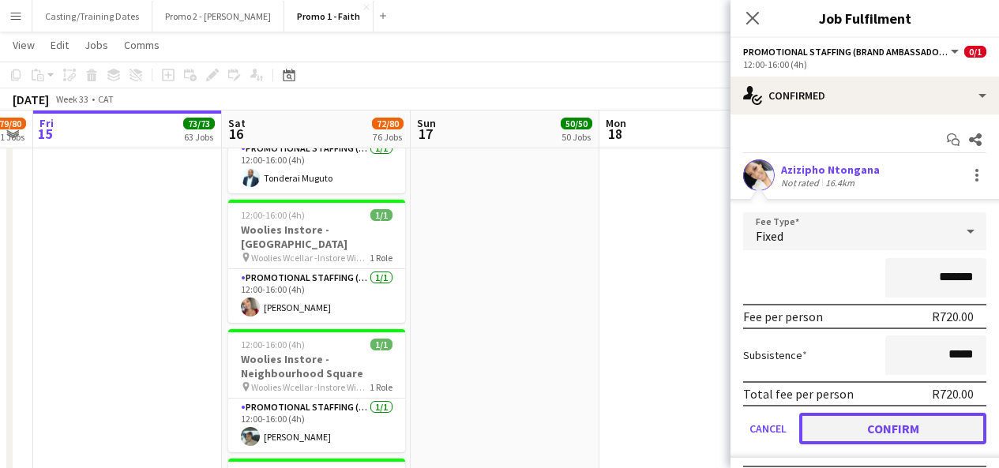
click at [877, 427] on button "Confirm" at bounding box center [892, 429] width 187 height 32
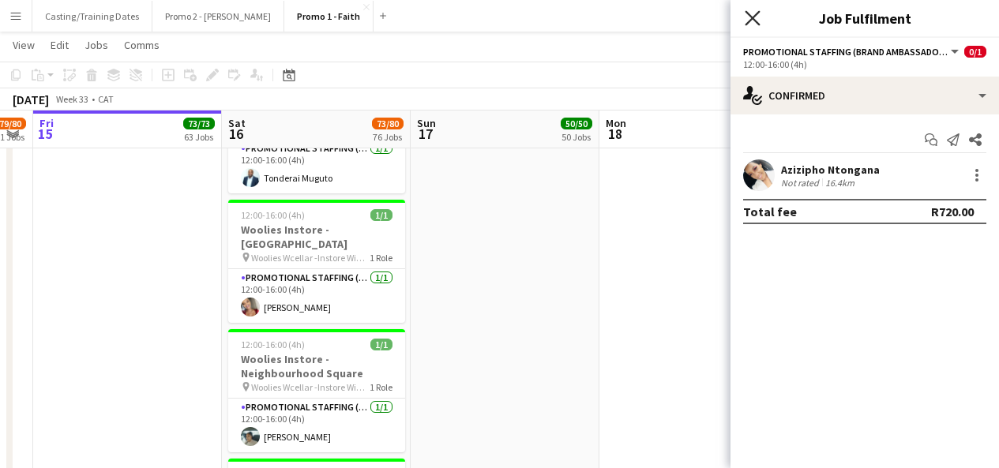
click at [752, 19] on icon at bounding box center [752, 17] width 15 height 15
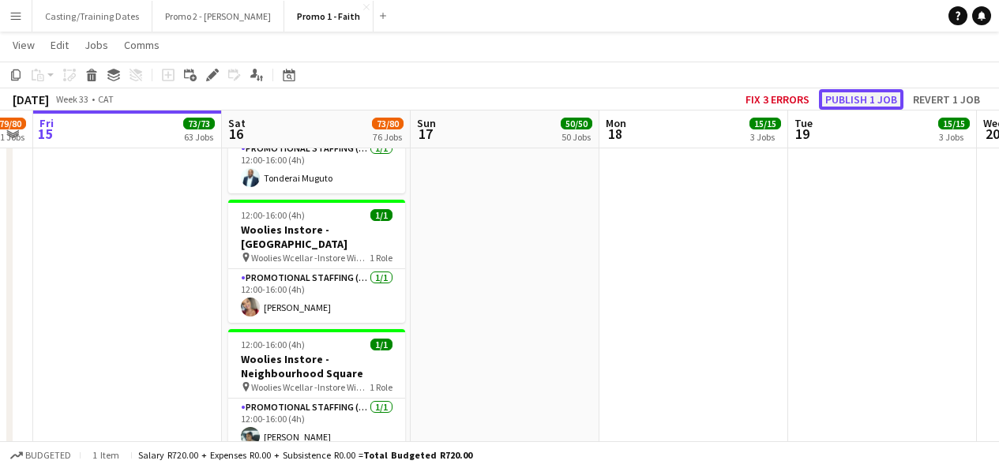
click at [865, 95] on button "Publish 1 job" at bounding box center [861, 99] width 85 height 21
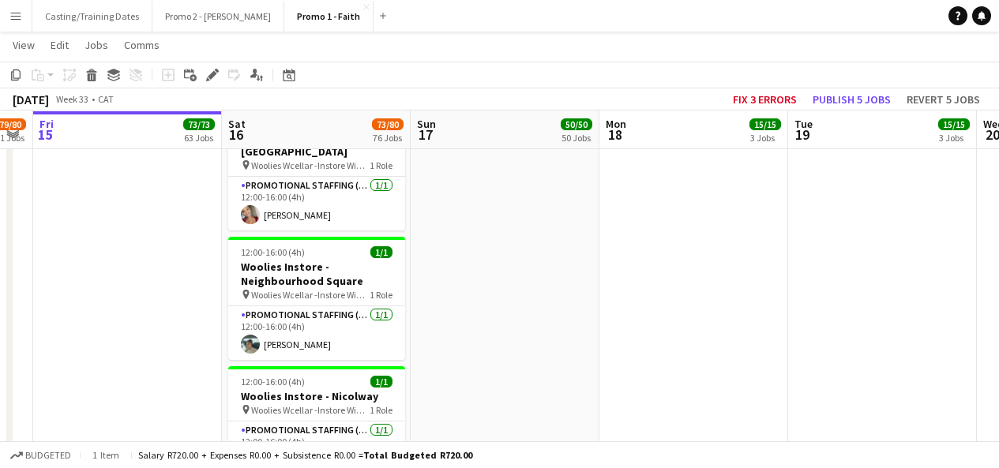
scroll to position [8485, 0]
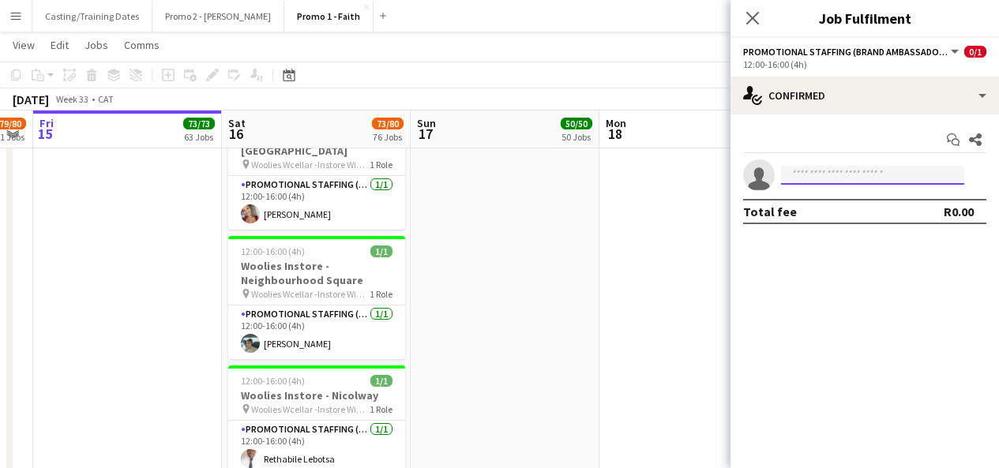
click at [848, 171] on input at bounding box center [872, 175] width 183 height 19
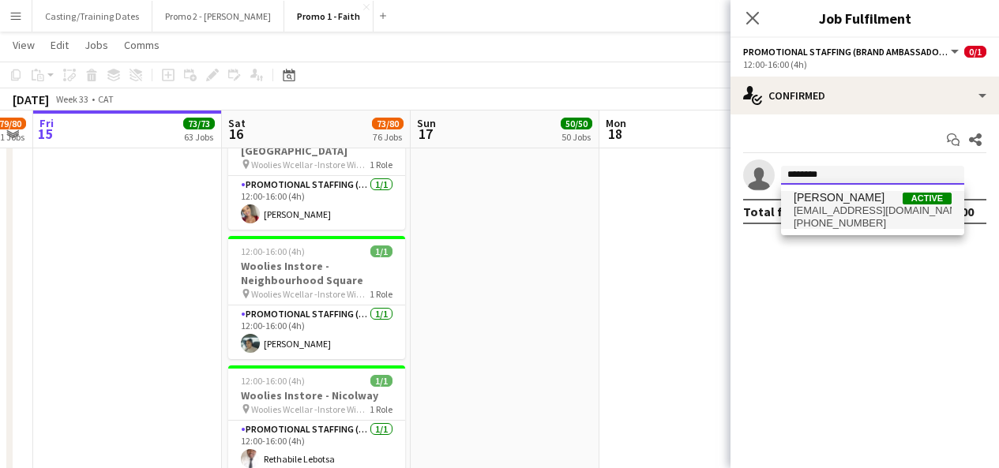
type input "********"
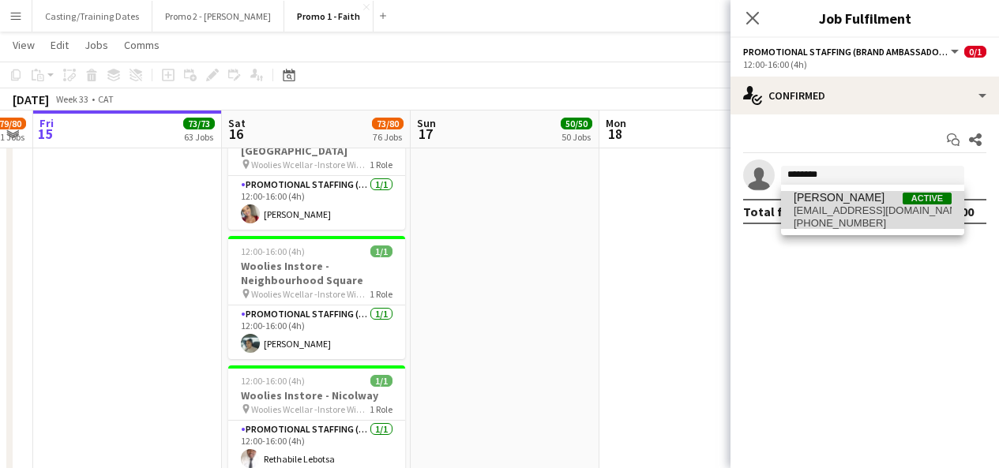
click at [853, 197] on span "[PERSON_NAME]" at bounding box center [839, 197] width 91 height 13
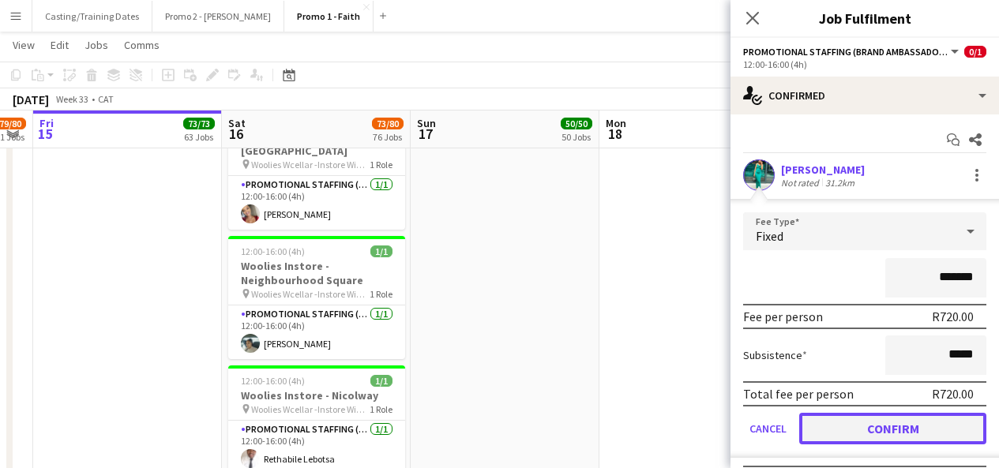
click at [896, 426] on button "Confirm" at bounding box center [892, 429] width 187 height 32
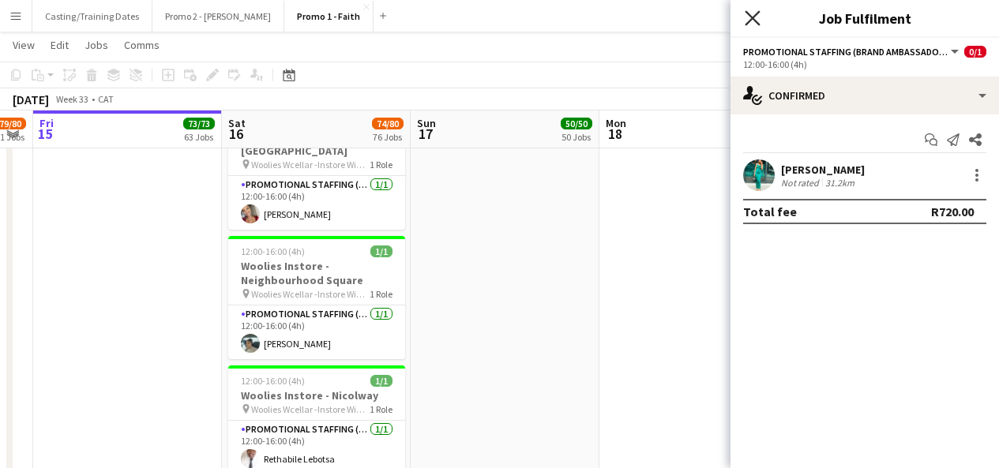
click at [752, 23] on icon "Close pop-in" at bounding box center [752, 17] width 15 height 15
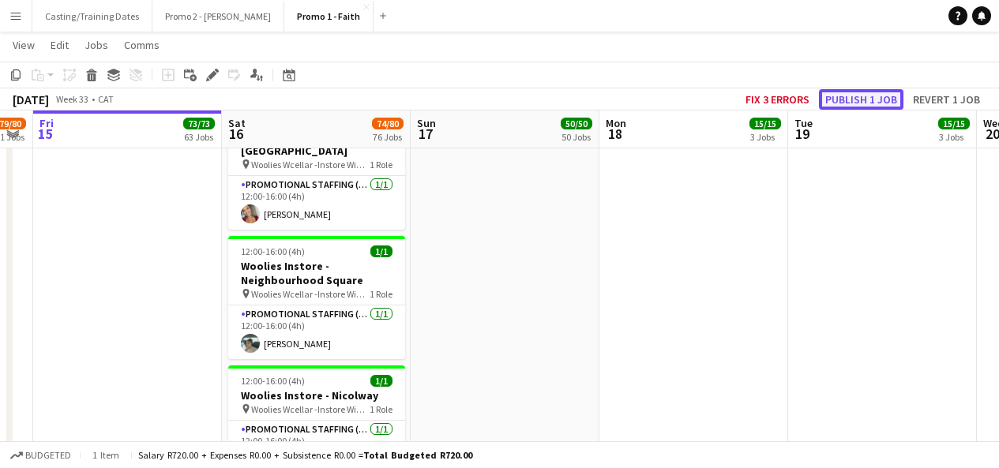
click at [863, 104] on button "Publish 1 job" at bounding box center [861, 99] width 85 height 21
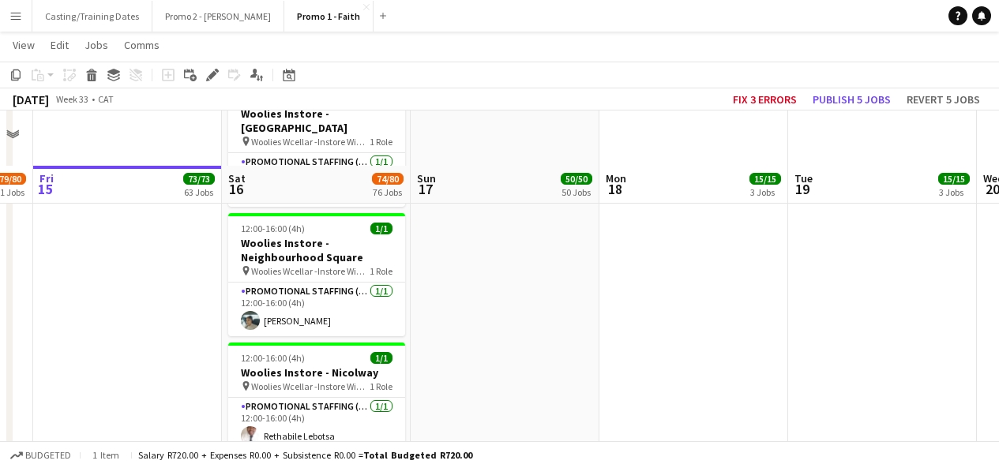
scroll to position [8563, 0]
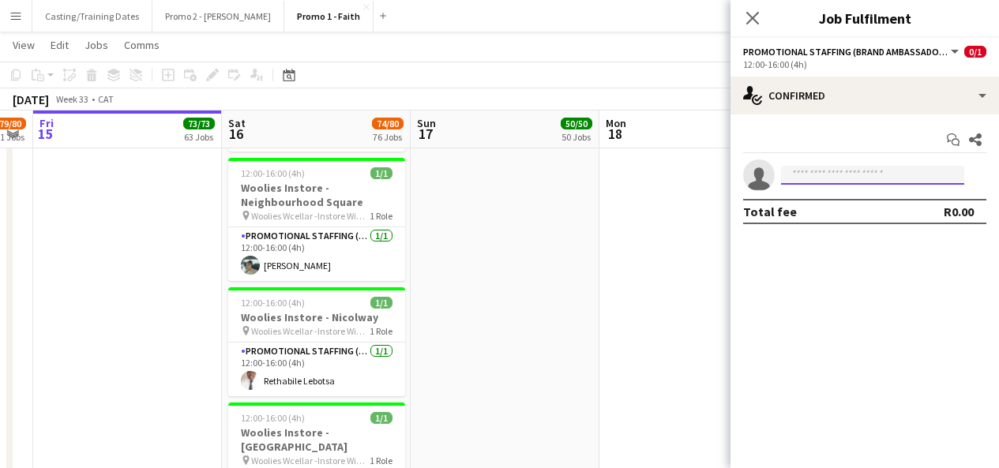
click at [876, 181] on input at bounding box center [872, 175] width 183 height 19
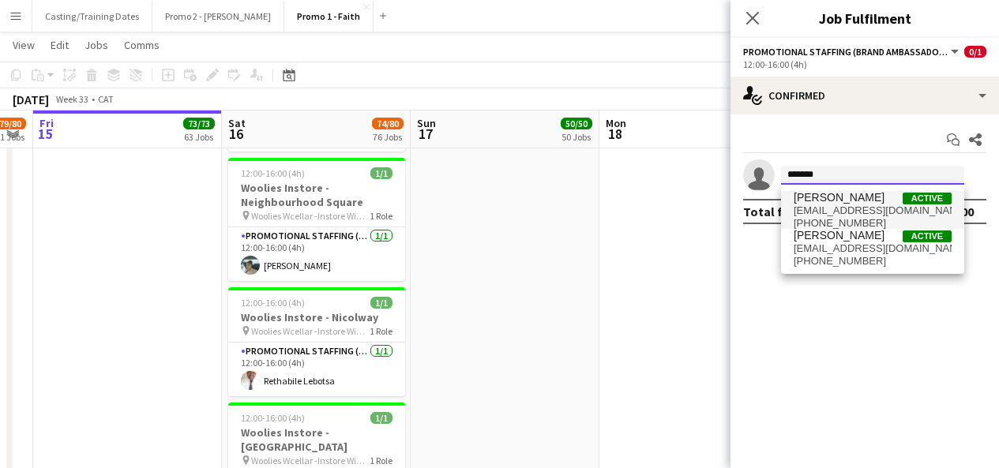
type input "******"
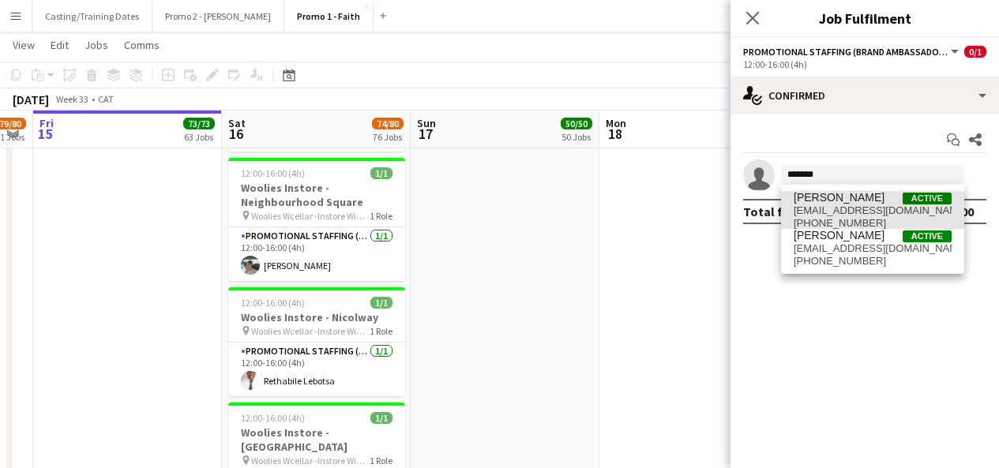
click at [869, 210] on span "[EMAIL_ADDRESS][DOMAIN_NAME]" at bounding box center [873, 211] width 158 height 13
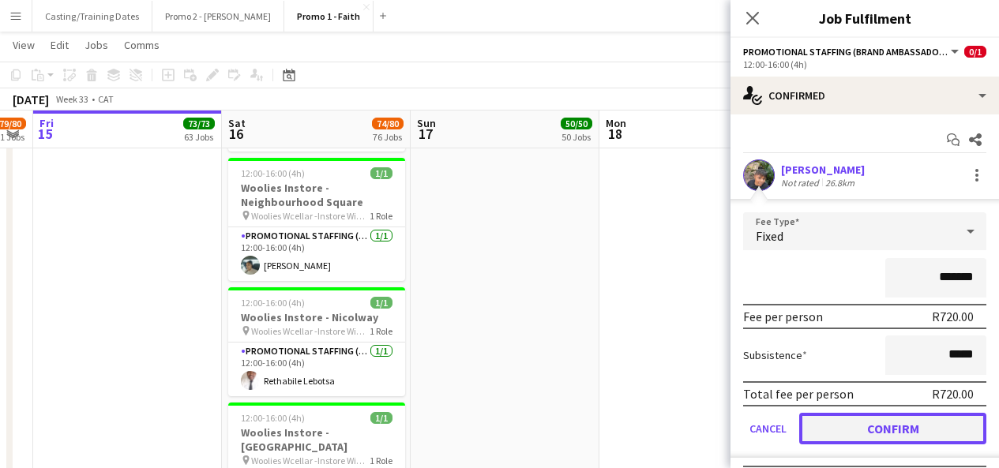
click at [882, 418] on button "Confirm" at bounding box center [892, 429] width 187 height 32
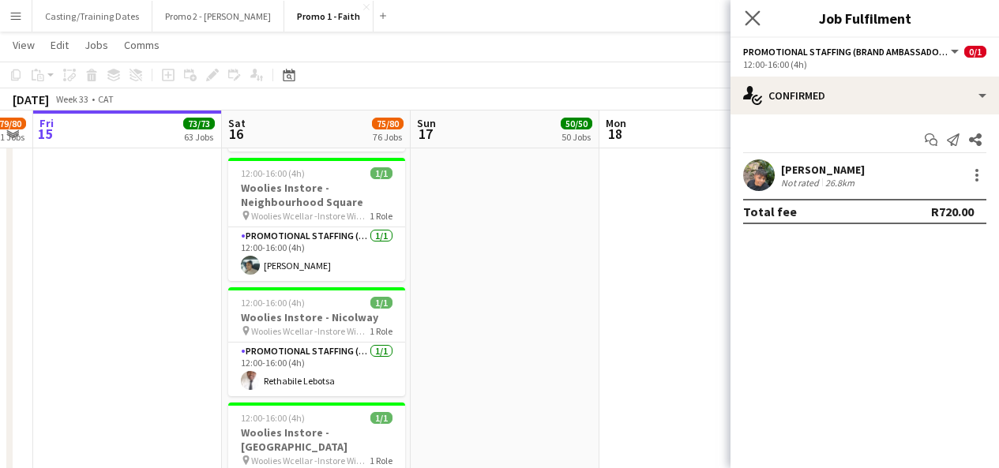
click at [754, 26] on app-icon "Close pop-in" at bounding box center [753, 18] width 23 height 23
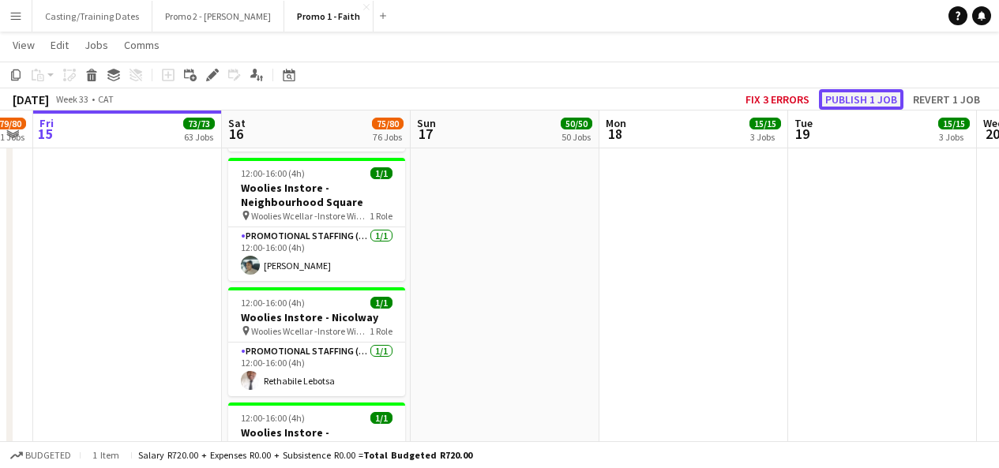
click at [847, 100] on button "Publish 1 job" at bounding box center [861, 99] width 85 height 21
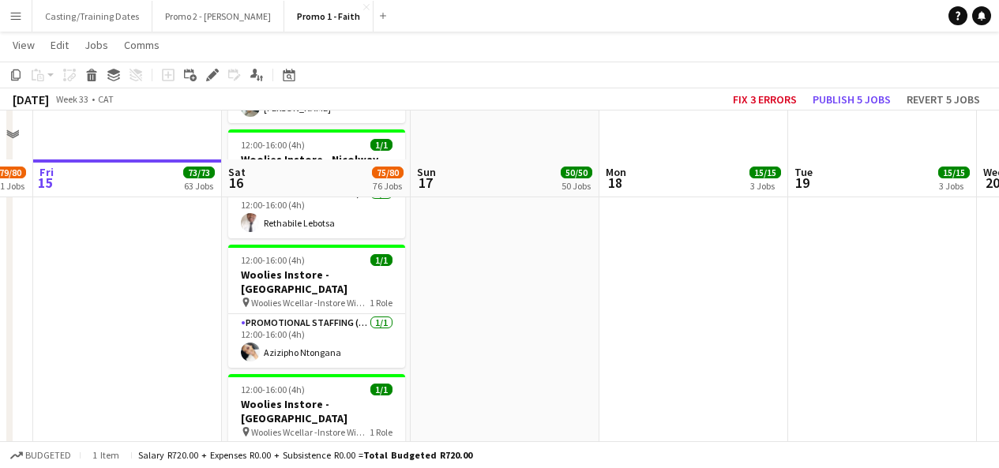
scroll to position [8770, 0]
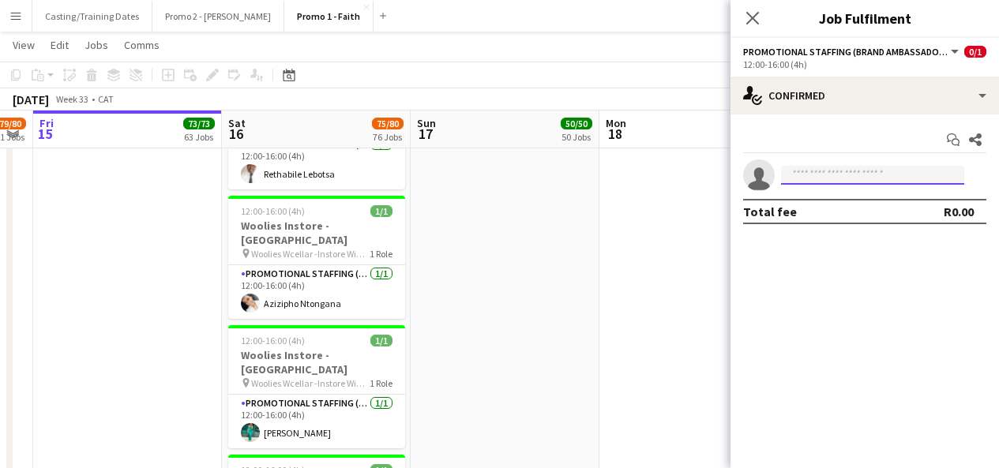
click at [926, 169] on input at bounding box center [872, 175] width 183 height 19
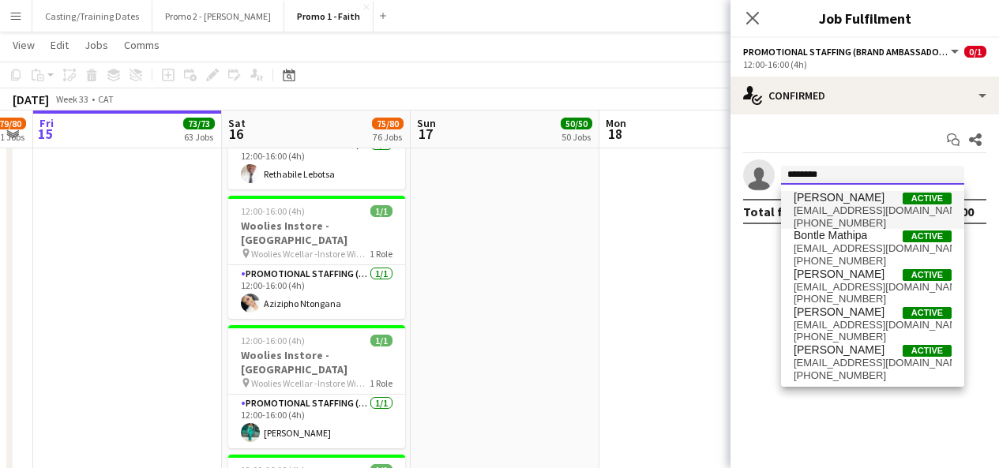
type input "********"
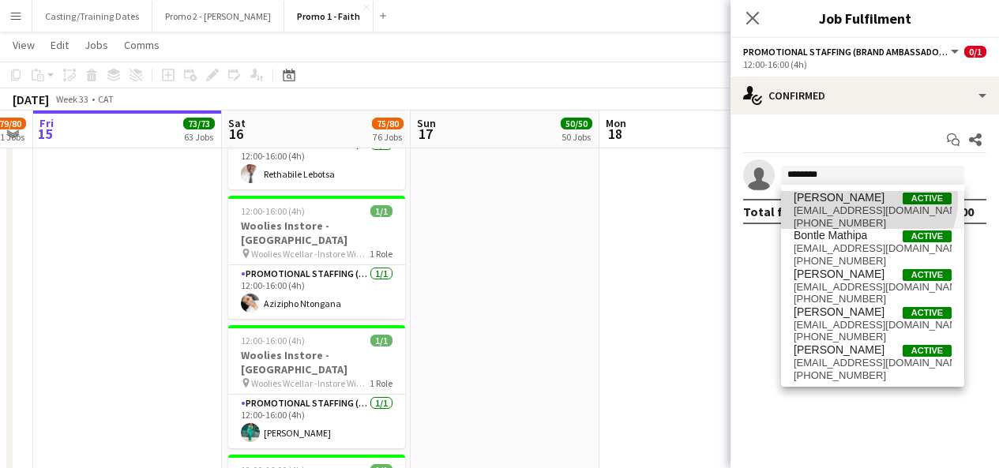
click at [867, 200] on span "[PERSON_NAME]" at bounding box center [839, 197] width 91 height 13
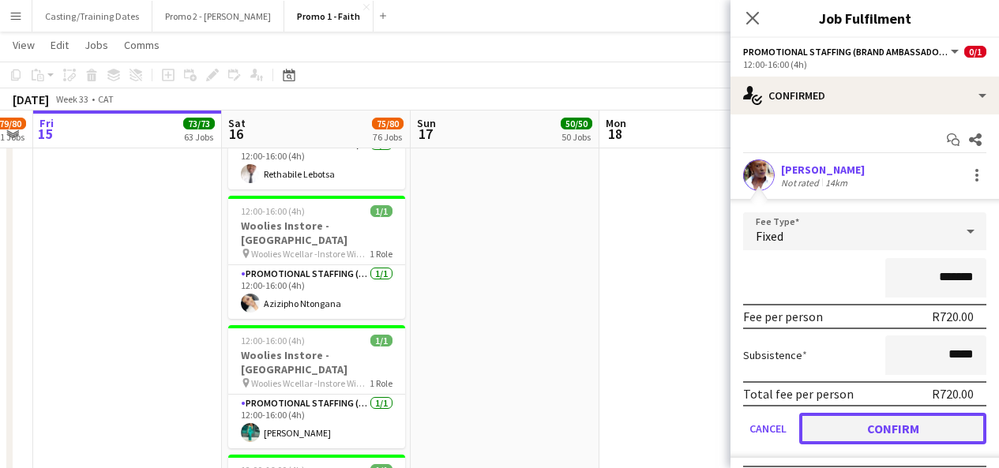
click at [856, 431] on button "Confirm" at bounding box center [892, 429] width 187 height 32
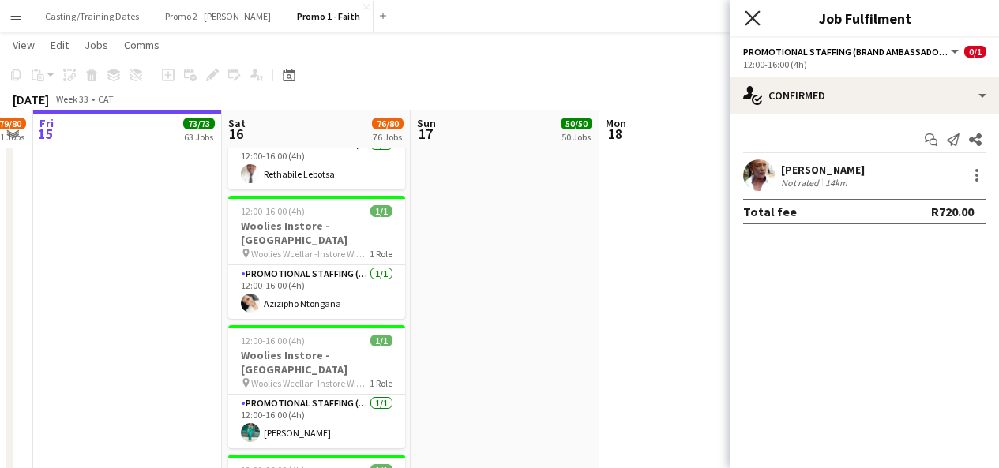
click at [755, 16] on icon at bounding box center [752, 17] width 15 height 15
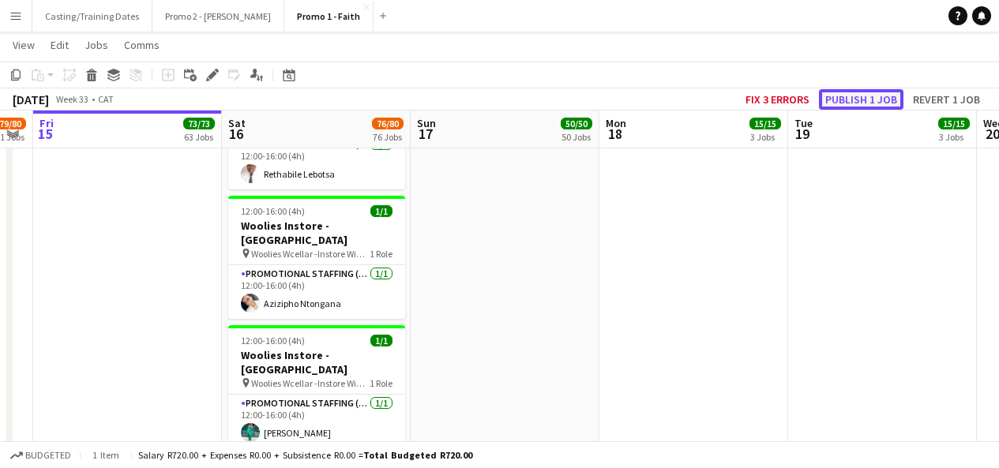
click at [865, 98] on button "Publish 1 job" at bounding box center [861, 99] width 85 height 21
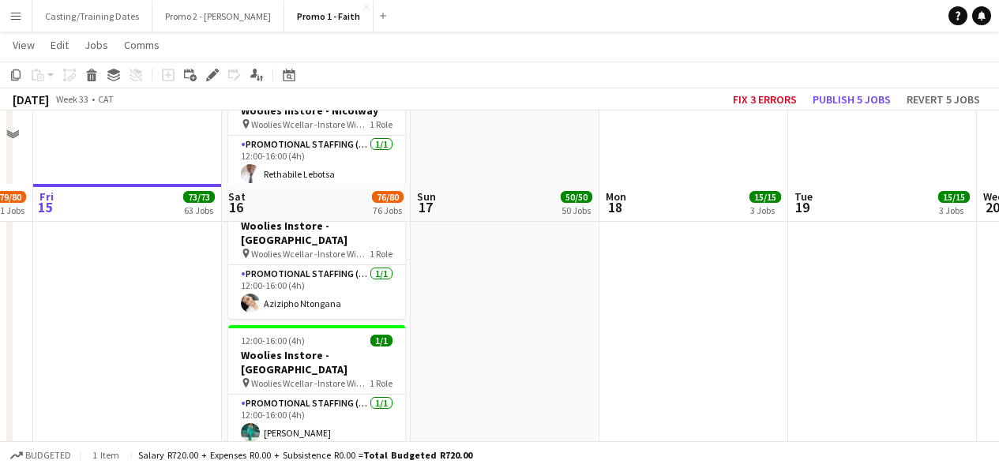
scroll to position [8847, 0]
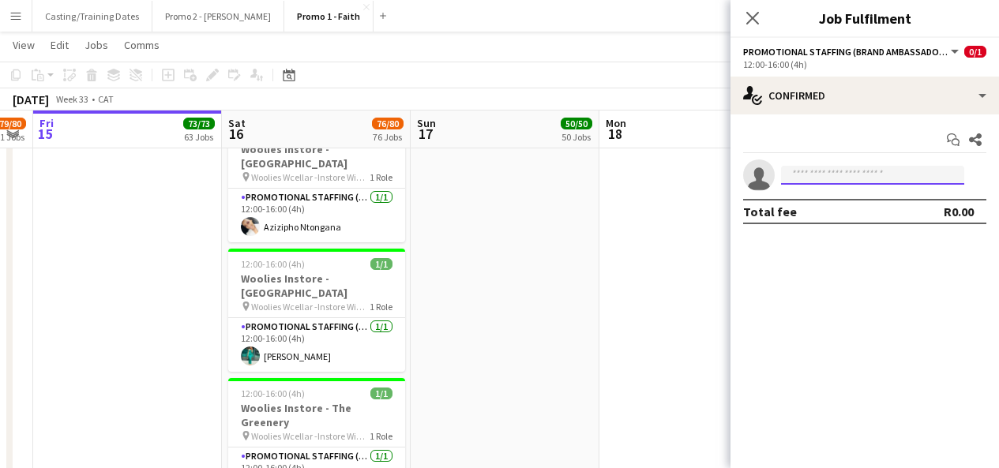
click at [826, 172] on input at bounding box center [872, 175] width 183 height 19
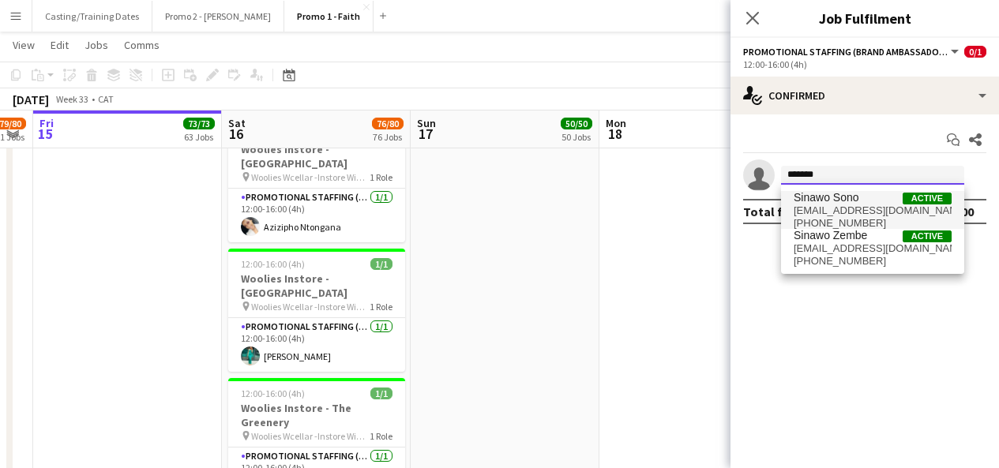
type input "******"
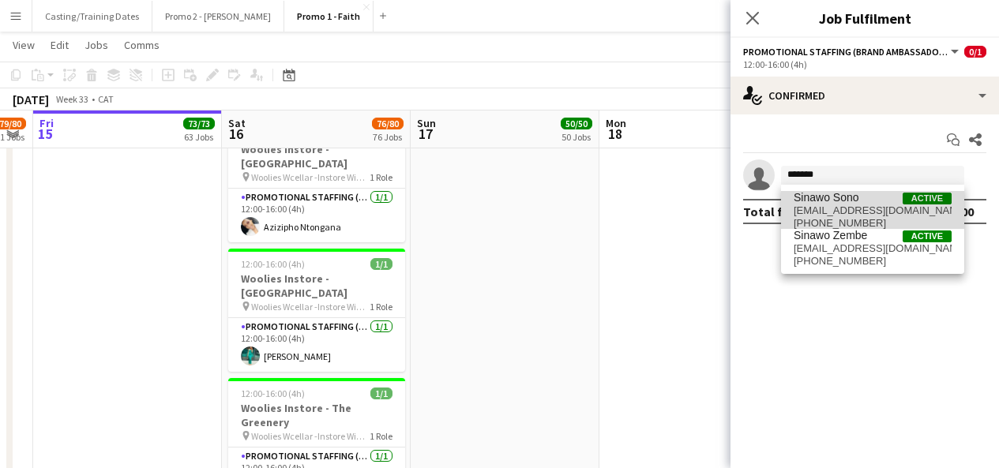
click at [849, 204] on span "Sinawo Sono" at bounding box center [827, 197] width 66 height 13
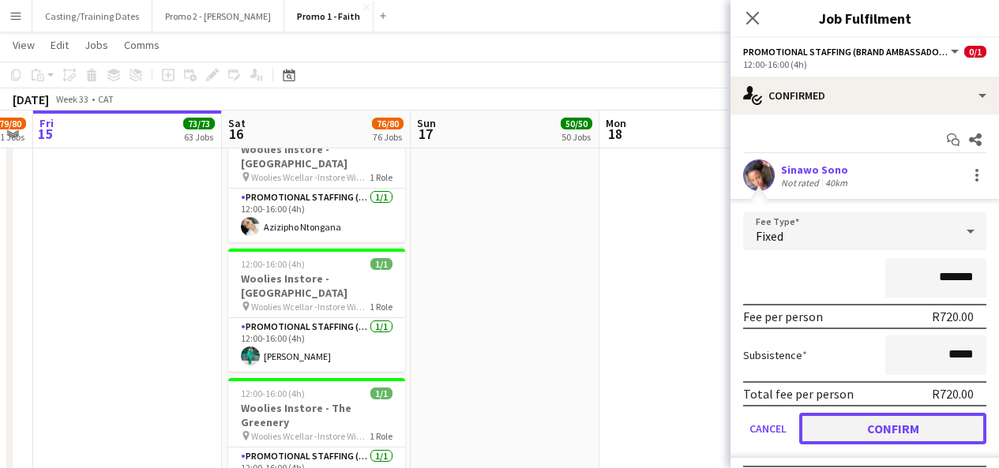
click at [863, 419] on button "Confirm" at bounding box center [892, 429] width 187 height 32
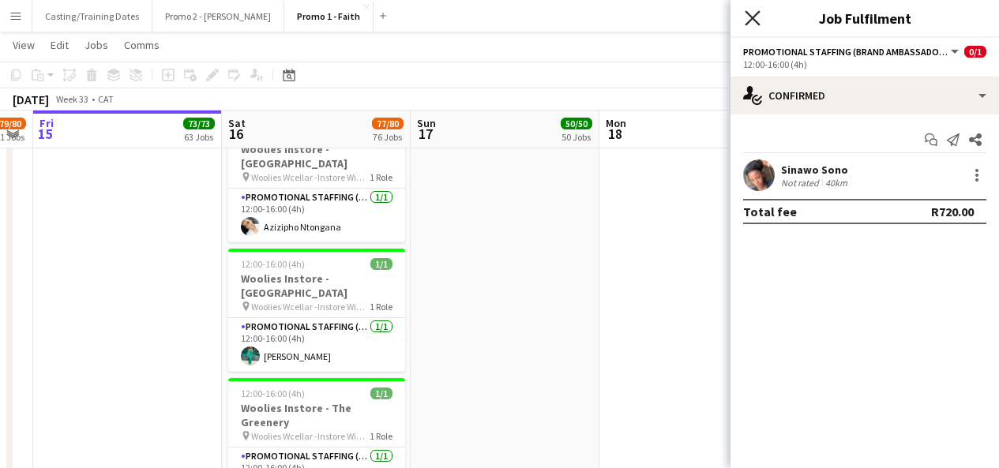
click at [757, 17] on icon "Close pop-in" at bounding box center [752, 17] width 15 height 15
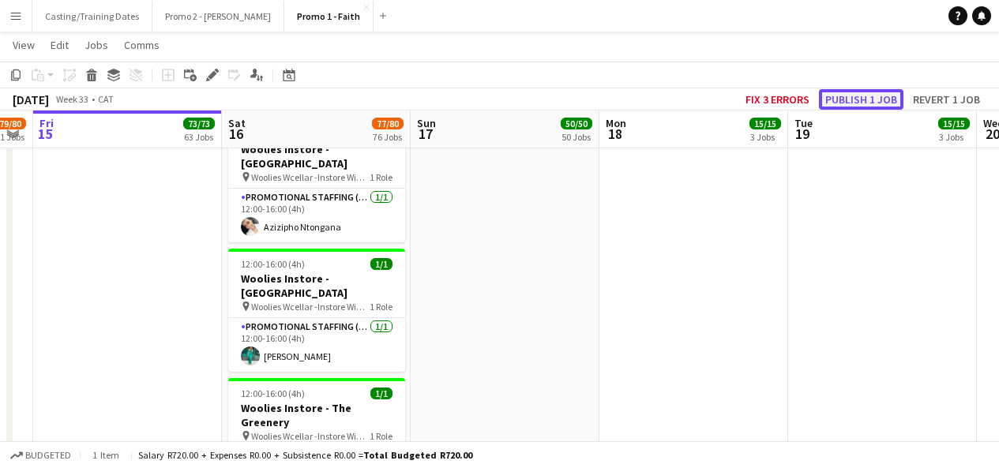
click at [842, 105] on button "Publish 1 job" at bounding box center [861, 99] width 85 height 21
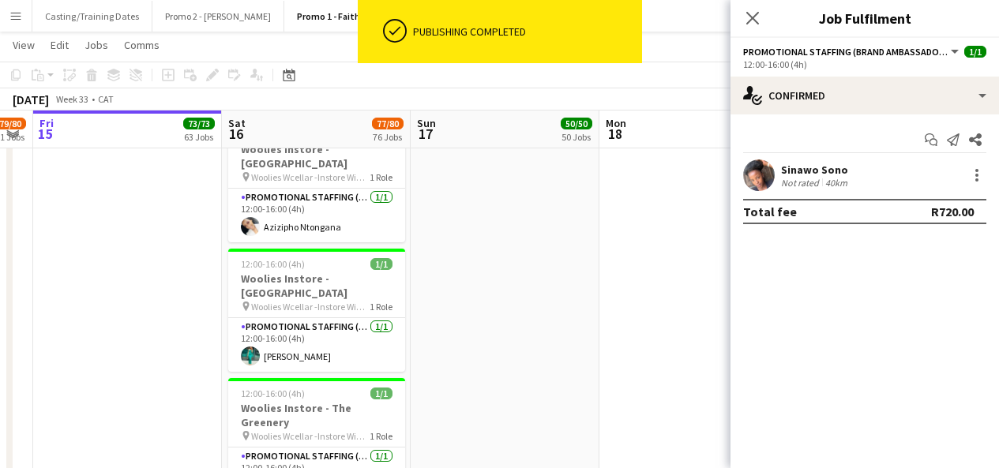
click at [758, 179] on app-user-avatar at bounding box center [759, 176] width 32 height 32
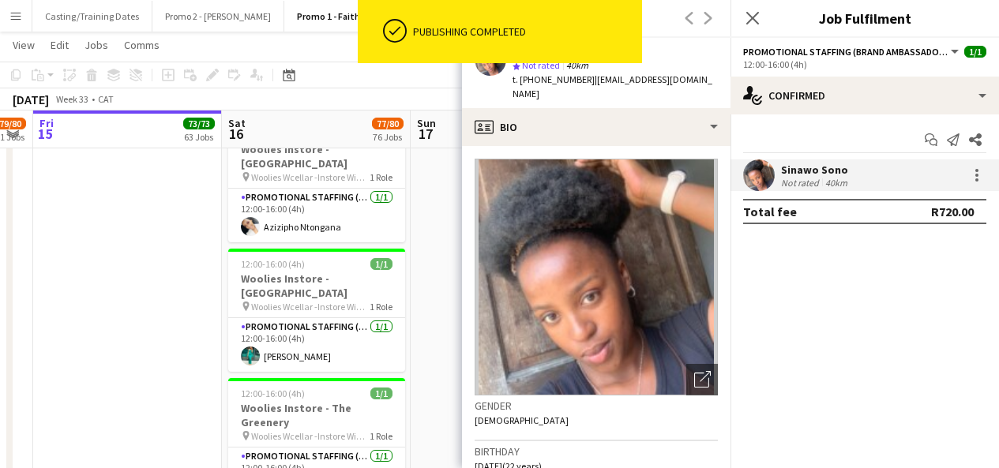
scroll to position [693, 0]
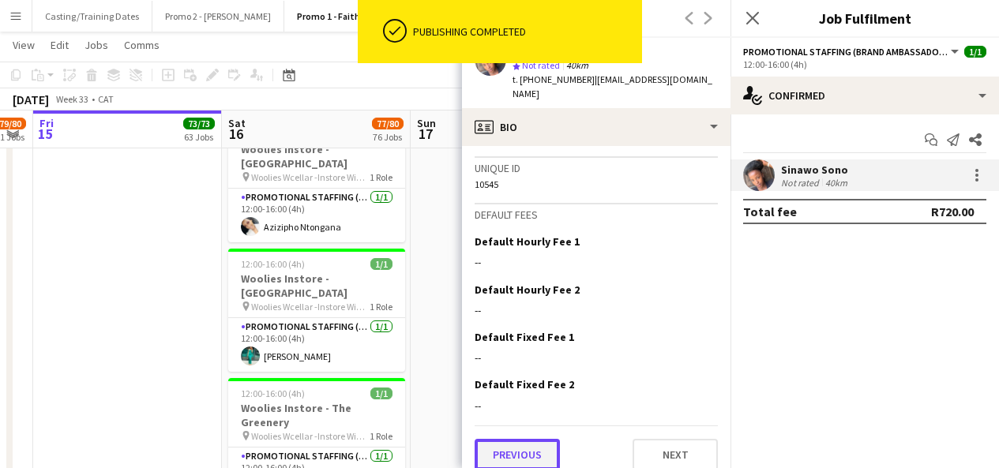
click at [521, 439] on button "Previous" at bounding box center [517, 455] width 85 height 32
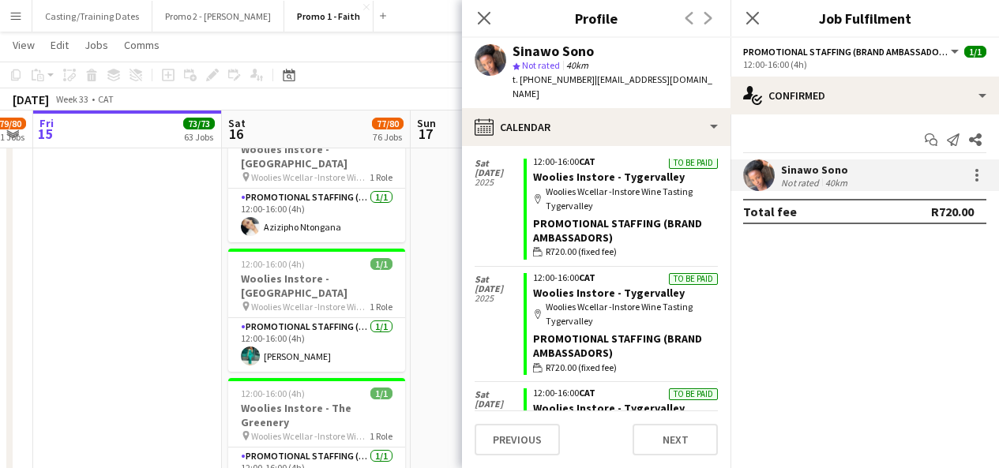
scroll to position [600, 0]
click at [481, 24] on icon "Close pop-in" at bounding box center [483, 17] width 15 height 15
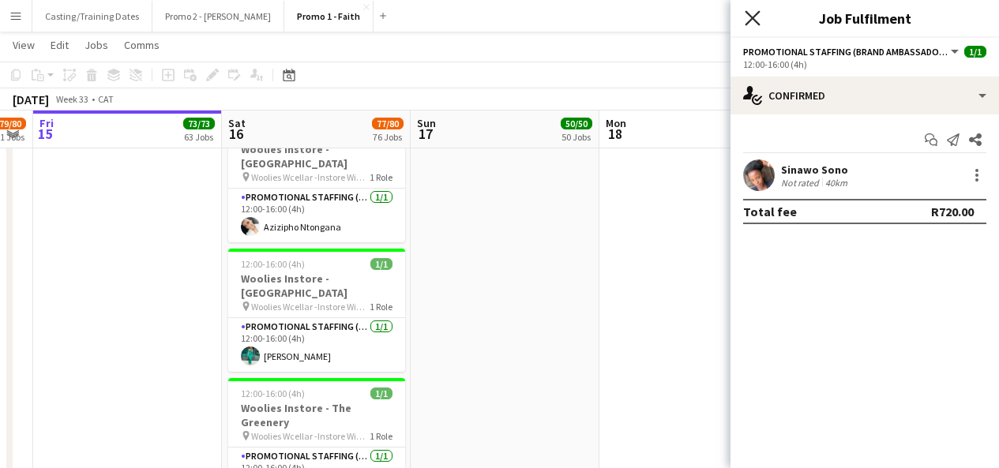
click at [748, 18] on icon "Close pop-in" at bounding box center [752, 17] width 15 height 15
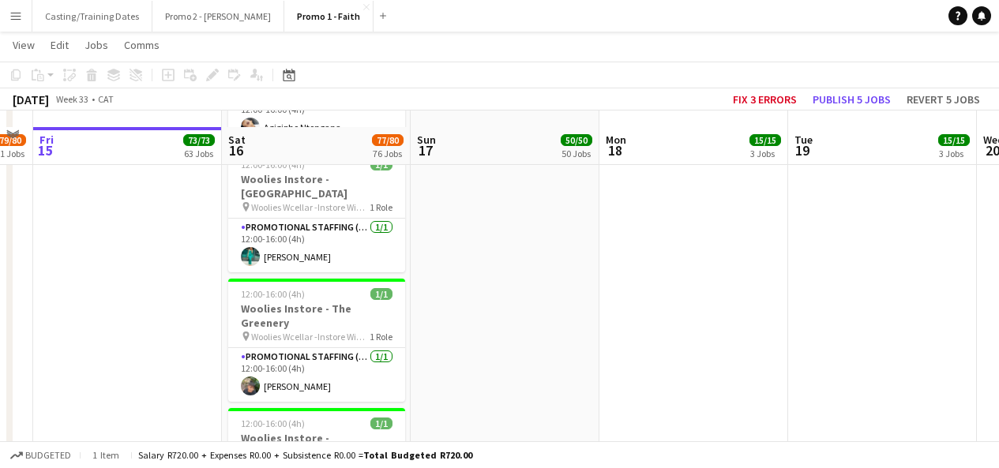
scroll to position [9008, 0]
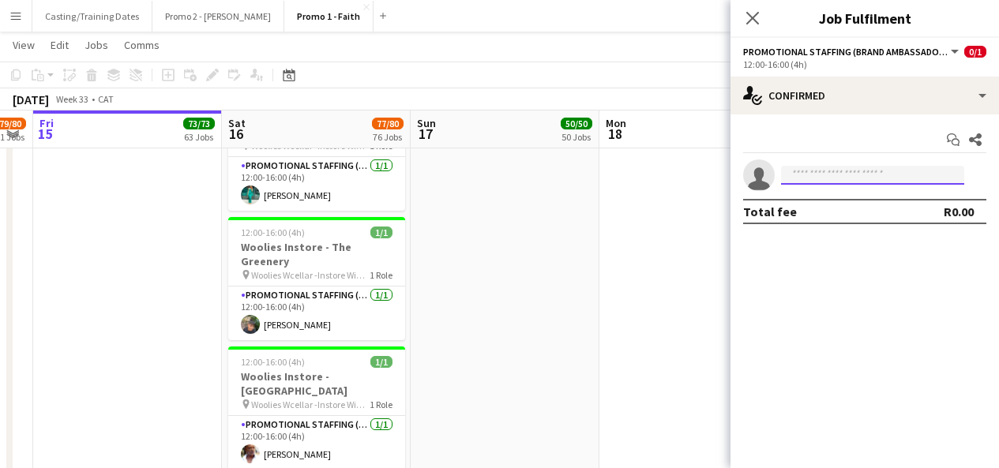
click at [836, 179] on input at bounding box center [872, 175] width 183 height 19
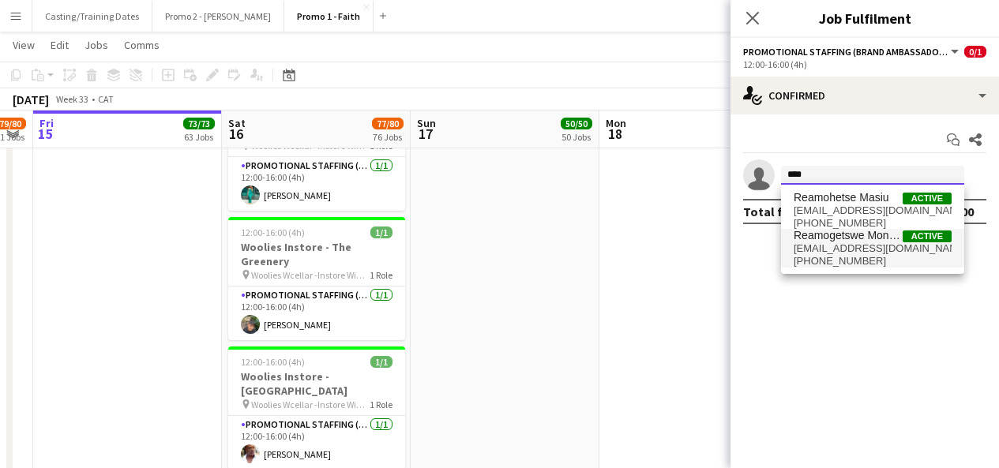
type input "****"
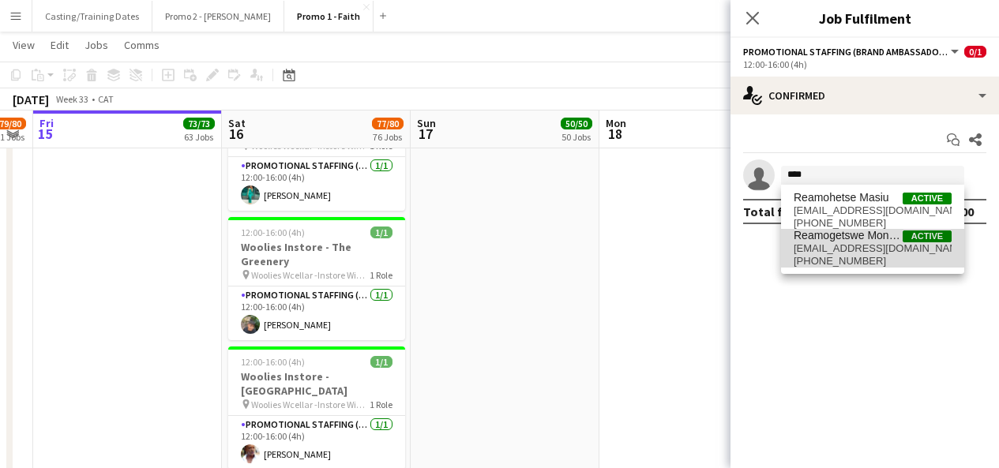
click at [850, 241] on span "Reamogetswe Monyane" at bounding box center [848, 235] width 109 height 13
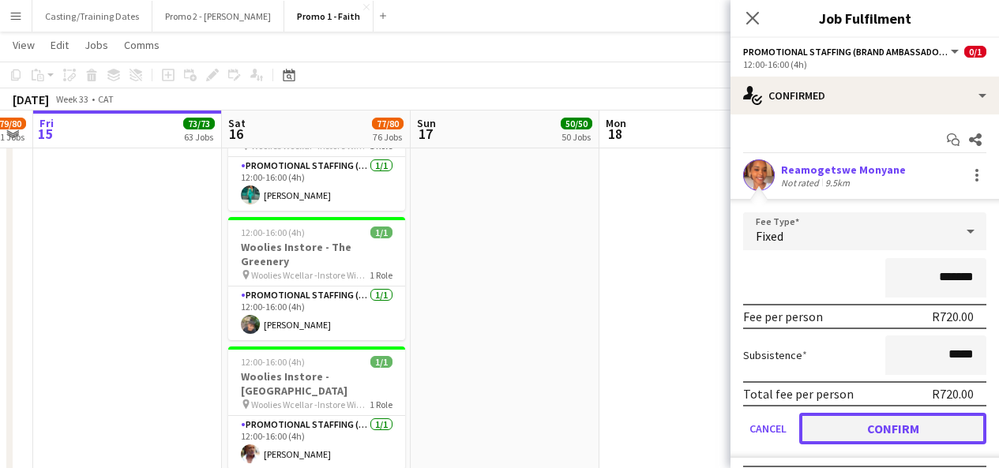
click at [864, 425] on button "Confirm" at bounding box center [892, 429] width 187 height 32
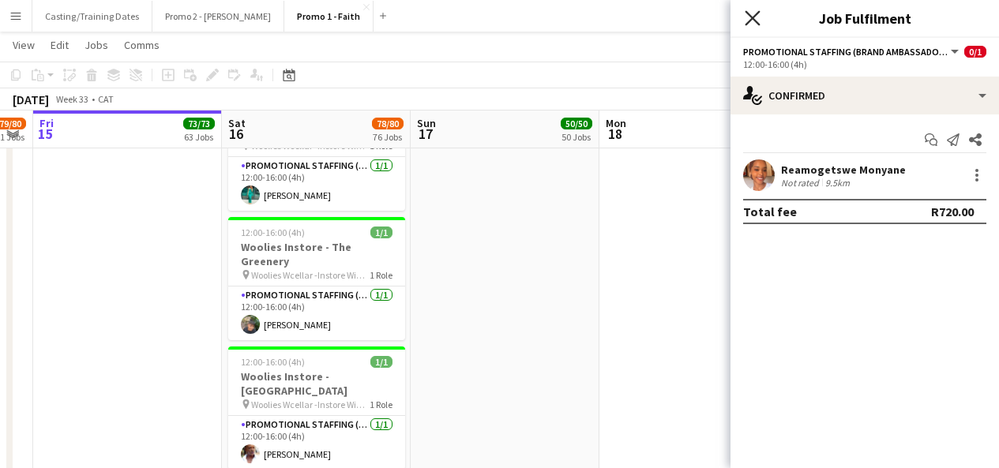
click at [756, 18] on icon "Close pop-in" at bounding box center [752, 17] width 15 height 15
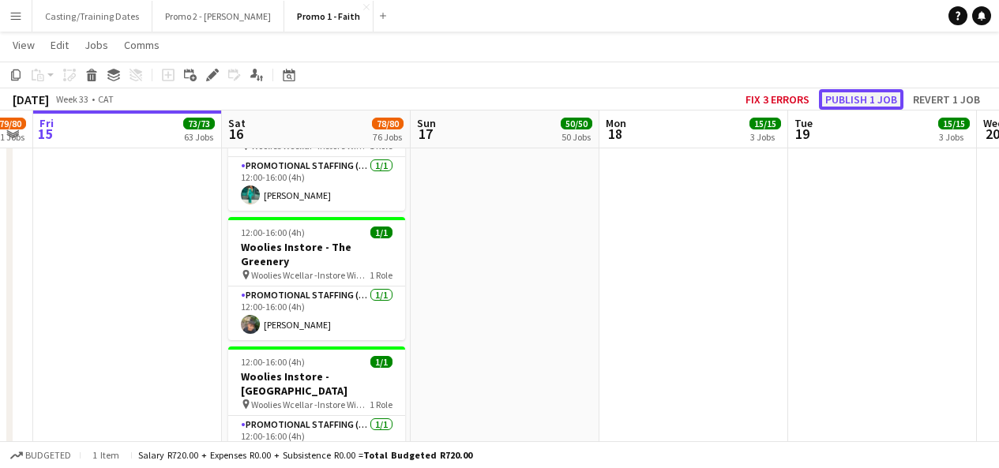
click at [848, 103] on button "Publish 1 job" at bounding box center [861, 99] width 85 height 21
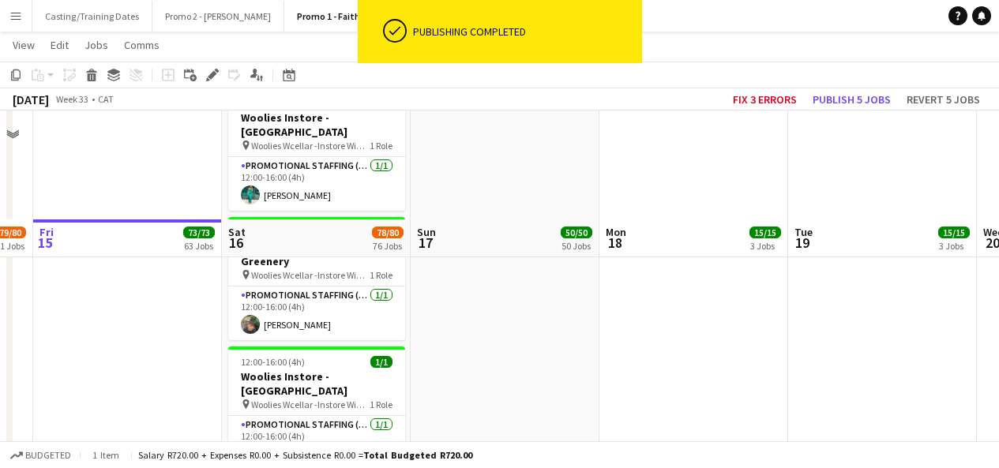
scroll to position [9134, 0]
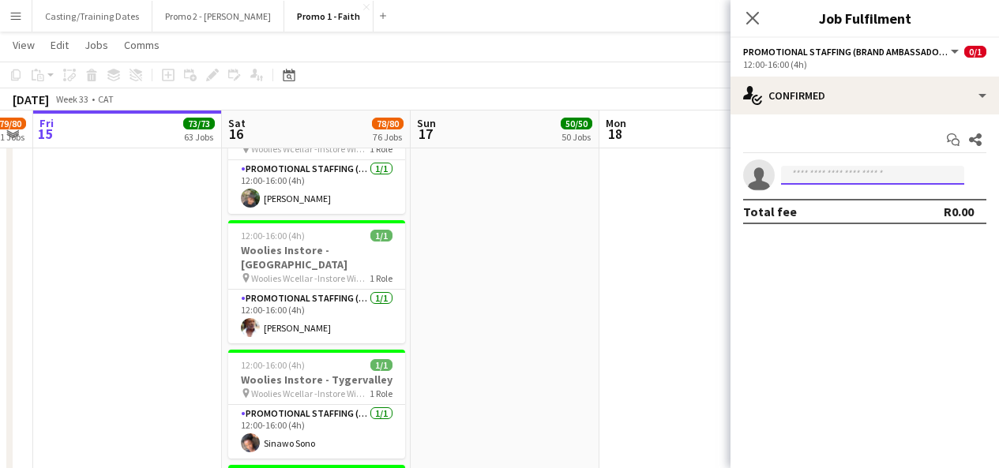
click at [826, 171] on input at bounding box center [872, 175] width 183 height 19
click at [789, 171] on input "********" at bounding box center [872, 175] width 183 height 19
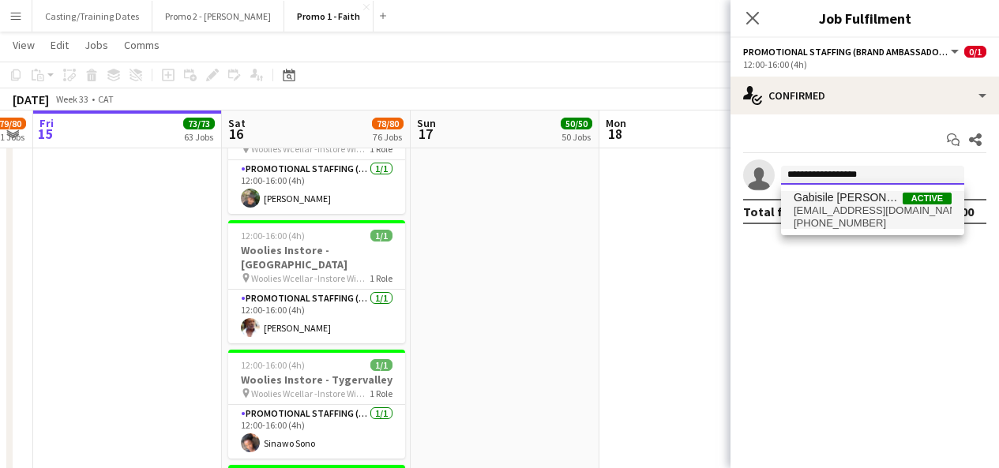
type input "**********"
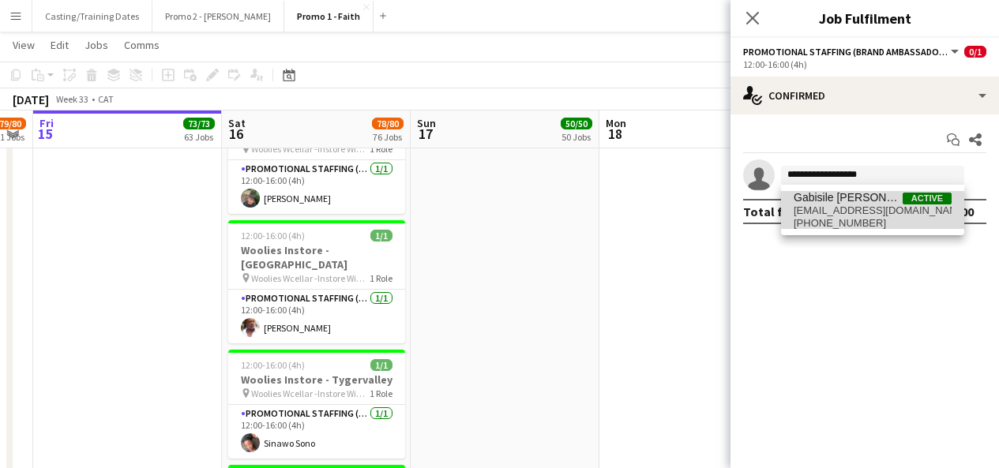
click at [862, 215] on span "[EMAIL_ADDRESS][DOMAIN_NAME]" at bounding box center [873, 211] width 158 height 13
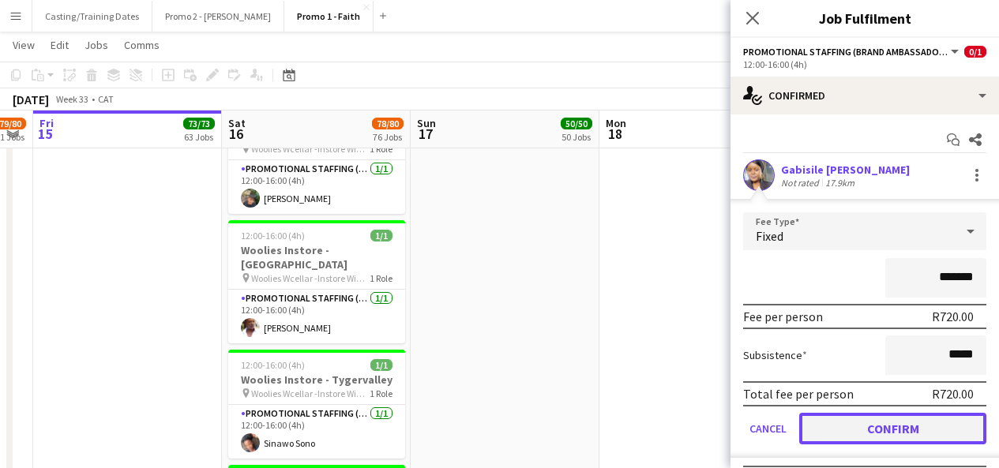
click at [890, 435] on button "Confirm" at bounding box center [892, 429] width 187 height 32
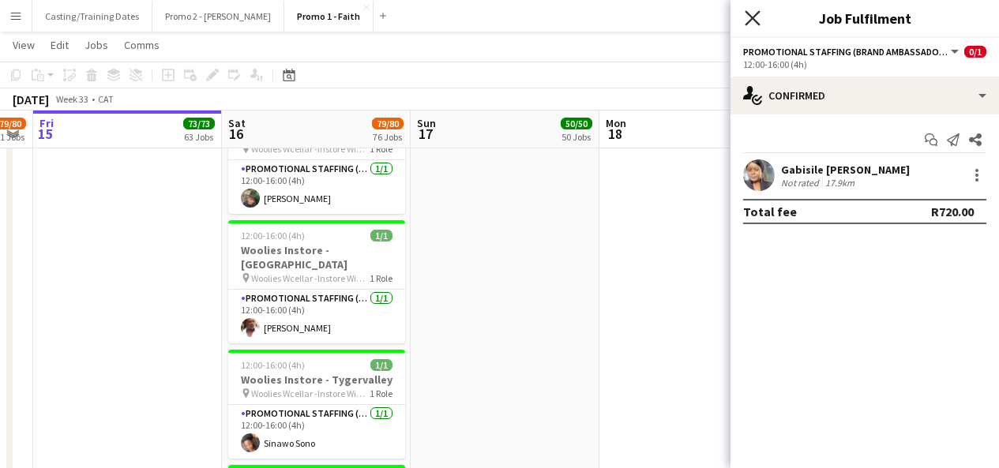
click at [754, 21] on icon "Close pop-in" at bounding box center [752, 17] width 15 height 15
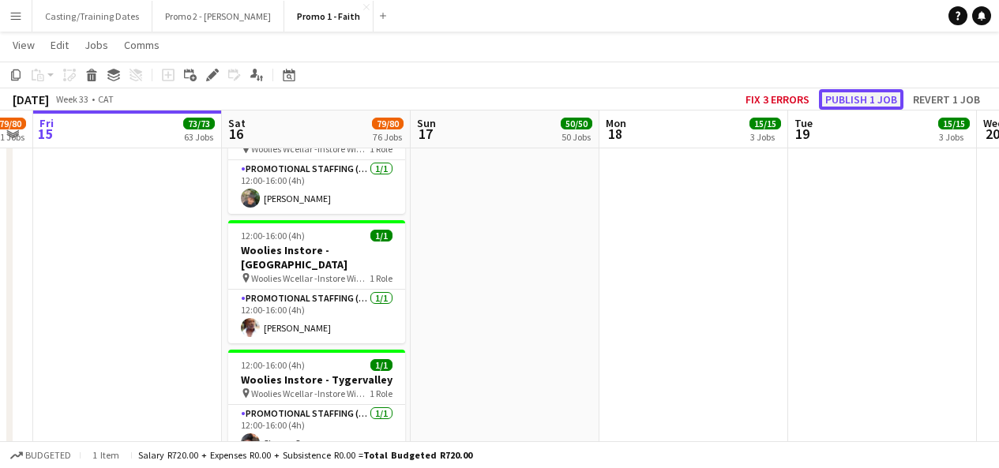
click at [897, 102] on button "Publish 1 job" at bounding box center [861, 99] width 85 height 21
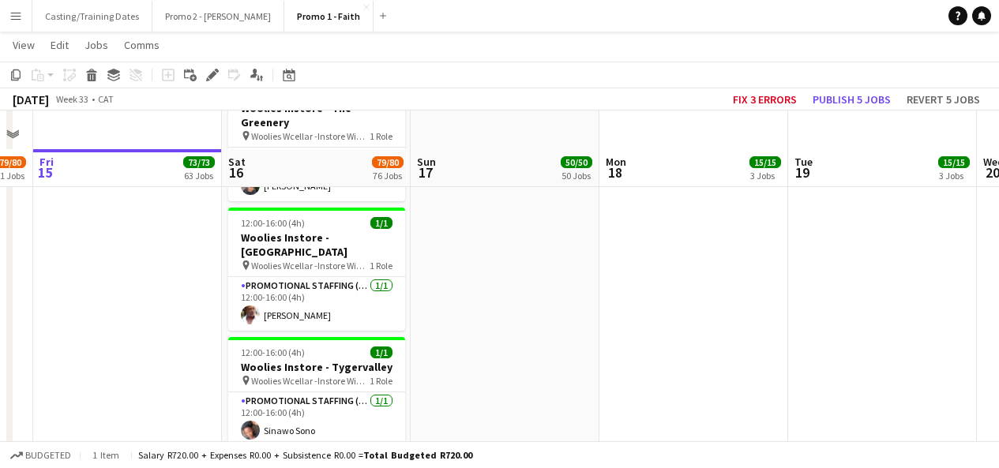
scroll to position [9186, 0]
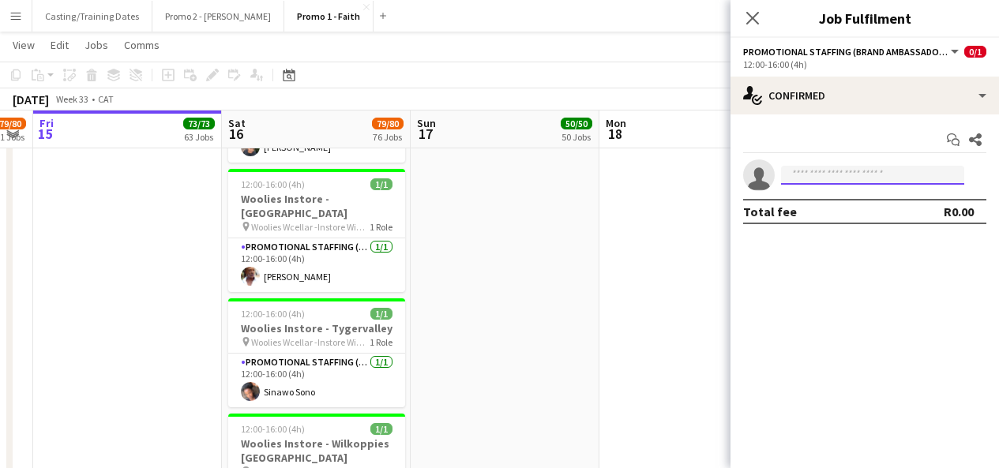
click at [813, 176] on input at bounding box center [872, 175] width 183 height 19
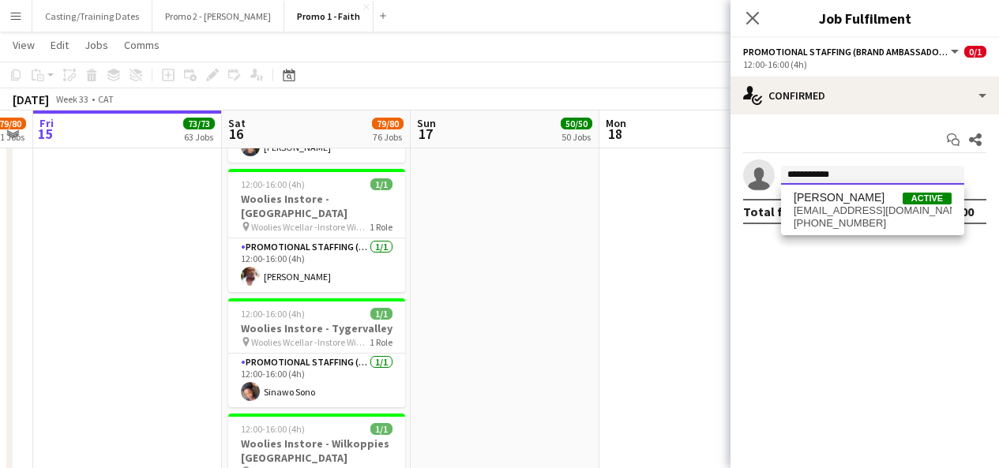
type input "**********"
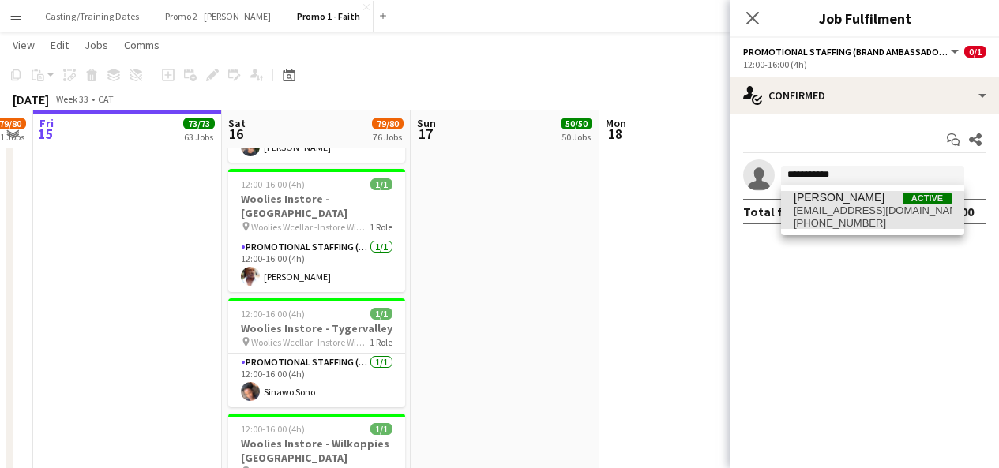
click at [840, 220] on span "[PHONE_NUMBER]" at bounding box center [873, 223] width 158 height 13
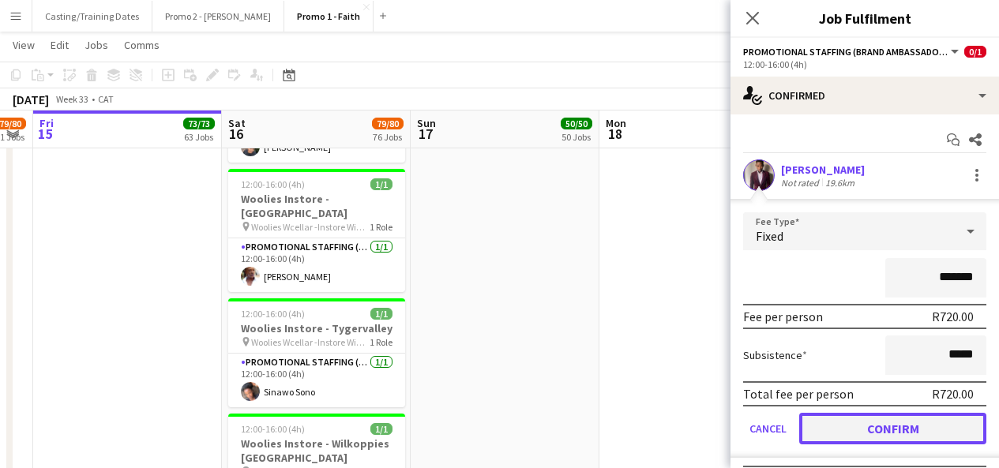
click at [867, 429] on button "Confirm" at bounding box center [892, 429] width 187 height 32
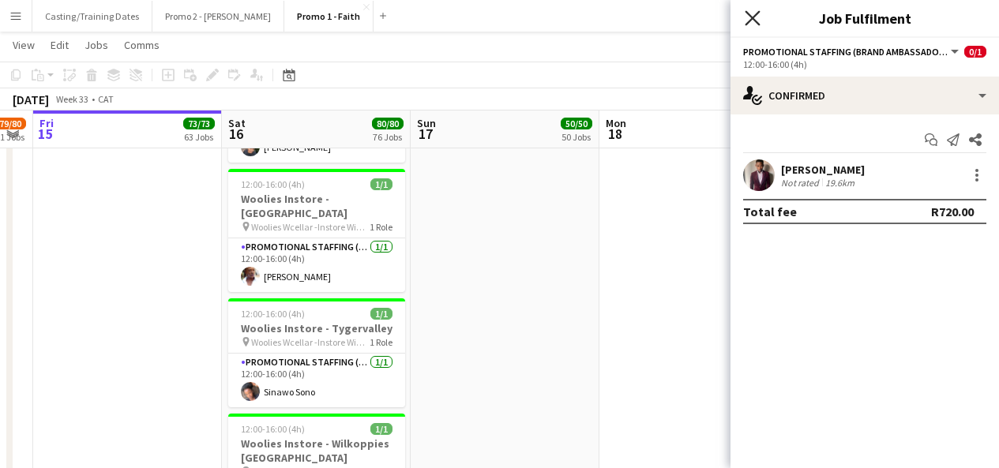
click at [754, 17] on icon at bounding box center [752, 17] width 15 height 15
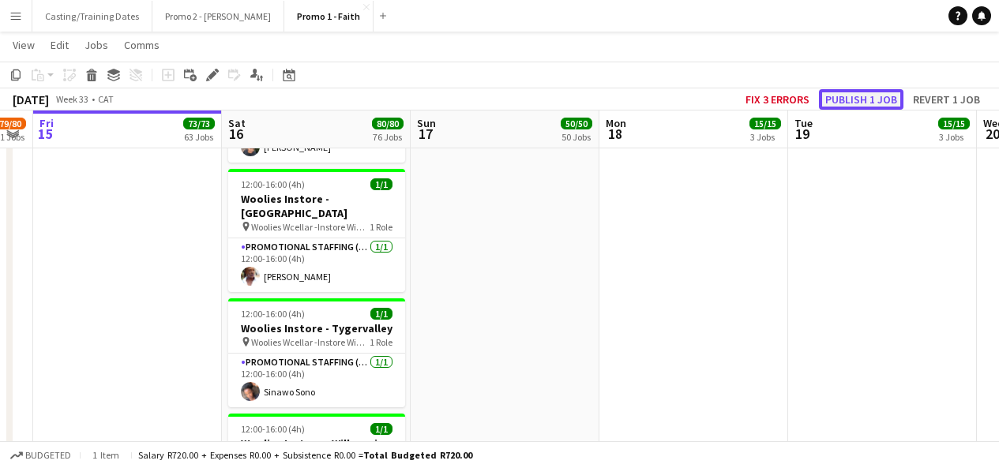
click at [837, 89] on button "Publish 1 job" at bounding box center [861, 99] width 85 height 21
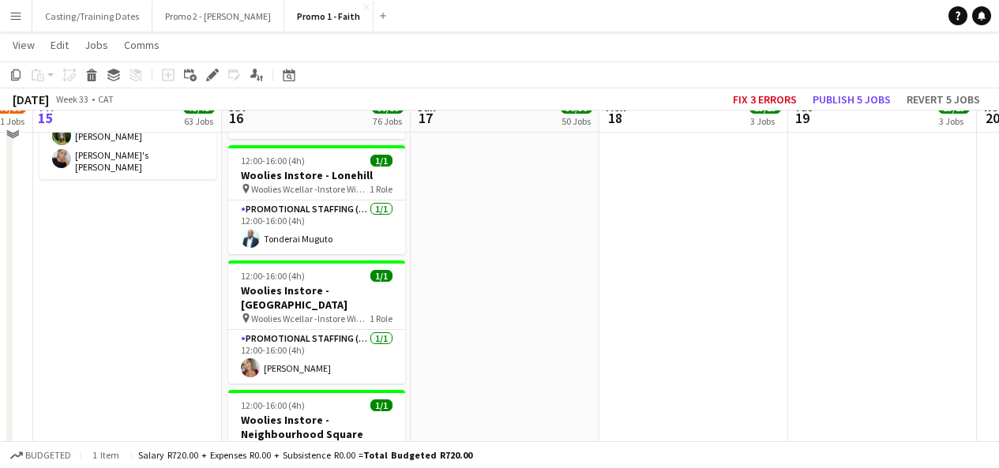
scroll to position [8312, 0]
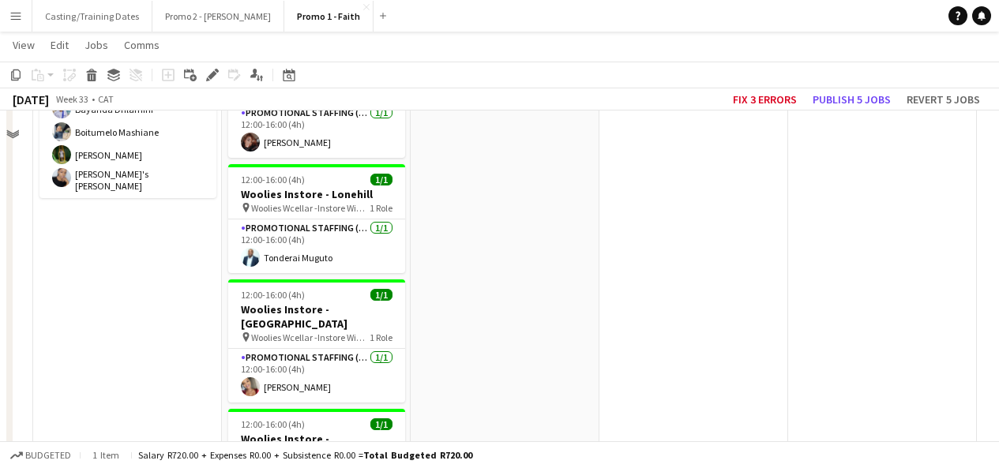
scroll to position [8252, 0]
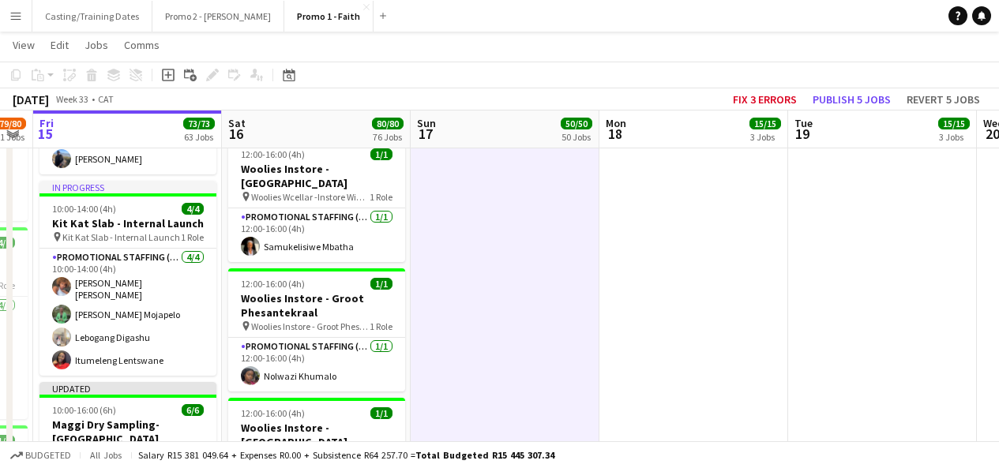
click at [488, 467] on div "Budgeted All jobs Salary R15 381 049.64 + Expenses R0.00 + Subsistence R64 257.…" at bounding box center [499, 455] width 999 height 27
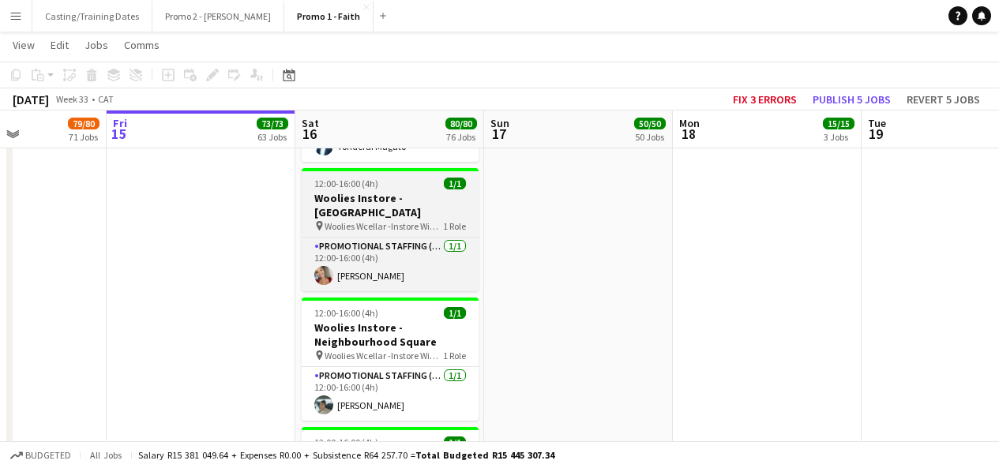
scroll to position [8476, 0]
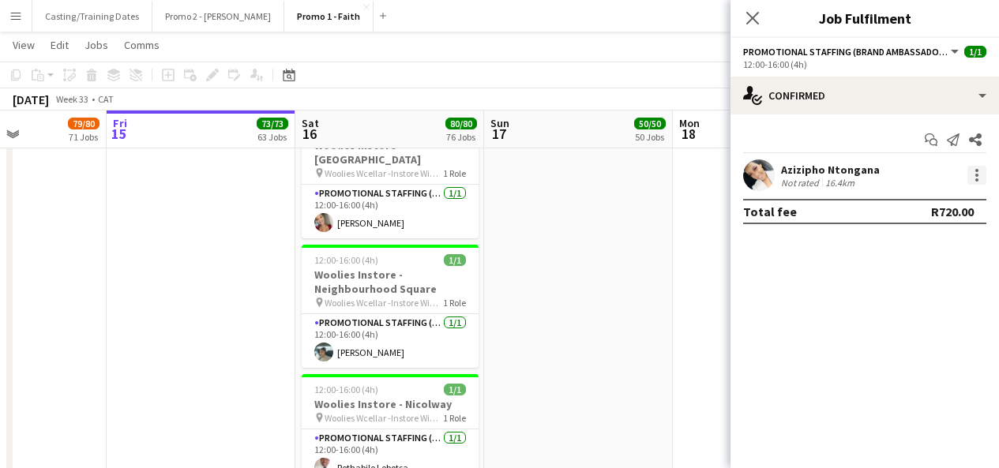
click at [979, 182] on div at bounding box center [977, 175] width 19 height 19
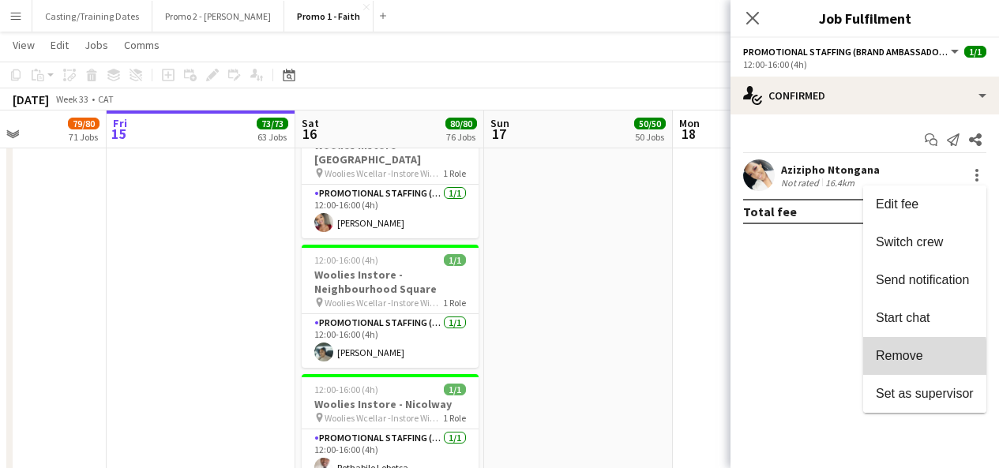
click at [887, 359] on span "Remove" at bounding box center [899, 355] width 47 height 13
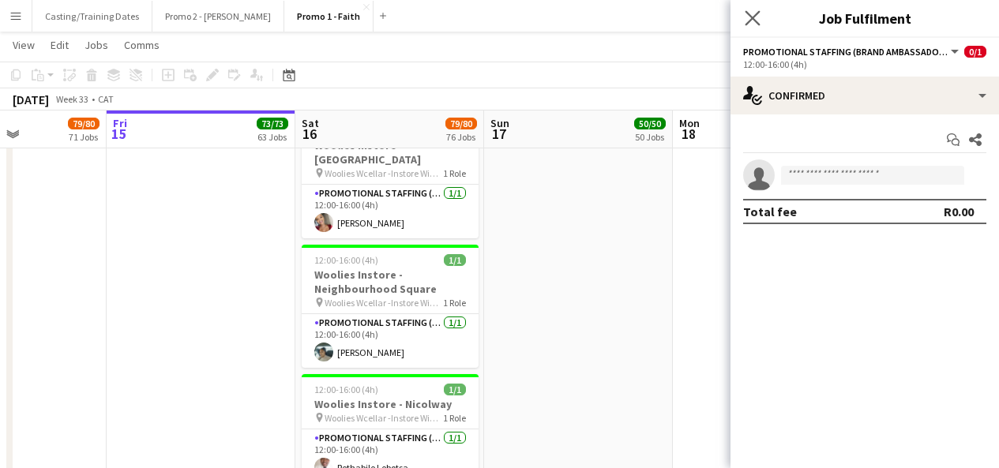
click at [754, 10] on icon "Close pop-in" at bounding box center [752, 17] width 15 height 15
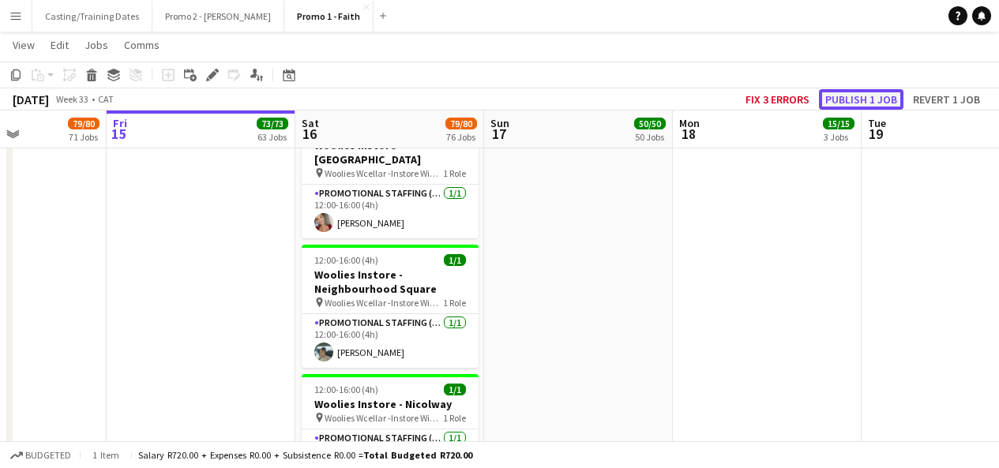
click at [867, 101] on button "Publish 1 job" at bounding box center [861, 99] width 85 height 21
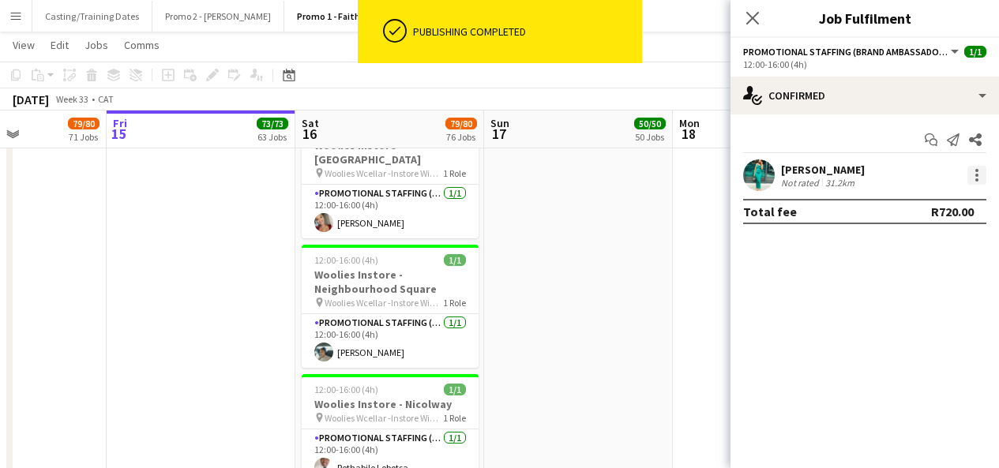
click at [976, 179] on div at bounding box center [977, 180] width 3 height 3
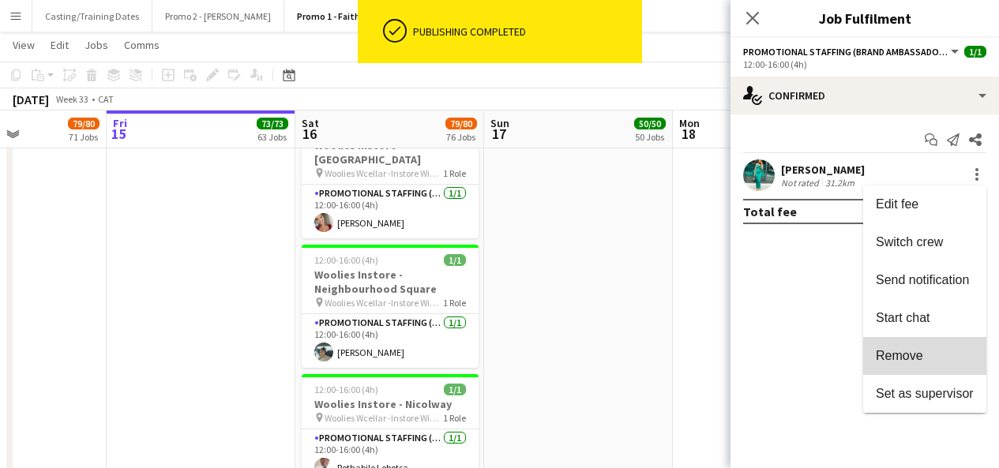
click at [891, 349] on span "Remove" at bounding box center [899, 355] width 47 height 13
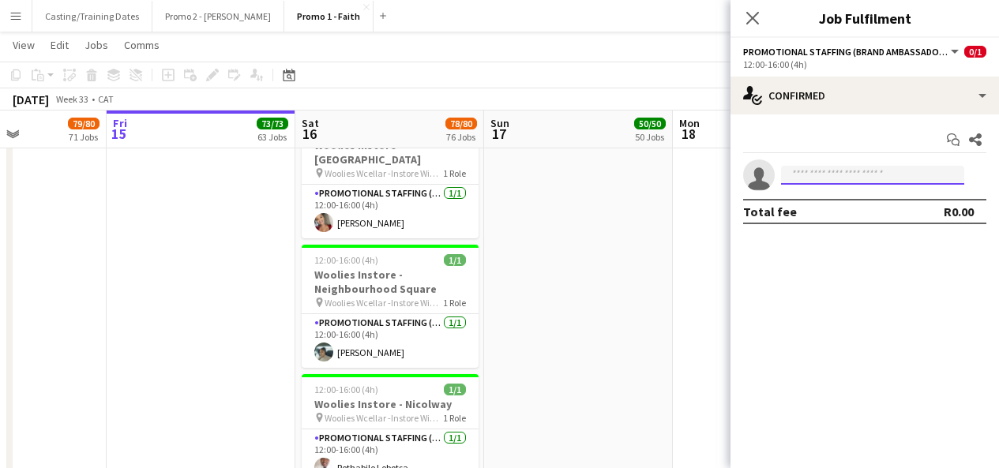
click at [882, 180] on input at bounding box center [872, 175] width 183 height 19
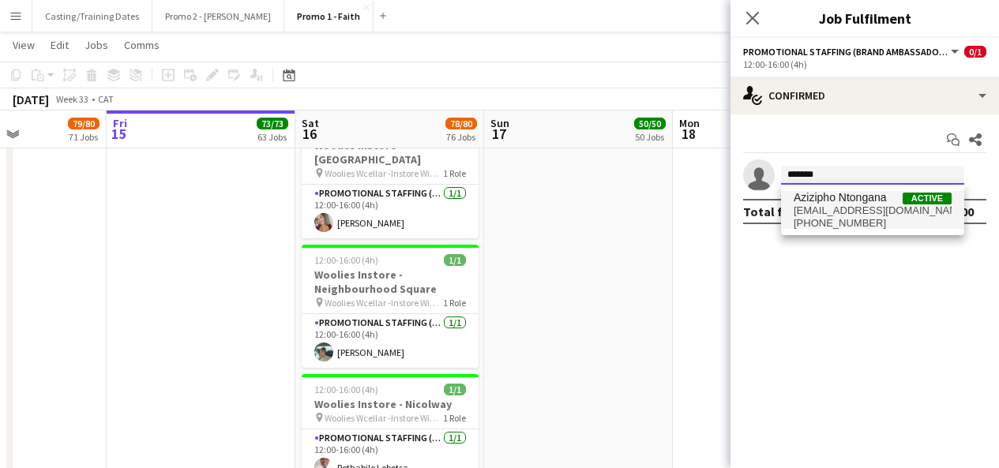
type input "*******"
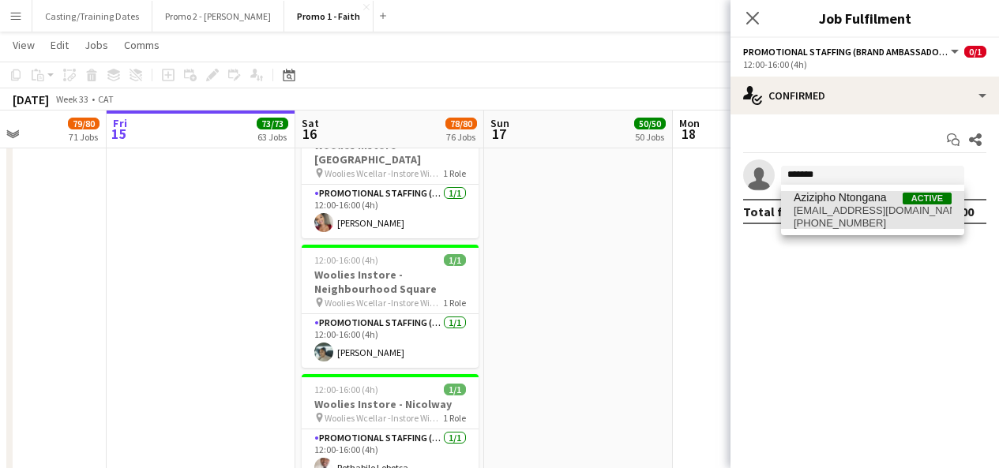
click at [871, 201] on span "Azizipho Ntongana" at bounding box center [840, 197] width 93 height 13
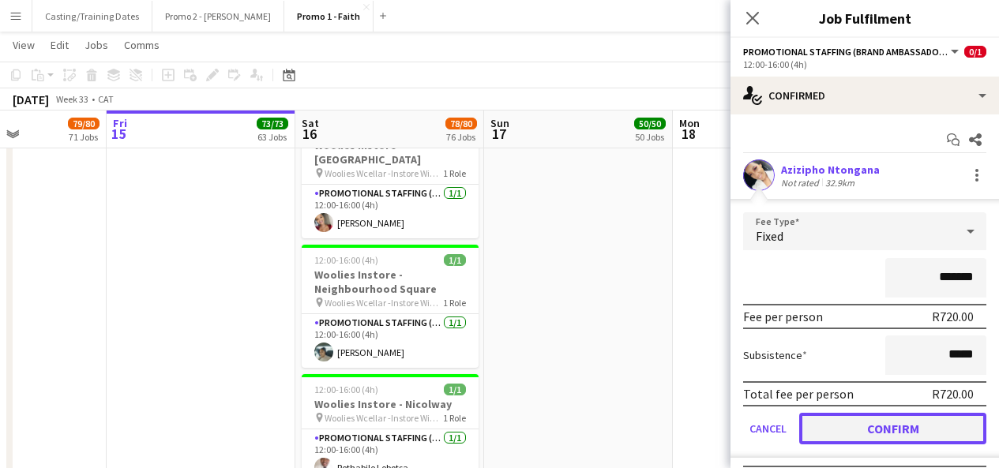
click at [860, 423] on button "Confirm" at bounding box center [892, 429] width 187 height 32
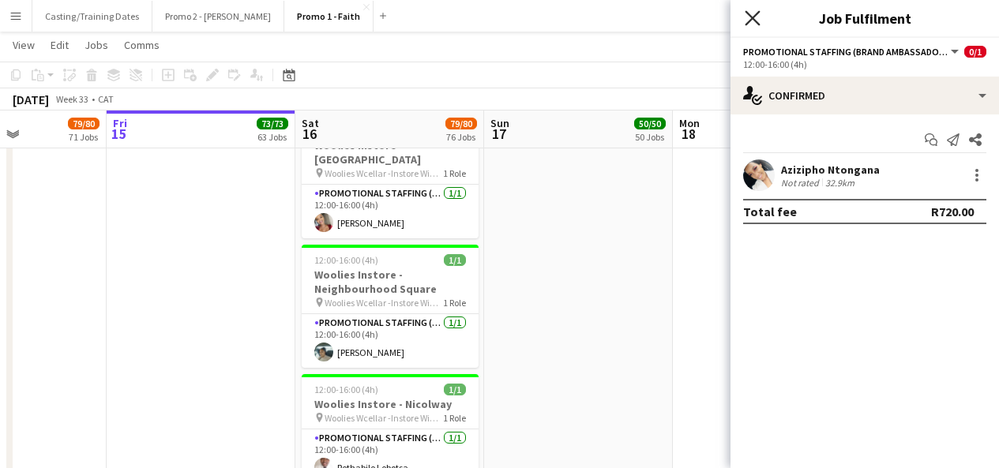
click at [751, 14] on icon "Close pop-in" at bounding box center [752, 17] width 15 height 15
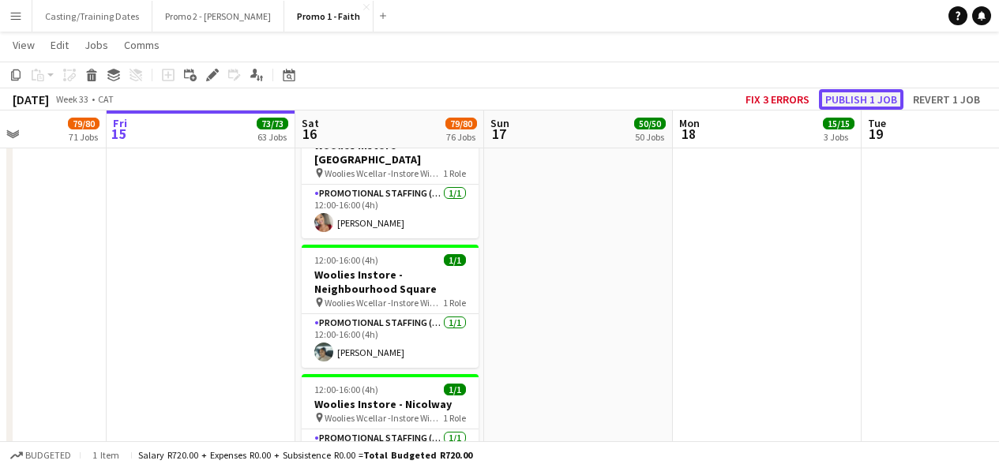
click at [840, 103] on button "Publish 1 job" at bounding box center [861, 99] width 85 height 21
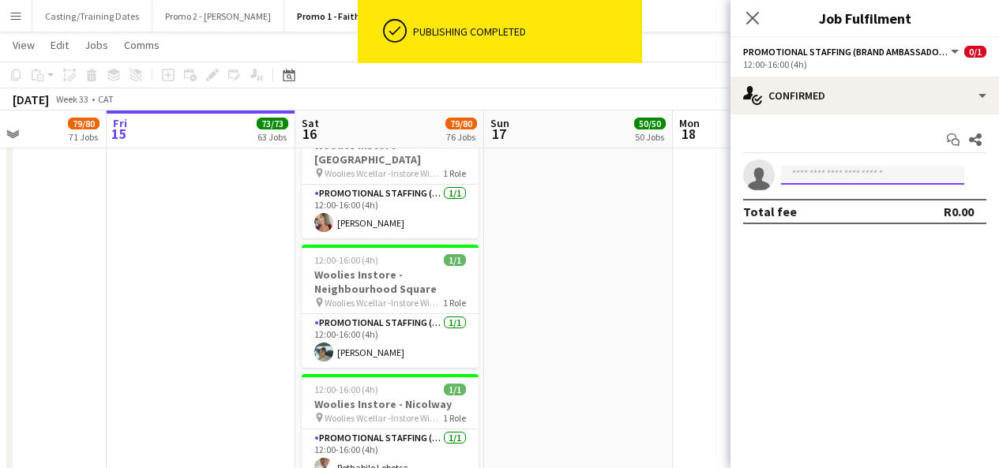
click at [857, 181] on input at bounding box center [872, 175] width 183 height 19
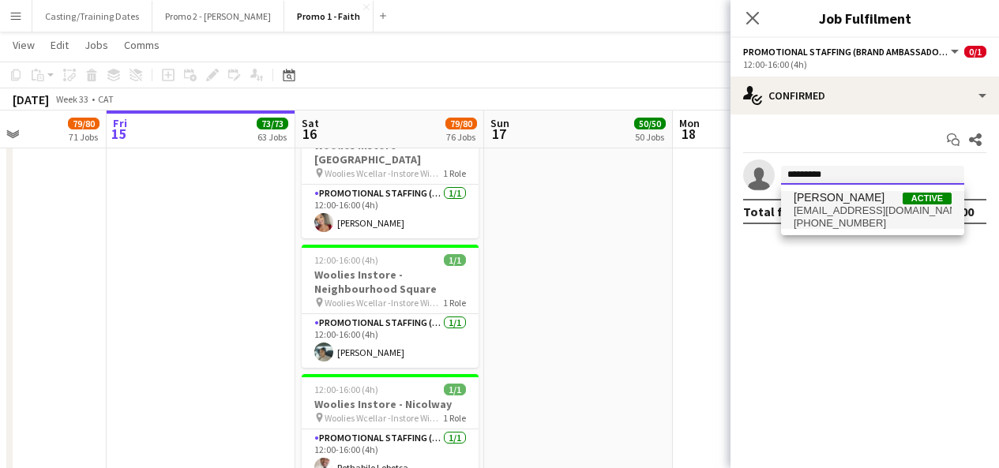
type input "*********"
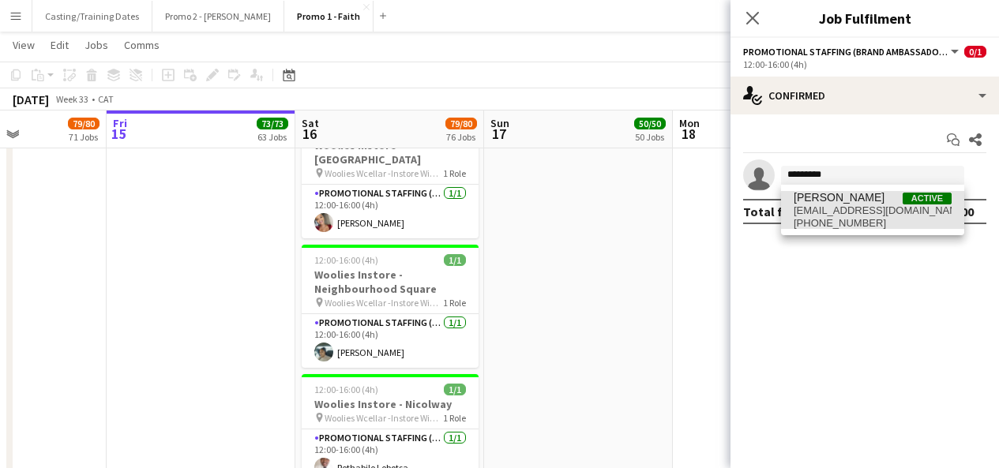
click at [863, 199] on span "[PERSON_NAME]" at bounding box center [839, 197] width 91 height 13
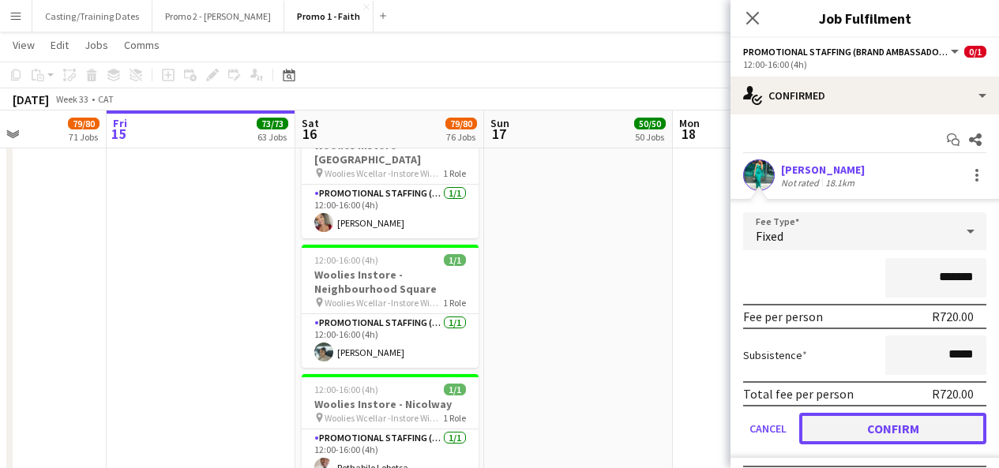
click at [864, 426] on button "Confirm" at bounding box center [892, 429] width 187 height 32
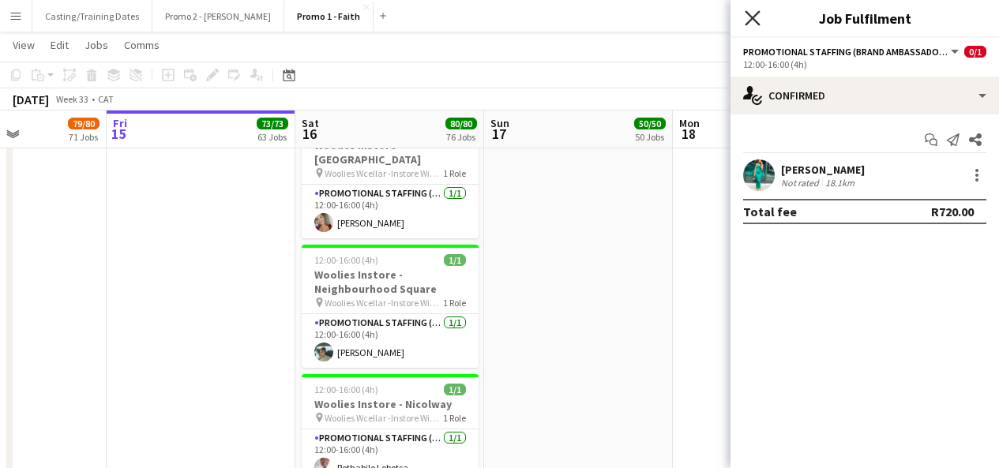
click at [754, 16] on icon at bounding box center [752, 17] width 15 height 15
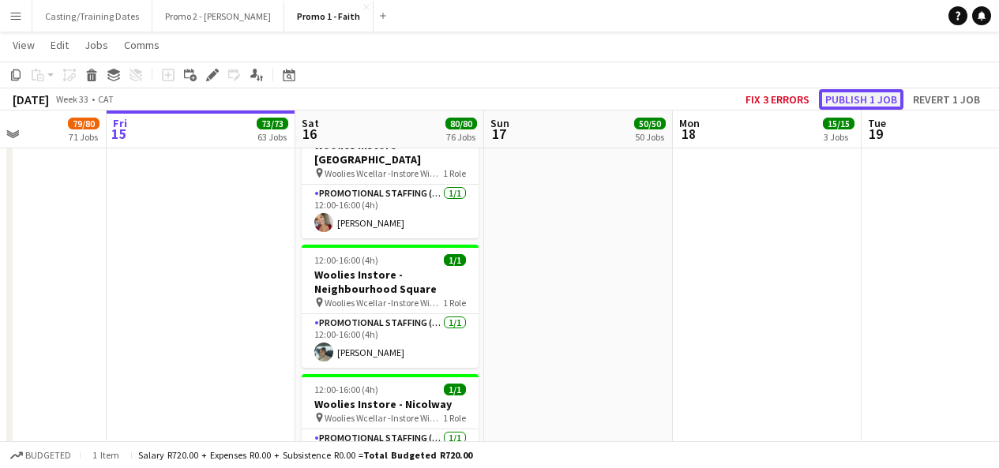
click at [881, 100] on button "Publish 1 job" at bounding box center [861, 99] width 85 height 21
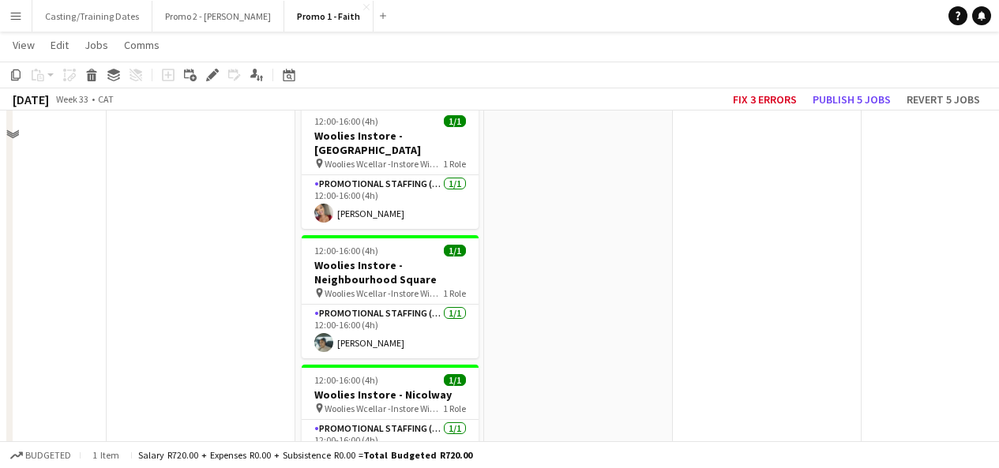
scroll to position [8405, 0]
